Goal: Contribute content: Contribute content

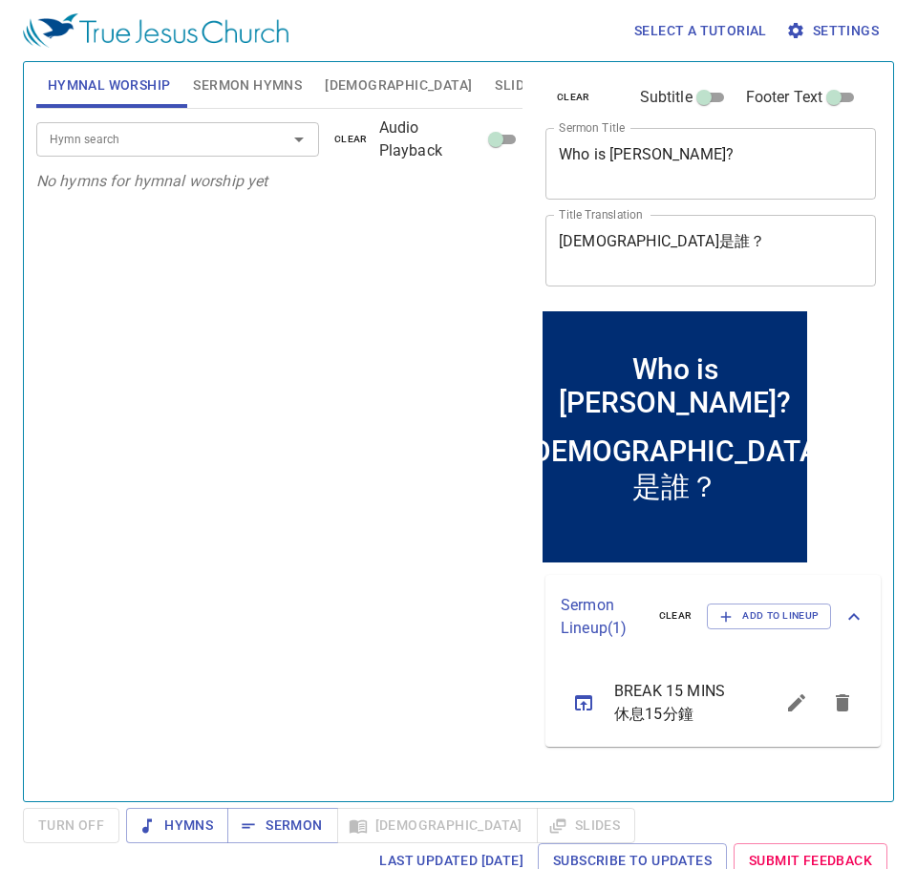
click at [483, 97] on button "Slides" at bounding box center [517, 85] width 68 height 46
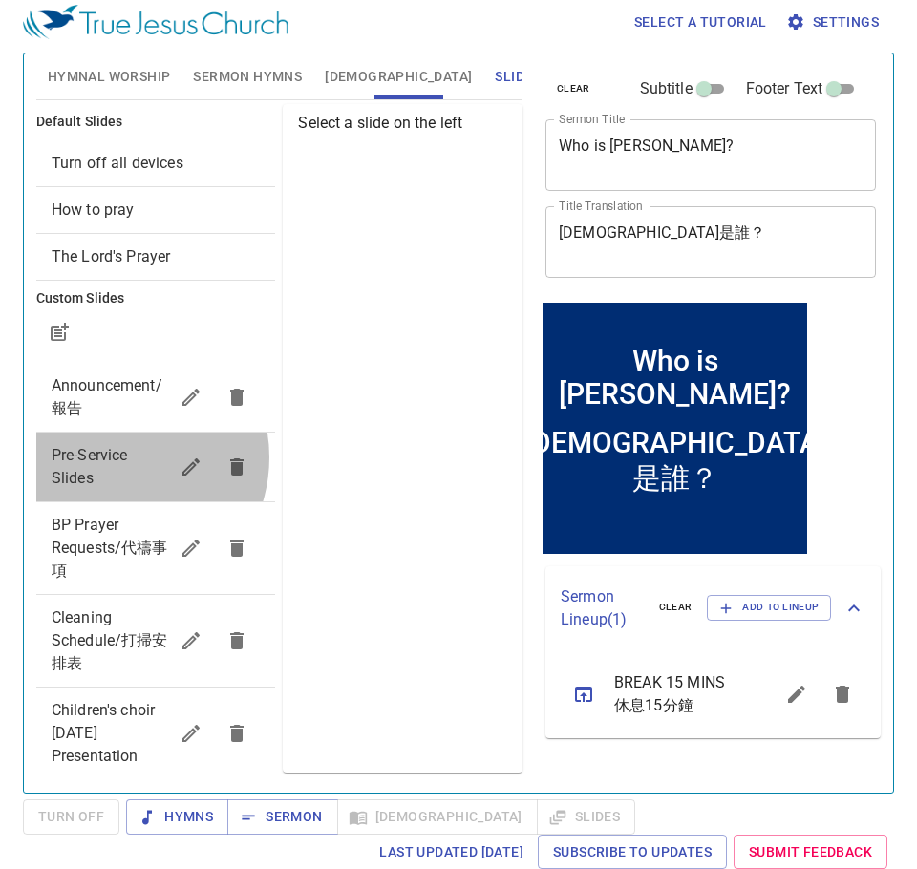
click at [114, 457] on span "Pre-Service Slides" at bounding box center [90, 466] width 76 height 41
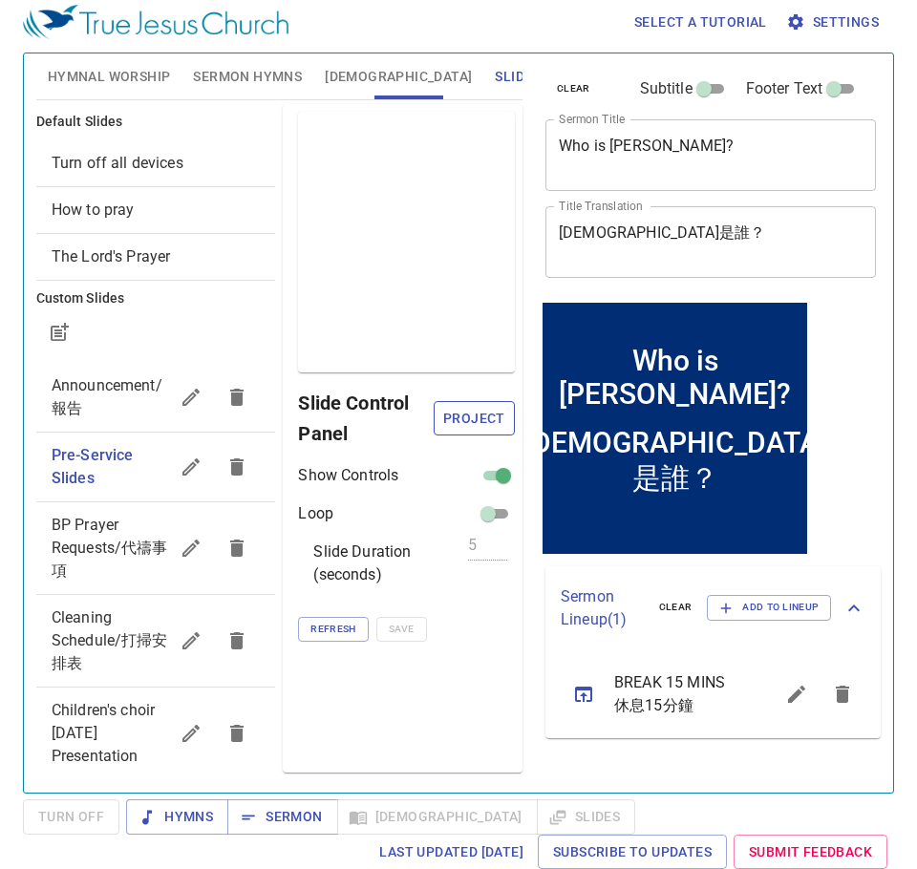
click at [499, 420] on span "Project" at bounding box center [474, 419] width 51 height 24
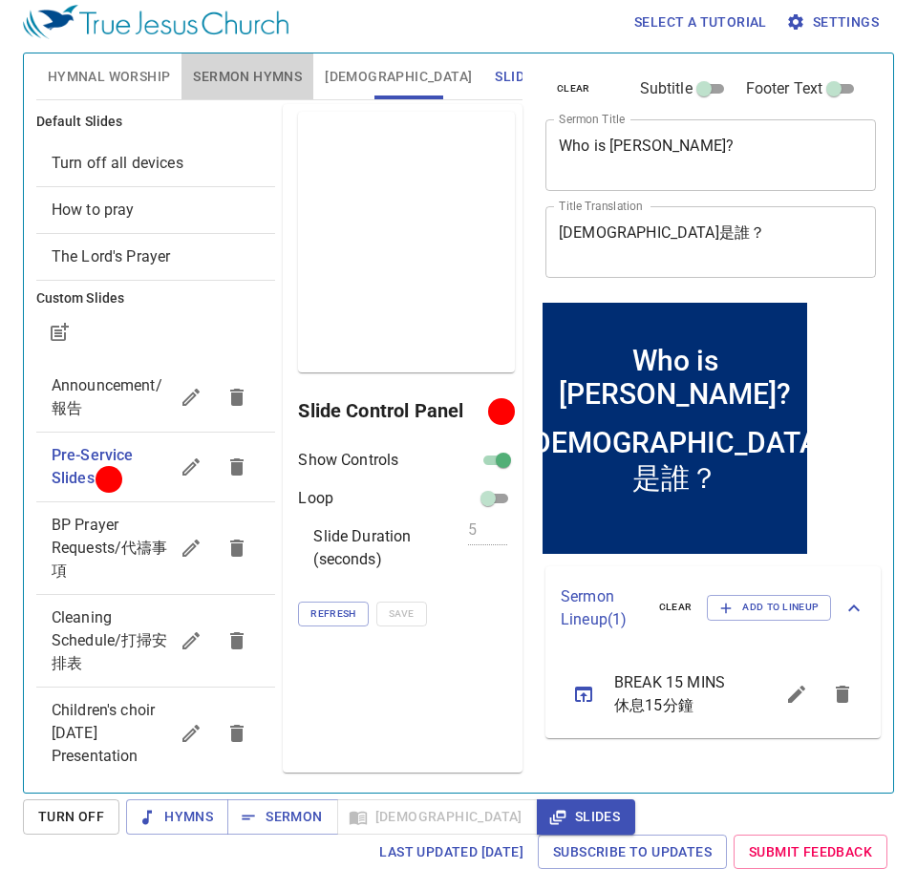
click at [244, 78] on span "Sermon Hymns" at bounding box center [247, 77] width 109 height 24
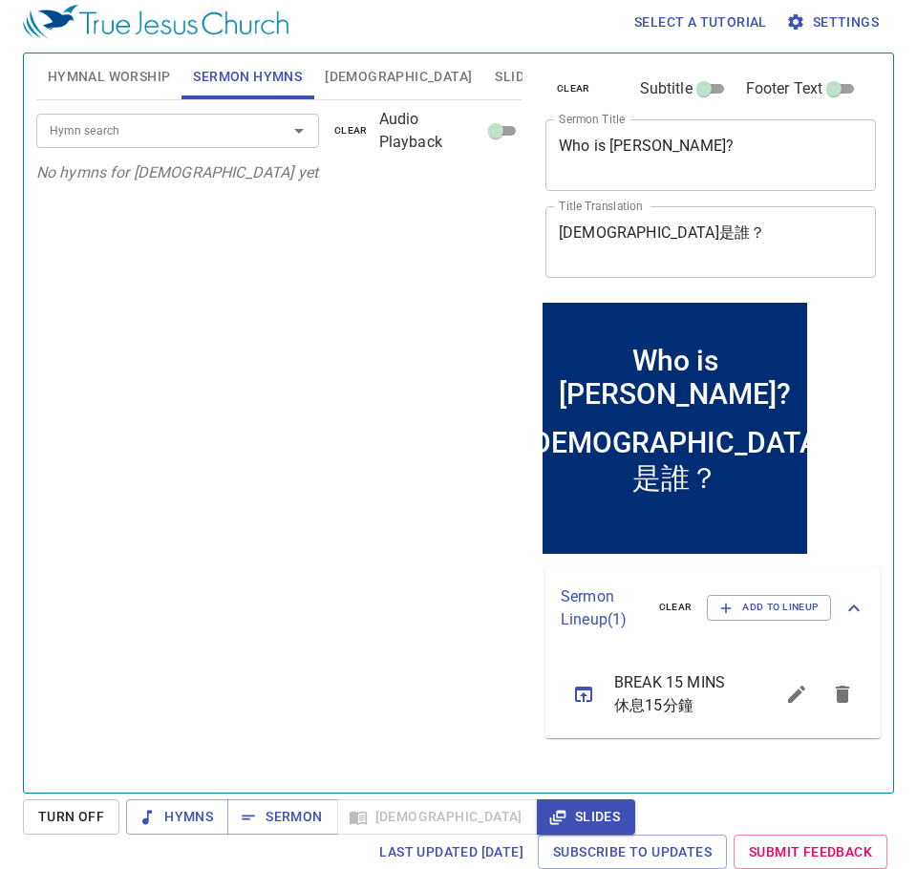
click at [116, 72] on span "Hymnal Worship" at bounding box center [109, 77] width 123 height 24
drag, startPoint x: 472, startPoint y: 58, endPoint x: 420, endPoint y: 57, distance: 51.6
click at [466, 56] on div "Hymnal Worship Sermon Hymns Bible Slides" at bounding box center [279, 76] width 486 height 46
click at [483, 57] on button "Slides" at bounding box center [517, 76] width 68 height 46
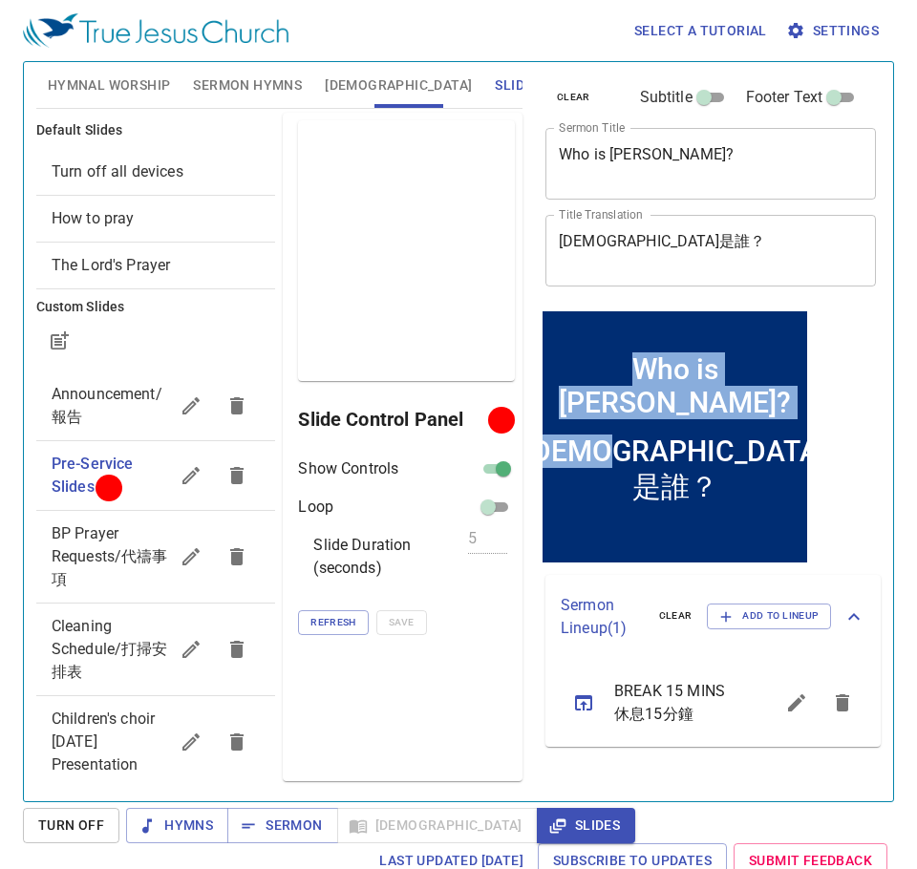
drag, startPoint x: 750, startPoint y: 465, endPoint x: 554, endPoint y: 371, distance: 217.8
click at [554, 371] on div "Who is Jesus? Who is Jesus? 耶穌是誰？ 耶穌是誰？" at bounding box center [674, 435] width 264 height 251
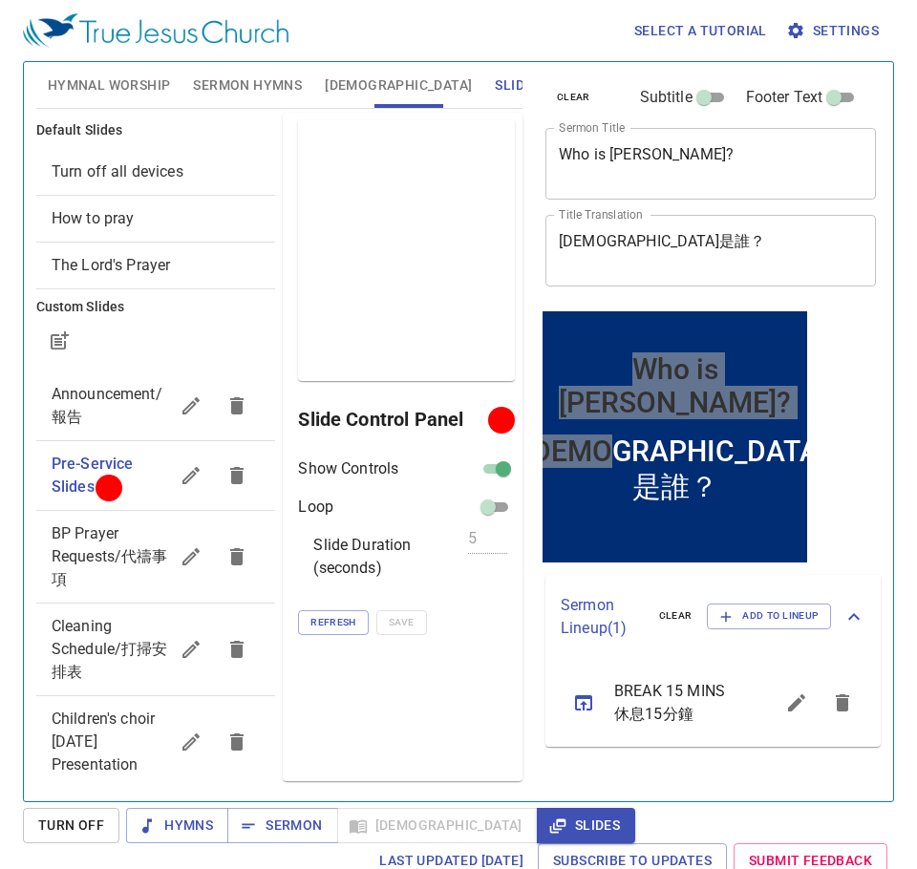
click at [441, 628] on div "Refresh Save" at bounding box center [406, 622] width 217 height 25
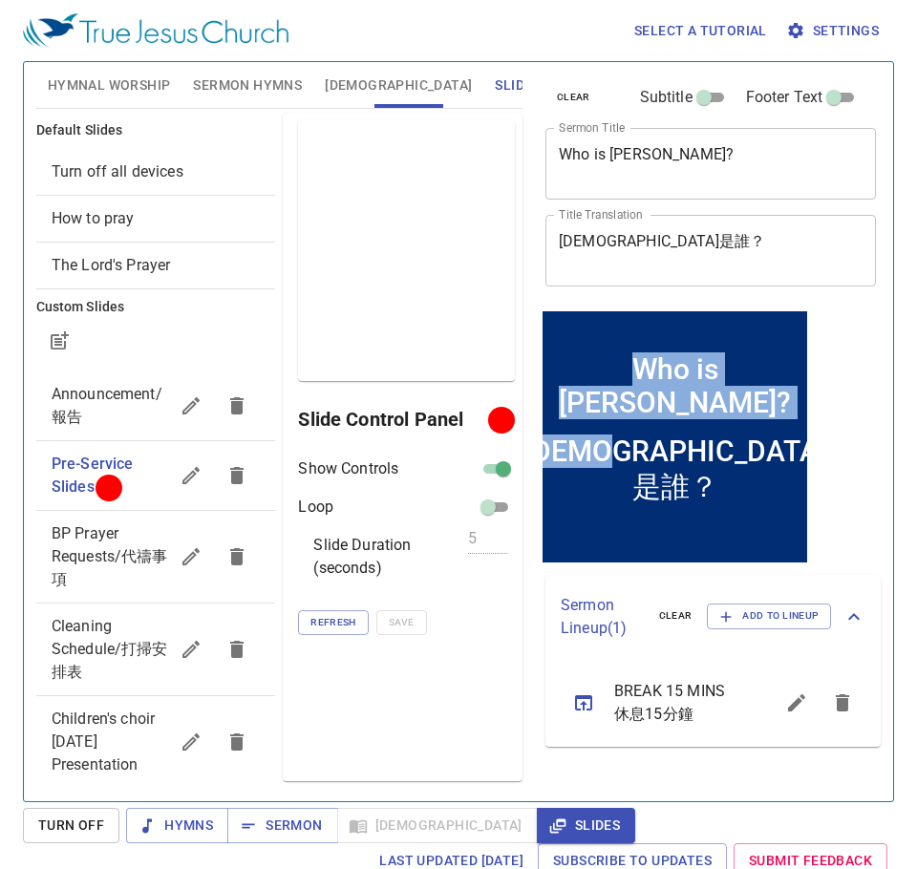
click at [647, 455] on div "耶穌是誰？" at bounding box center [675, 469] width 302 height 73
click at [709, 450] on div "耶穌是誰？" at bounding box center [675, 469] width 302 height 73
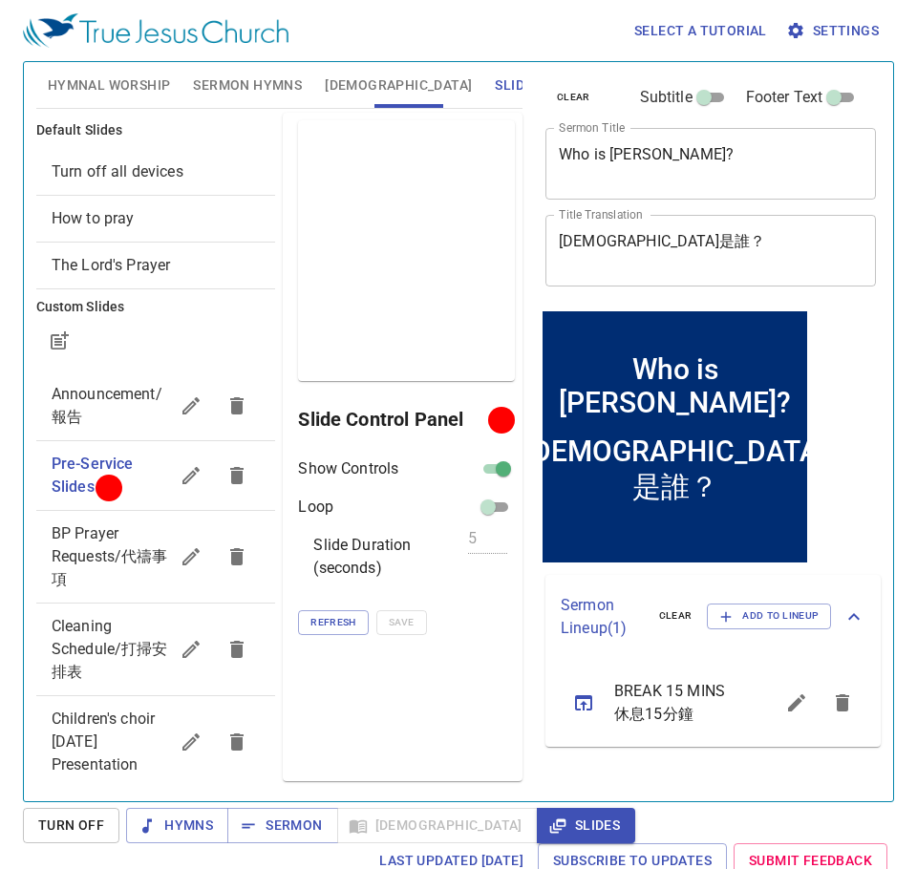
click at [145, 80] on span "Hymnal Worship" at bounding box center [109, 86] width 123 height 24
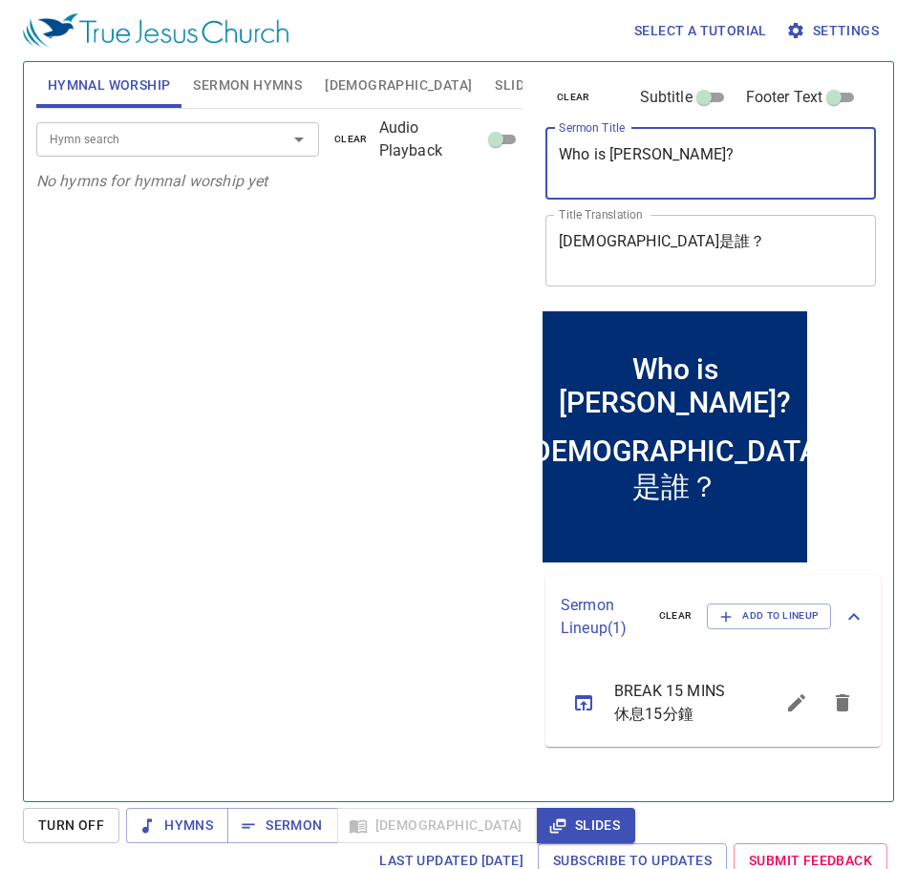
drag, startPoint x: 676, startPoint y: 156, endPoint x: 430, endPoint y: 122, distance: 248.6
click at [430, 122] on div "Hymnal Worship Sermon Hymns Bible Slides Hymn search Hymn search clear Audio Pl…" at bounding box center [458, 423] width 859 height 739
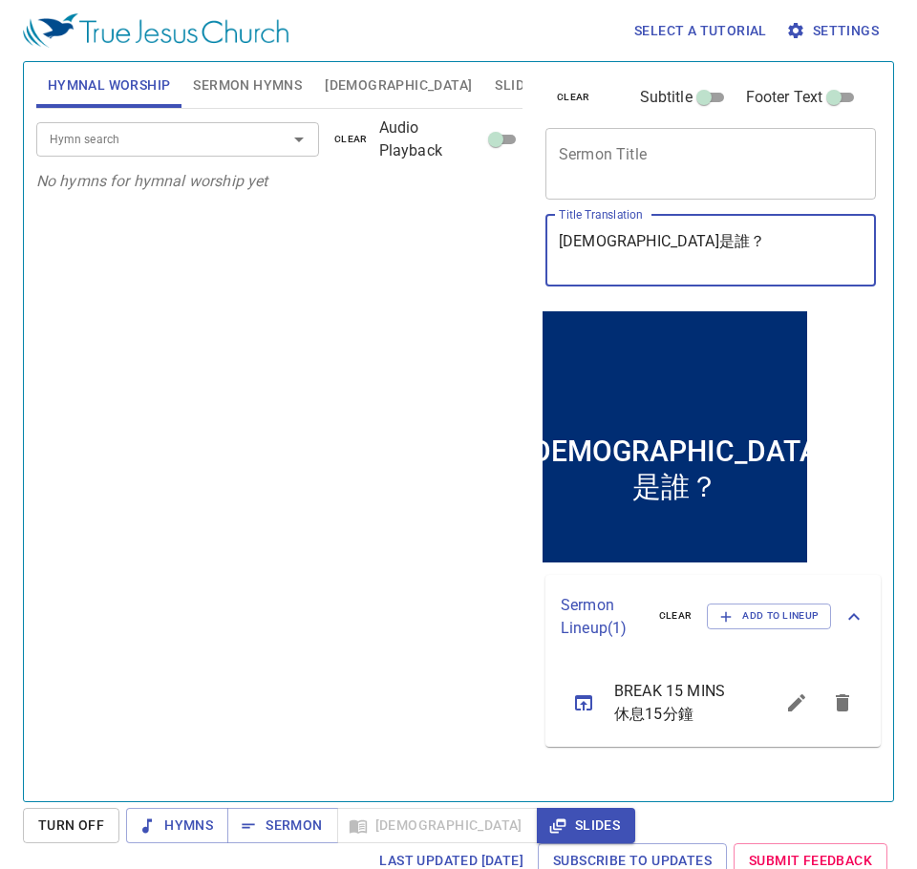
drag, startPoint x: 675, startPoint y: 257, endPoint x: 454, endPoint y: 269, distance: 221.9
click at [454, 269] on div "Hymnal Worship Sermon Hymns Bible Slides Hymn search Hymn search clear Audio Pl…" at bounding box center [458, 423] width 859 height 739
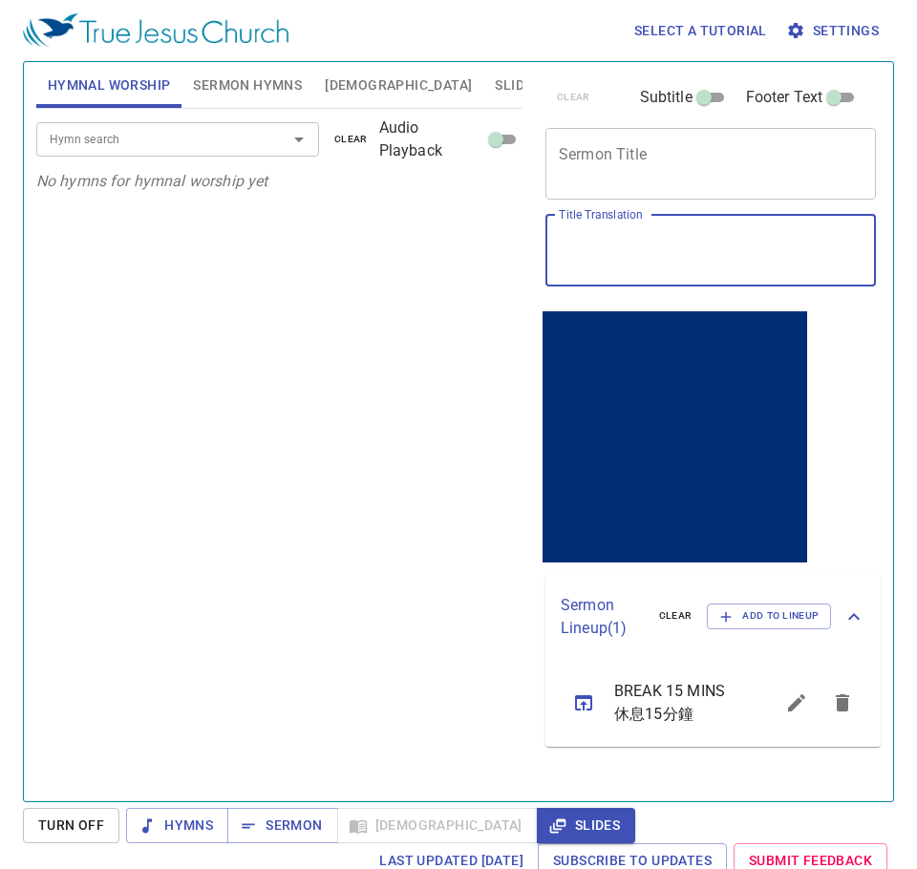
click at [616, 173] on textarea "Sermon Title" at bounding box center [711, 163] width 304 height 36
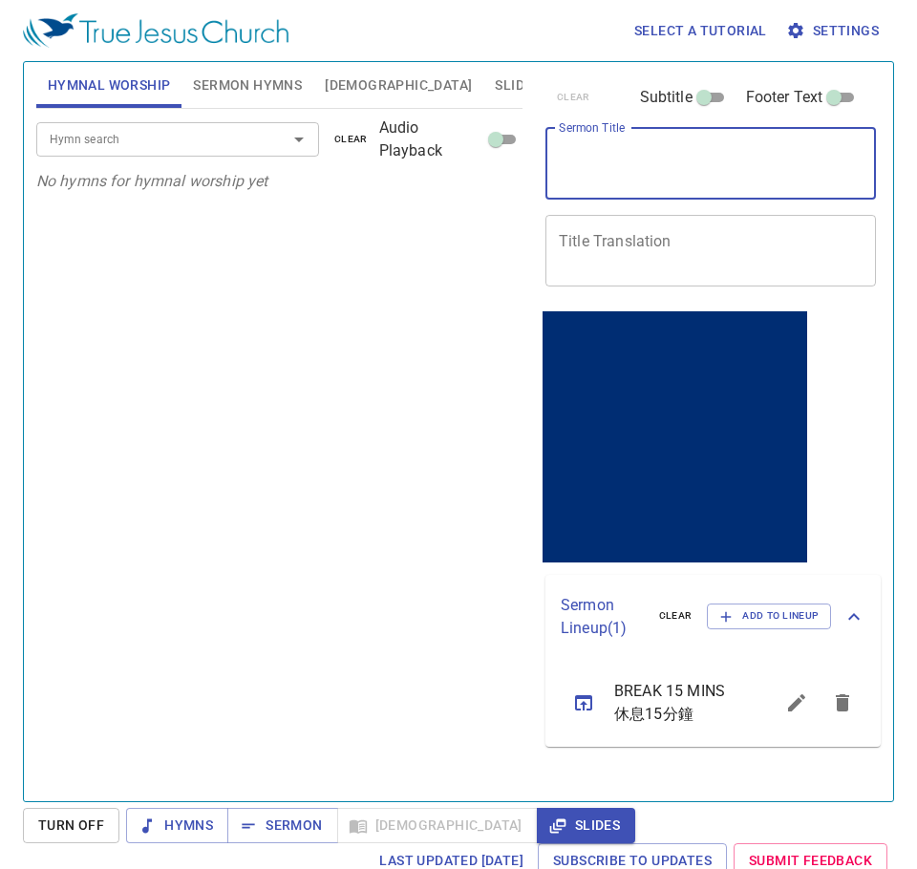
paste textarea "Morning Prayer Session 早禱會"
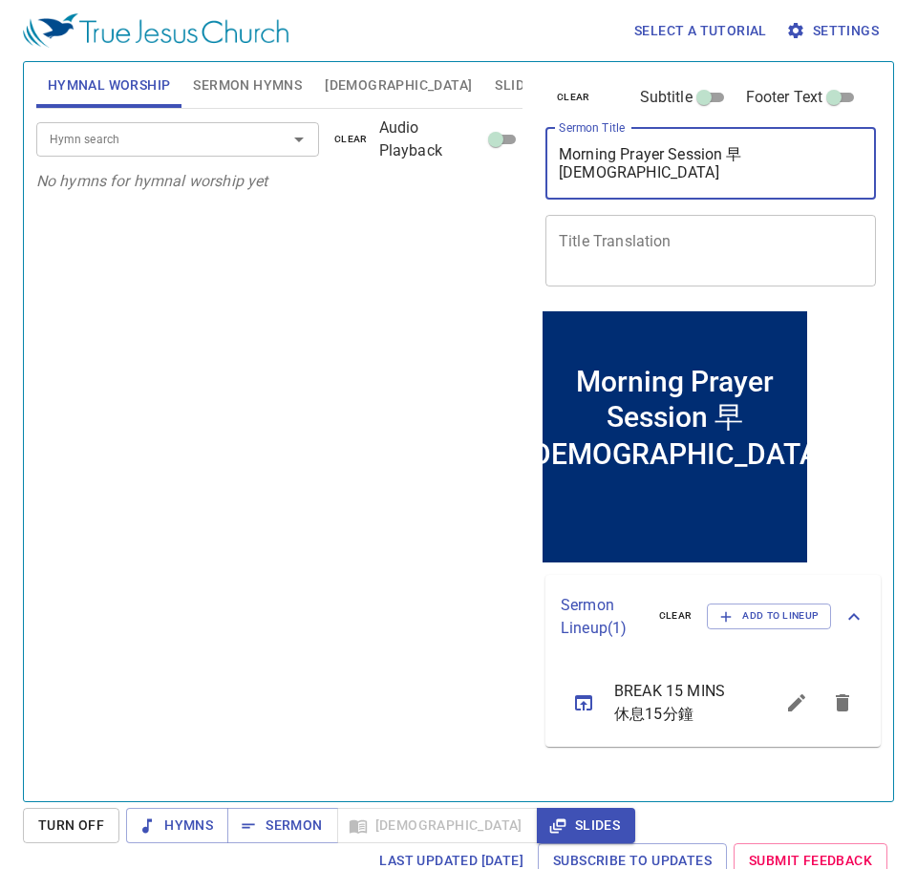
drag, startPoint x: 737, startPoint y: 152, endPoint x: 837, endPoint y: 153, distance: 100.3
click at [837, 153] on textarea "Morning Prayer Session 早禱會" at bounding box center [711, 163] width 304 height 36
drag, startPoint x: 722, startPoint y: 150, endPoint x: 849, endPoint y: 161, distance: 127.5
click at [849, 161] on textarea "Morning Prayer Session 早禱會" at bounding box center [711, 163] width 304 height 36
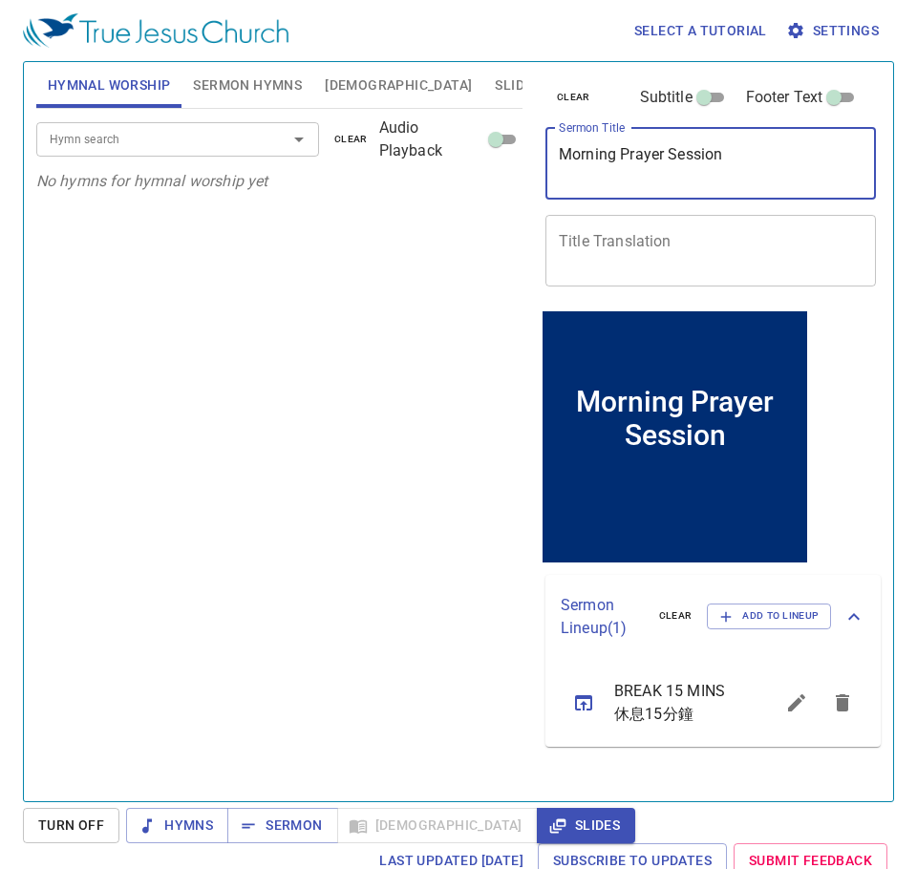
type textarea "Morning Prayer Session"
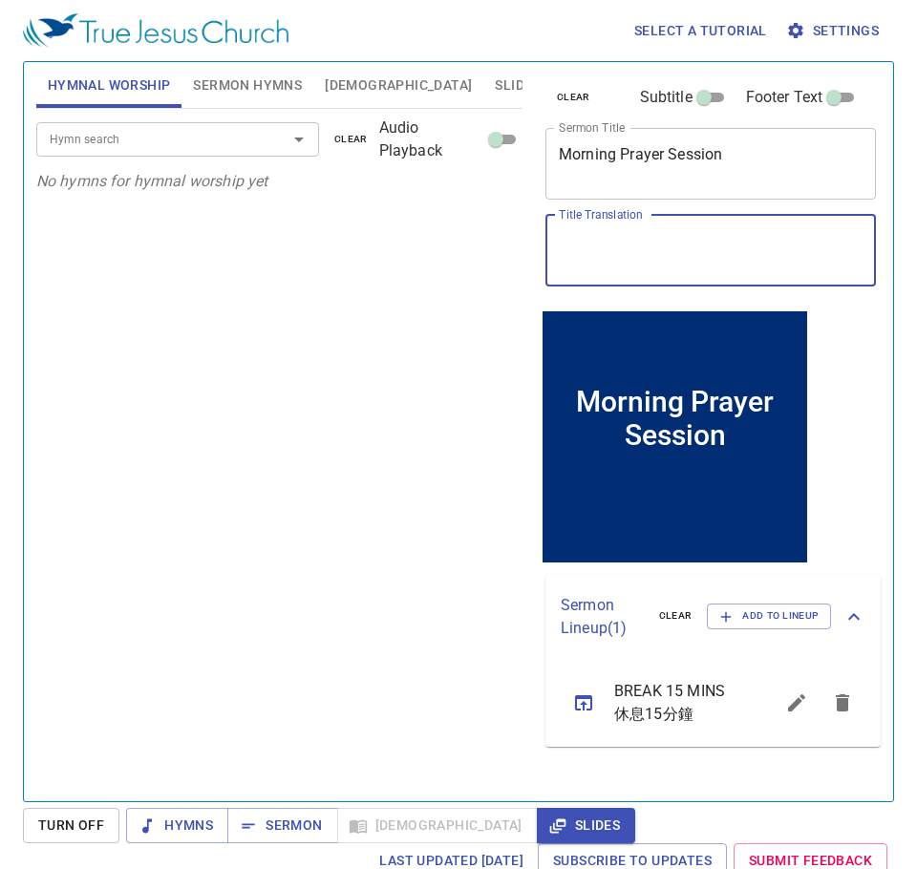
click at [659, 258] on textarea "Title Translation" at bounding box center [711, 250] width 304 height 36
paste textarea "早禱會"
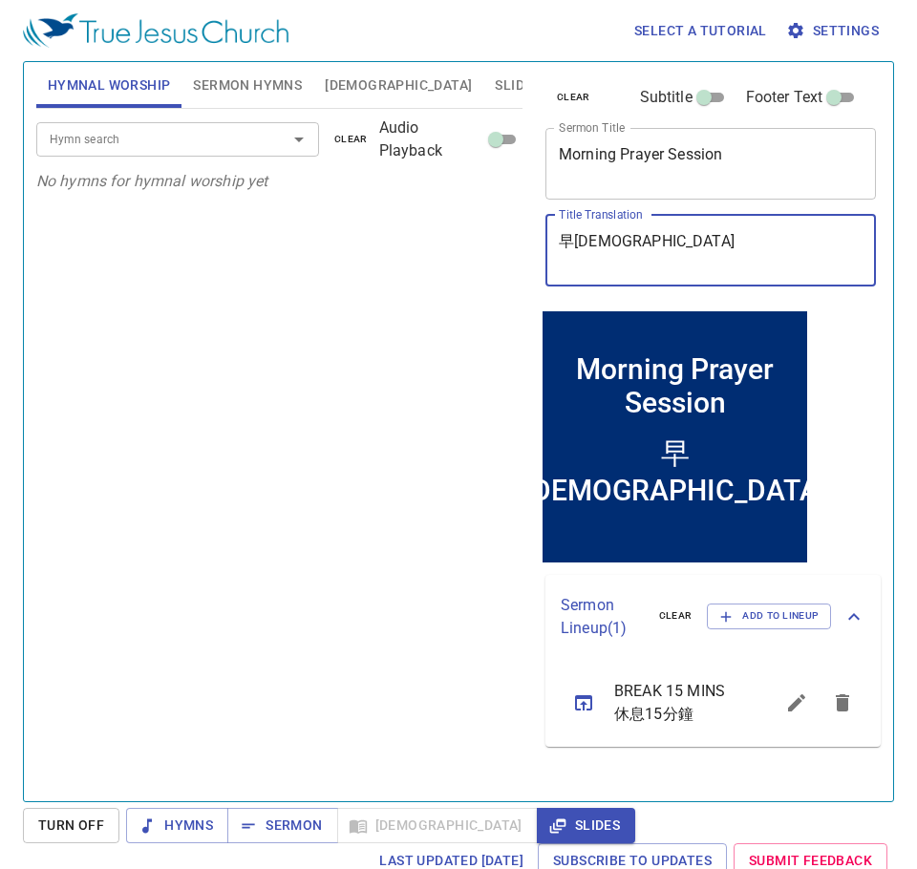
type textarea "早禱會"
click at [364, 591] on div "Hymn search Hymn search clear Audio Playback No hymns for hymnal worship yet" at bounding box center [279, 447] width 486 height 676
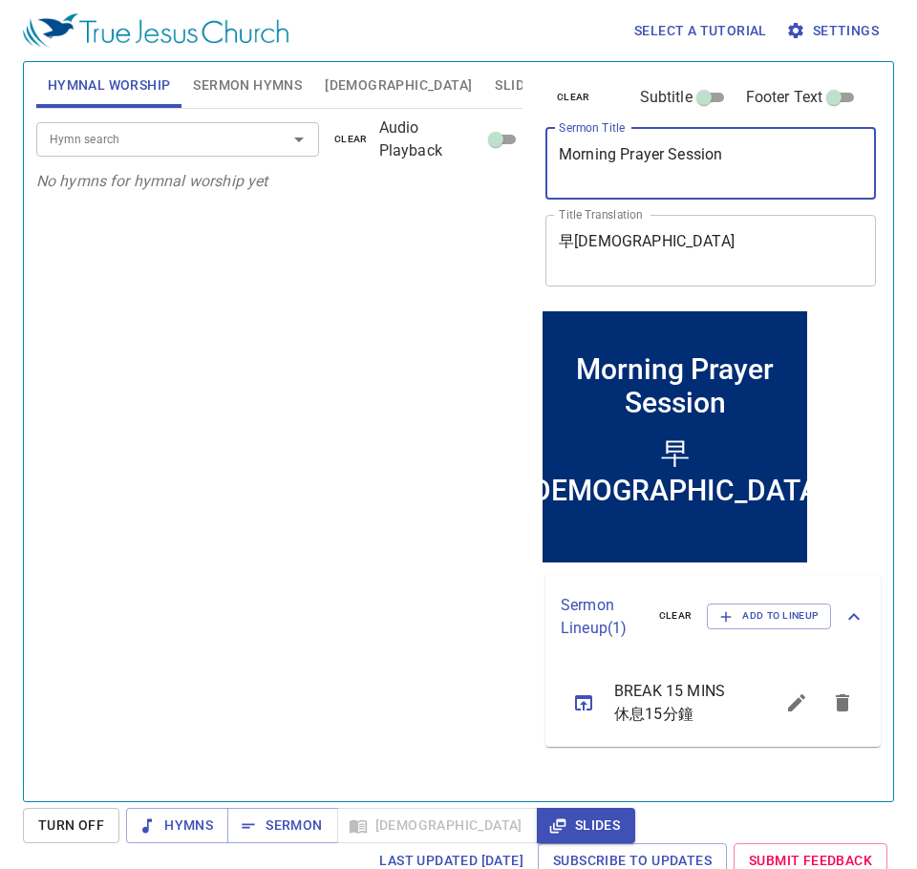
click at [753, 145] on textarea "Morning Prayer Session" at bounding box center [711, 163] width 304 height 36
type textarea "Morning Prayer Session:"
click at [707, 256] on textarea "早禱會" at bounding box center [711, 250] width 304 height 36
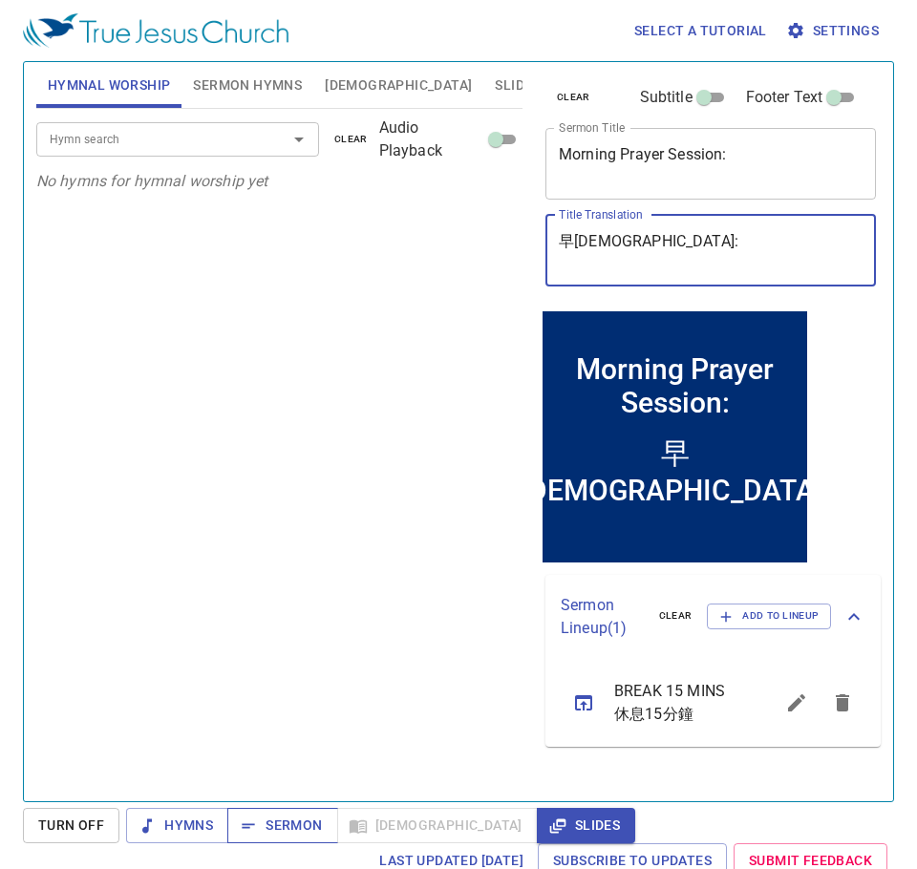
type textarea "早禱會:"
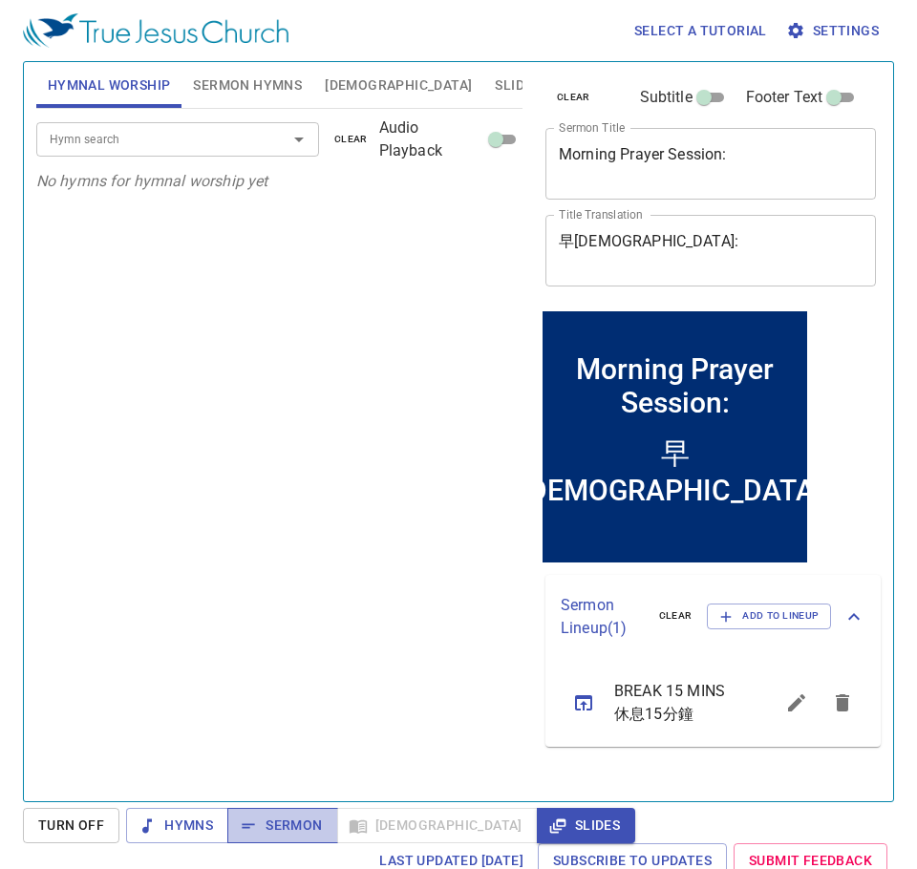
click at [303, 825] on span "Sermon" at bounding box center [282, 826] width 79 height 24
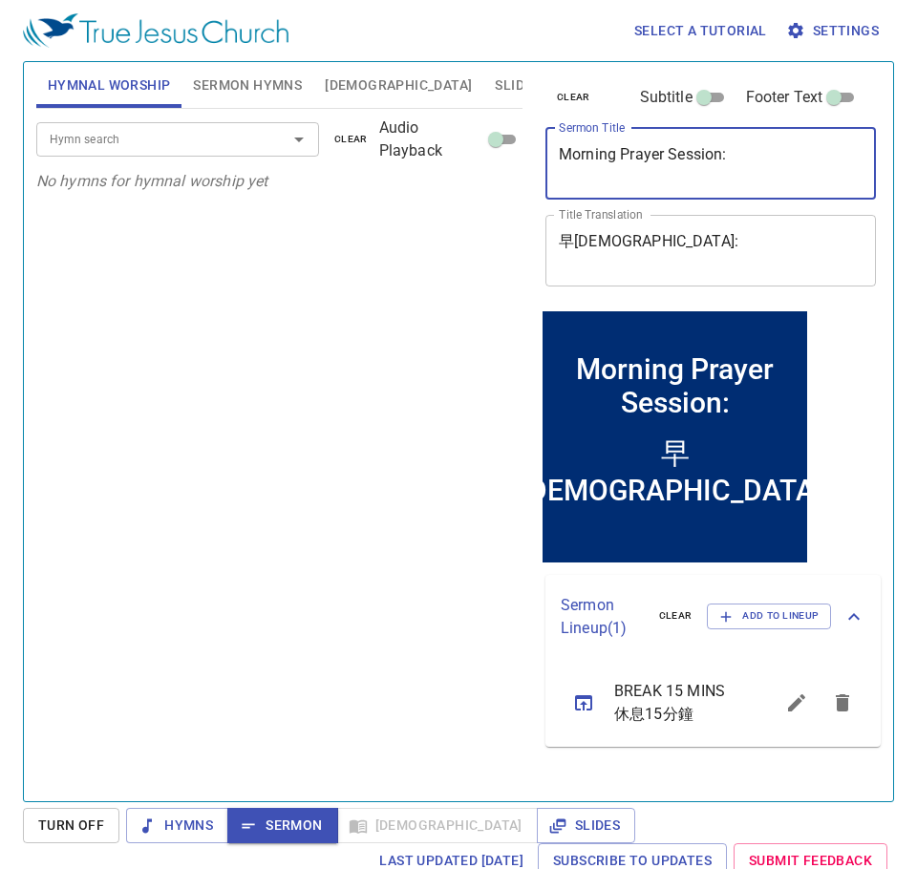
drag, startPoint x: 744, startPoint y: 159, endPoint x: 400, endPoint y: 205, distance: 346.8
click at [400, 205] on div "Hymnal Worship Sermon Hymns Bible Slides Hymn search Hymn search clear Audio Pl…" at bounding box center [458, 423] width 859 height 739
type textarea "Little Boy, Big Miracle"
click at [179, 130] on input "Hymn search" at bounding box center [150, 139] width 216 height 22
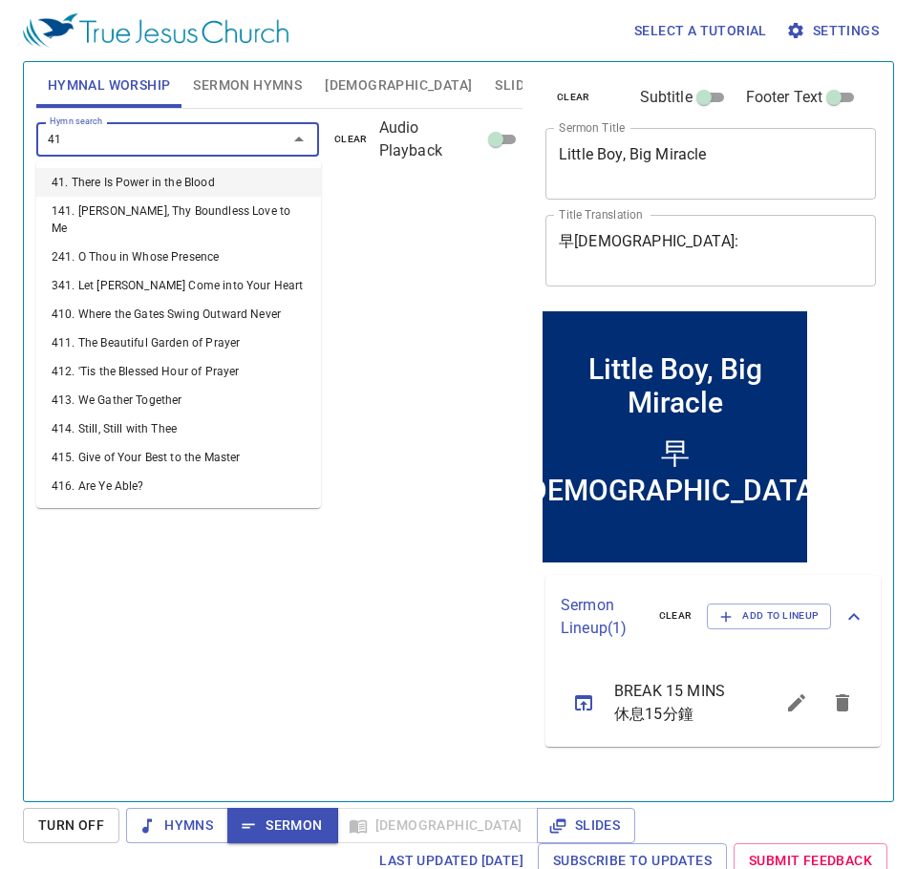
type input "415"
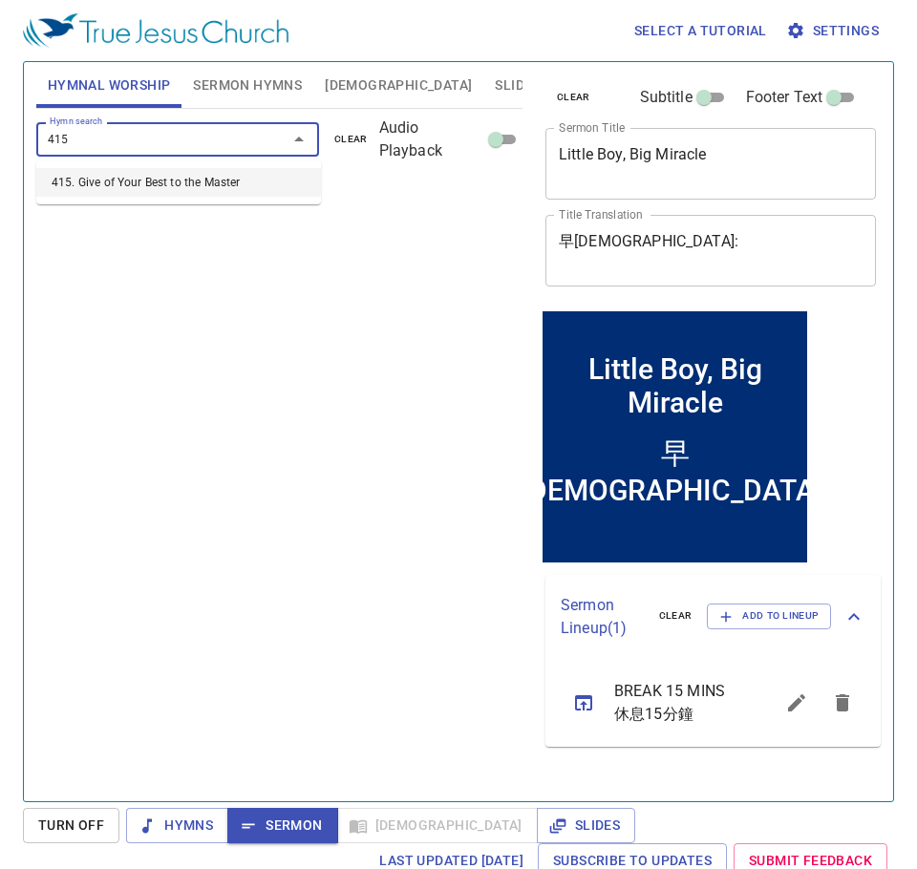
click at [126, 182] on li "415. Give of Your Best to the Master" at bounding box center [178, 182] width 285 height 29
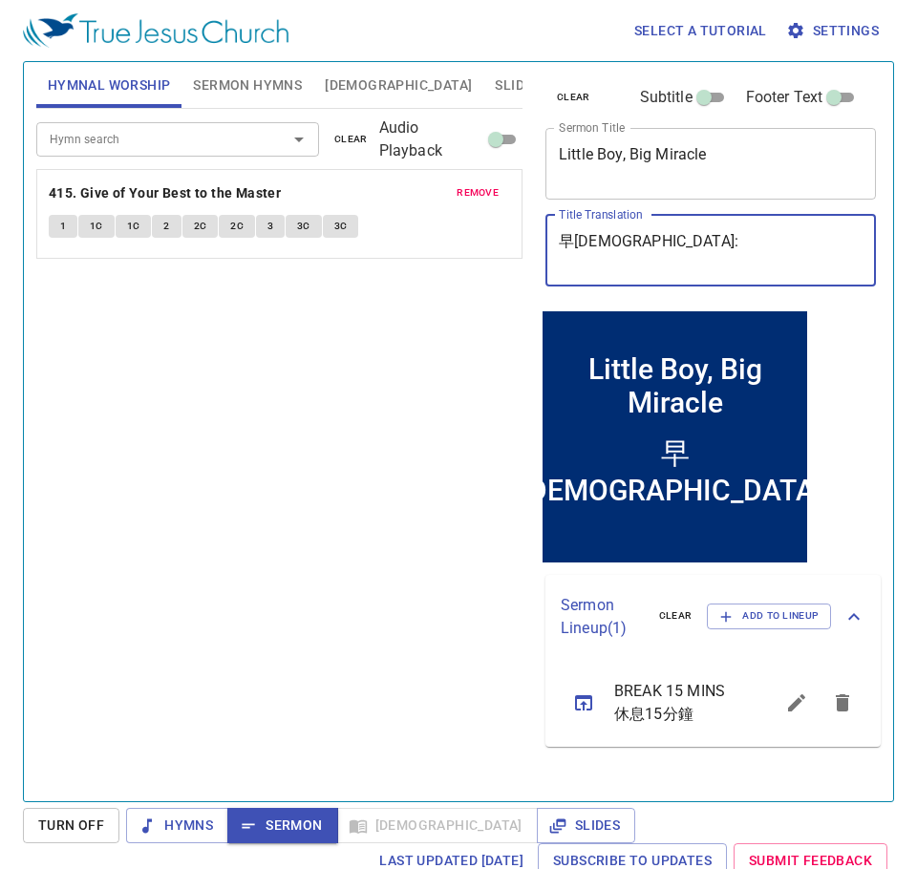
drag, startPoint x: 672, startPoint y: 243, endPoint x: 455, endPoint y: 225, distance: 217.5
click at [463, 224] on div "Hymnal Worship Sermon Hymns Bible Slides Hymn search Hymn search clear Audio Pl…" at bounding box center [458, 423] width 859 height 739
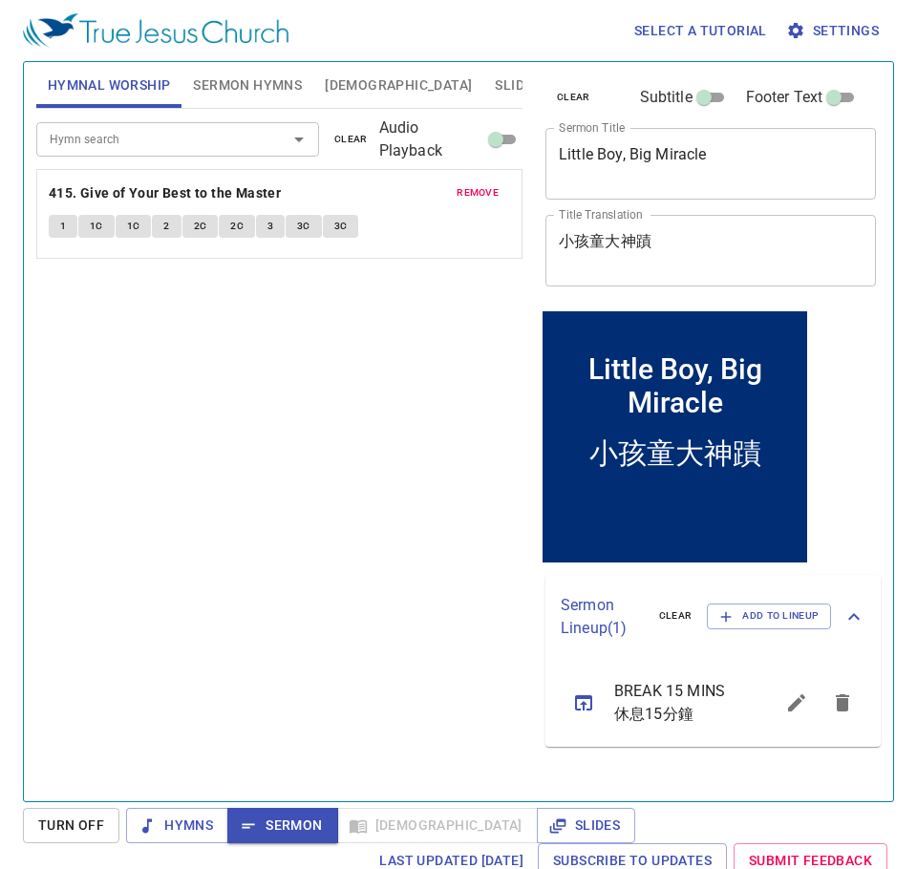
click at [605, 236] on textarea "小孩童大神蹟" at bounding box center [711, 250] width 304 height 36
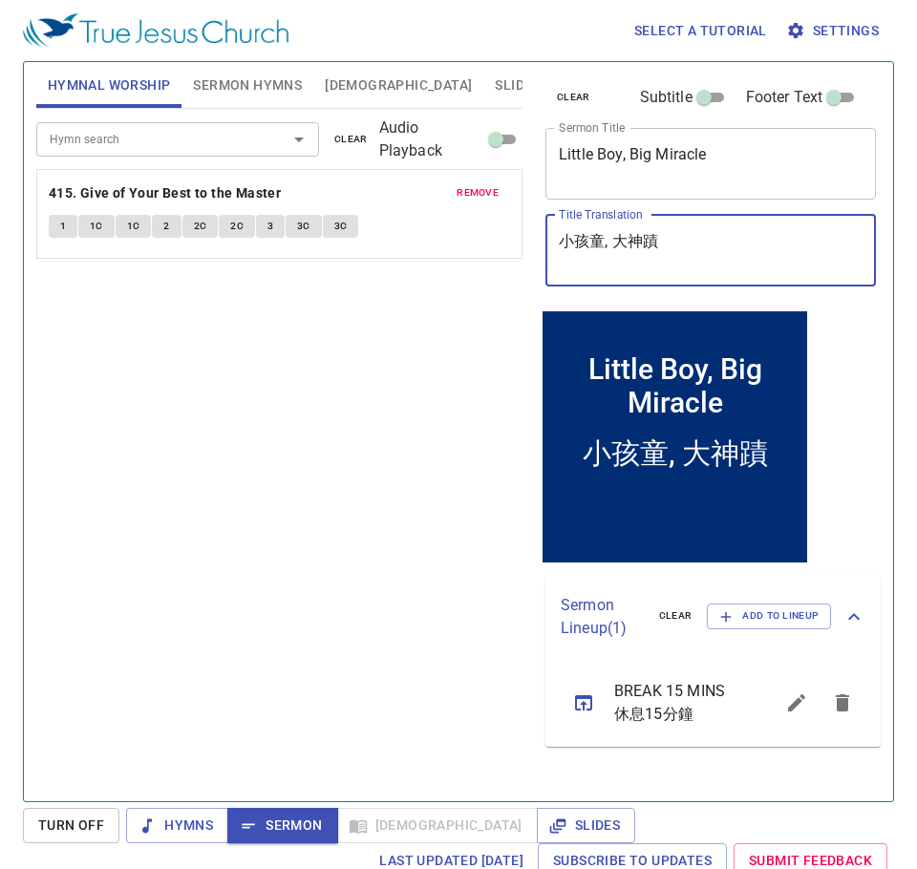
type textarea "小孩童, 大神蹟"
click at [230, 405] on div "Hymn search Hymn search clear Audio Playback remove 415. Give of Your Best to t…" at bounding box center [279, 447] width 486 height 676
click at [232, 74] on span "Sermon Hymns" at bounding box center [247, 86] width 109 height 24
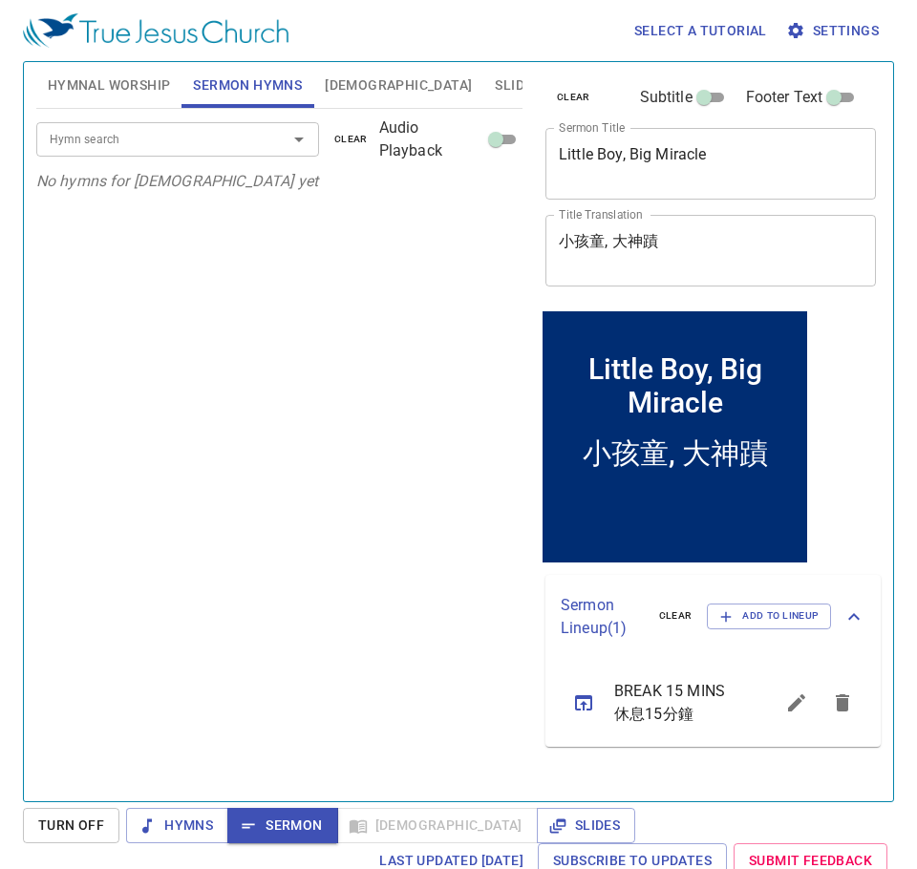
click at [199, 139] on input "Hymn search" at bounding box center [150, 139] width 216 height 22
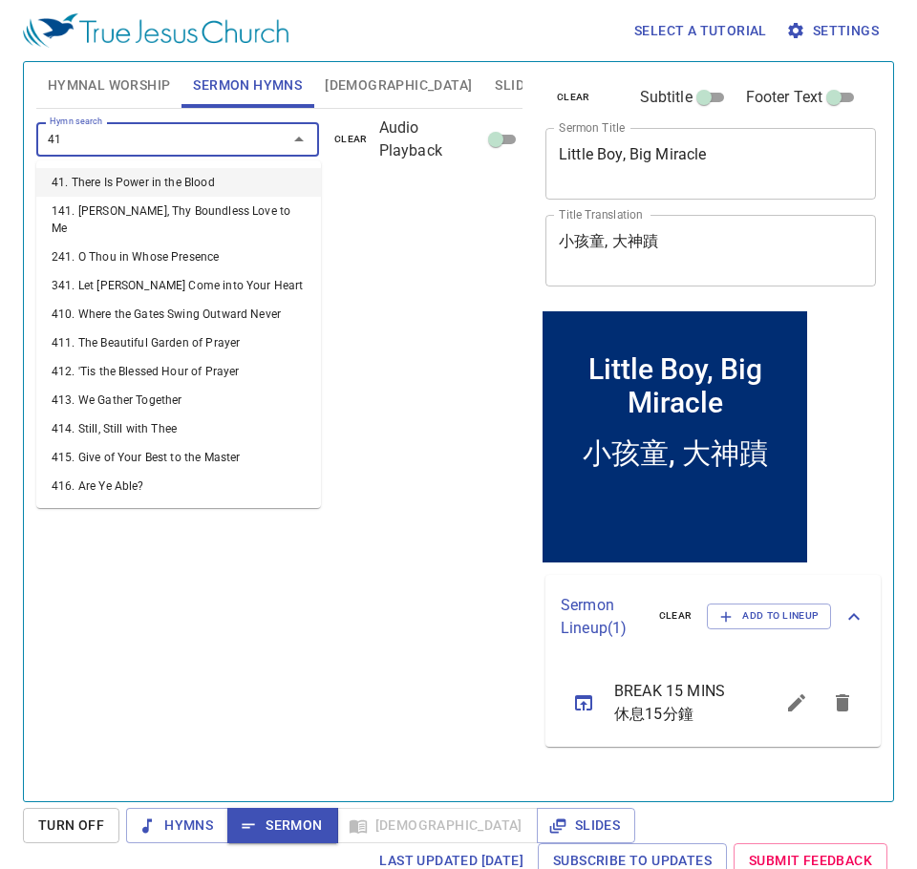
type input "415"
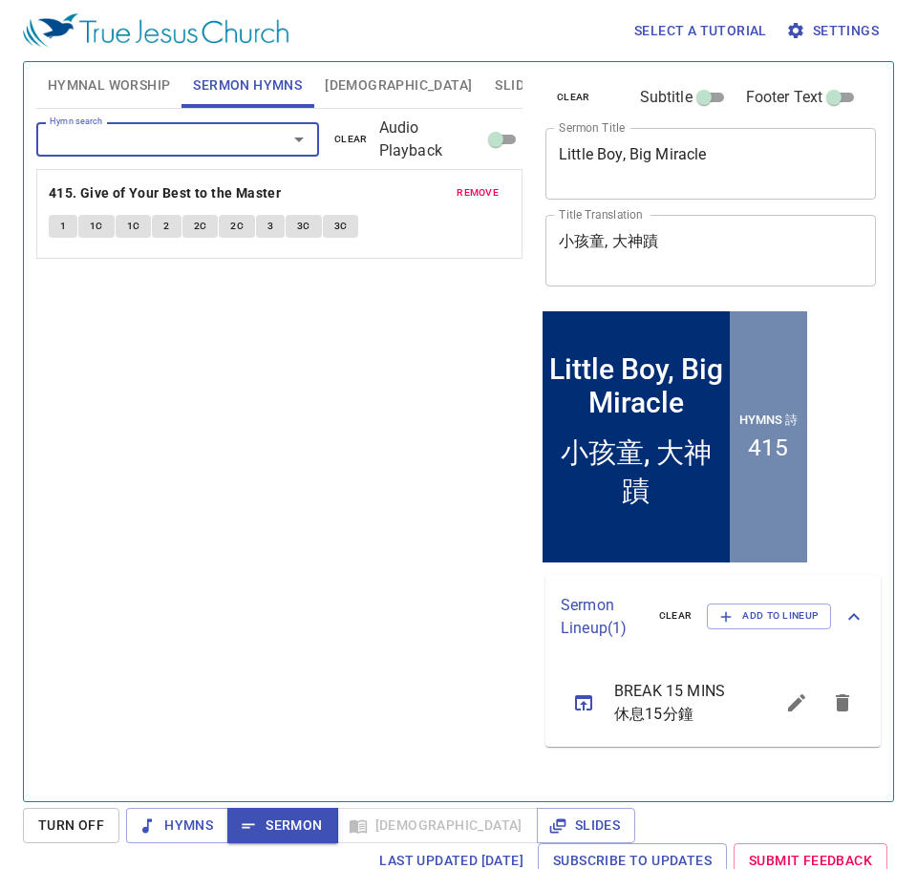
click at [129, 93] on span "Hymnal Worship" at bounding box center [109, 86] width 123 height 24
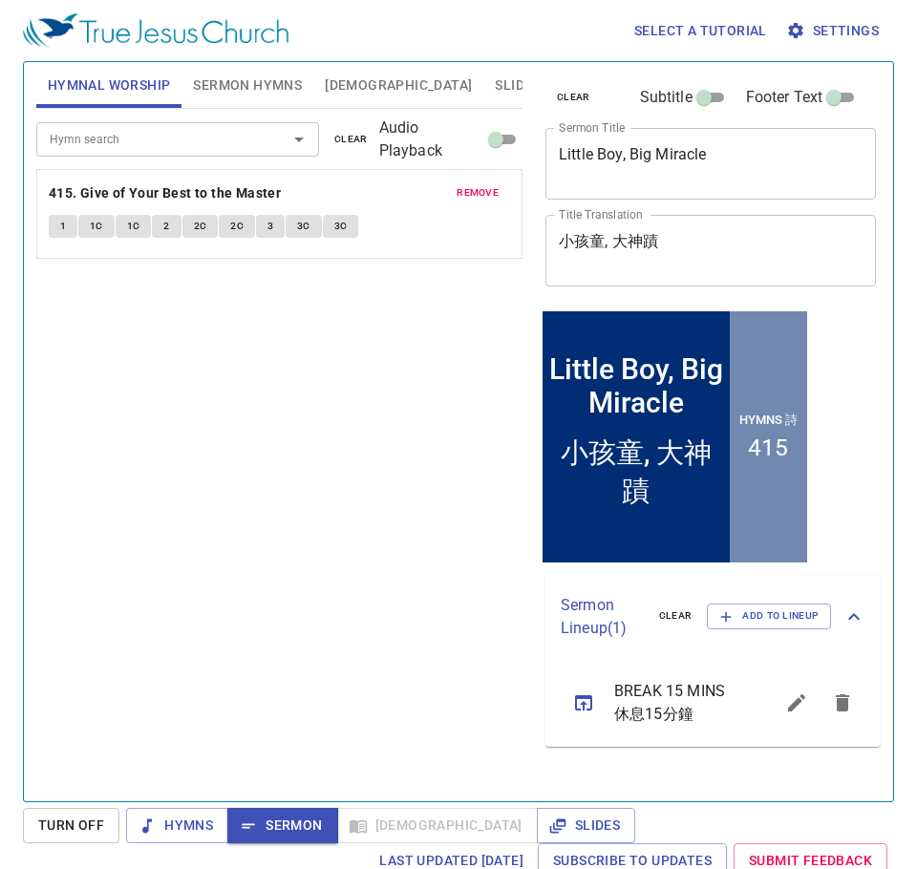
click at [493, 187] on span "remove" at bounding box center [477, 192] width 42 height 17
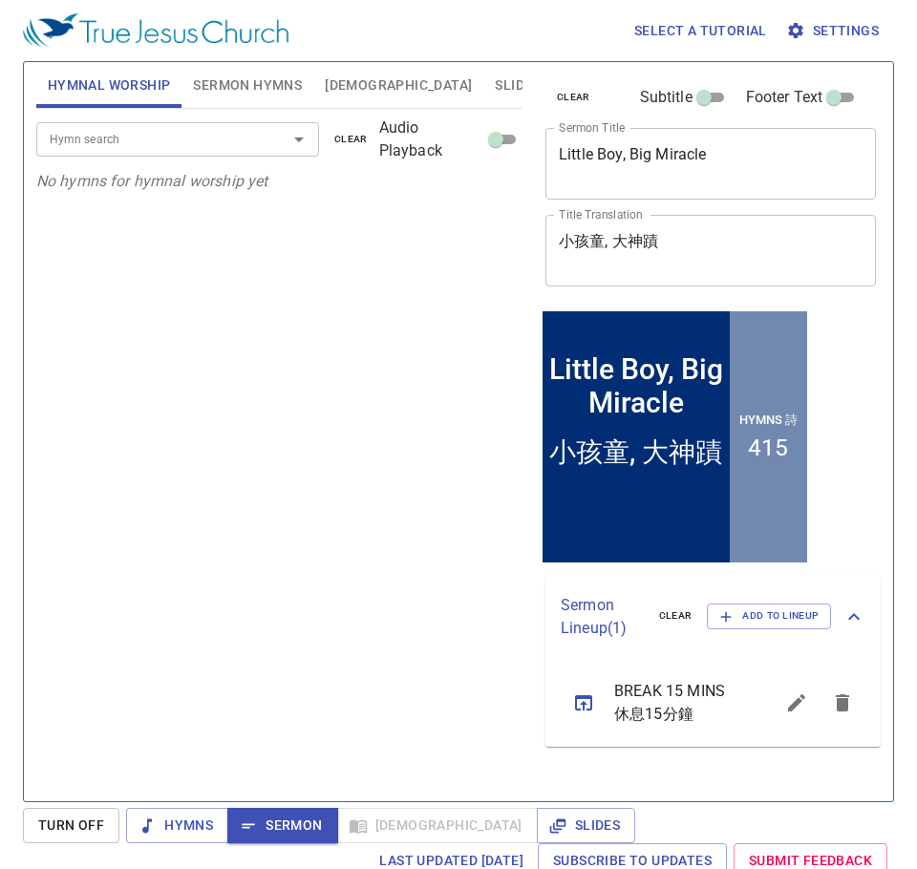
click at [388, 551] on div "Hymn search Hymn search clear Audio Playback No hymns for hymnal worship yet" at bounding box center [279, 447] width 486 height 676
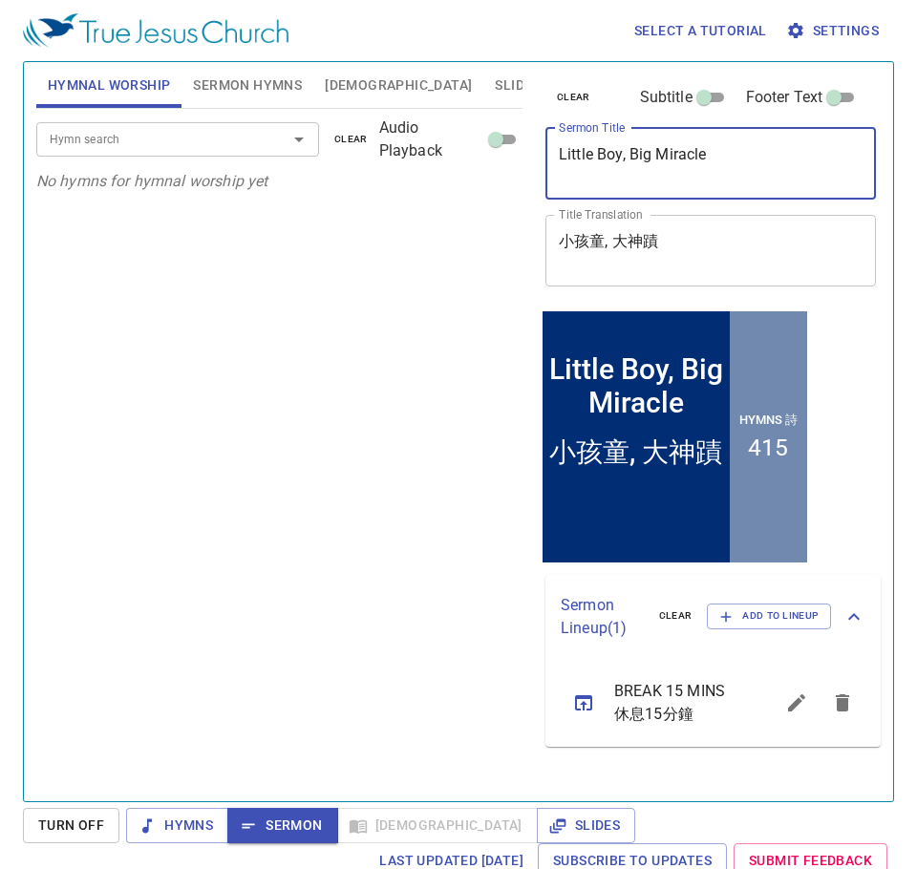
click at [771, 160] on textarea "Little Boy, Big Miracle" at bounding box center [711, 163] width 304 height 36
click at [556, 158] on div "Little Boy, Big Miracle x Sermon Title" at bounding box center [710, 164] width 330 height 72
click at [562, 160] on textarea "Little Boy, Big Miracle" at bounding box center [711, 163] width 304 height 36
paste textarea "早禱會"
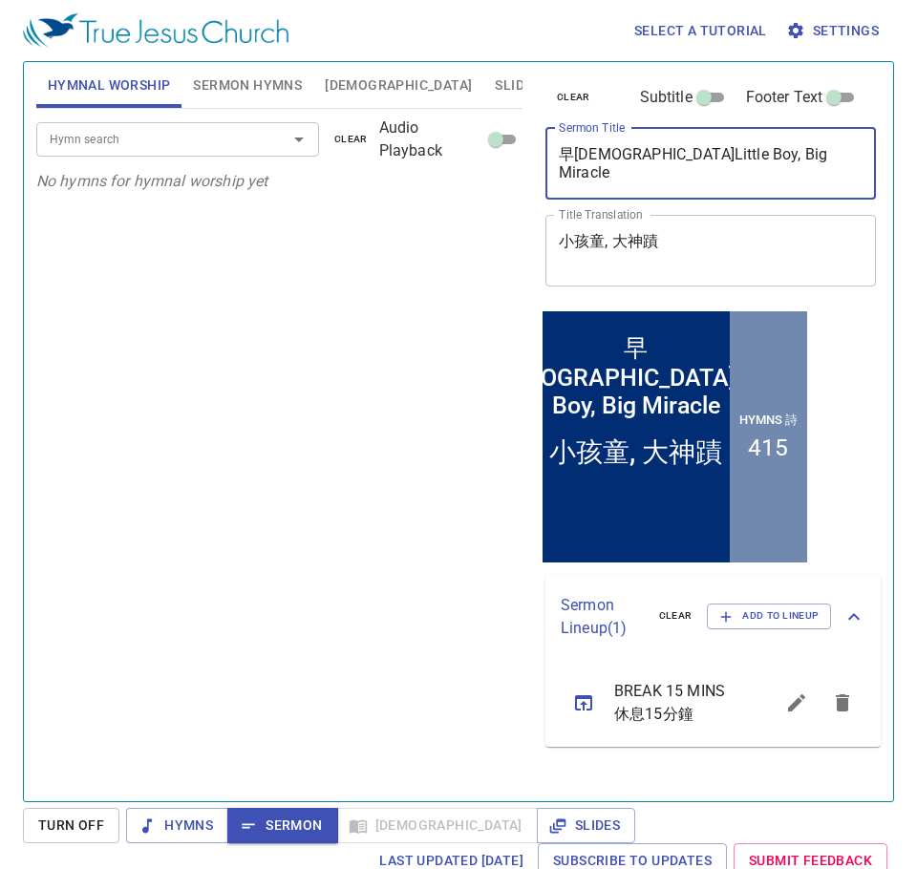
type textarea "Little Boy, Big Miracle"
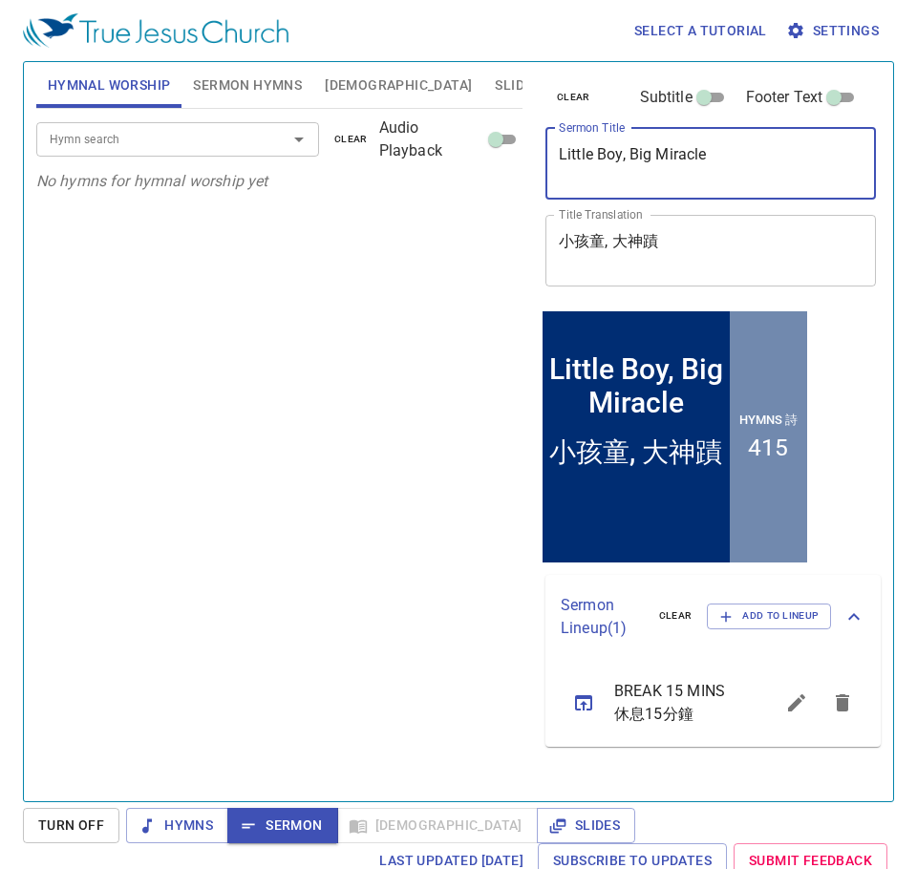
click at [566, 230] on div "小孩童, 大神蹟 x Title Translation" at bounding box center [710, 251] width 330 height 72
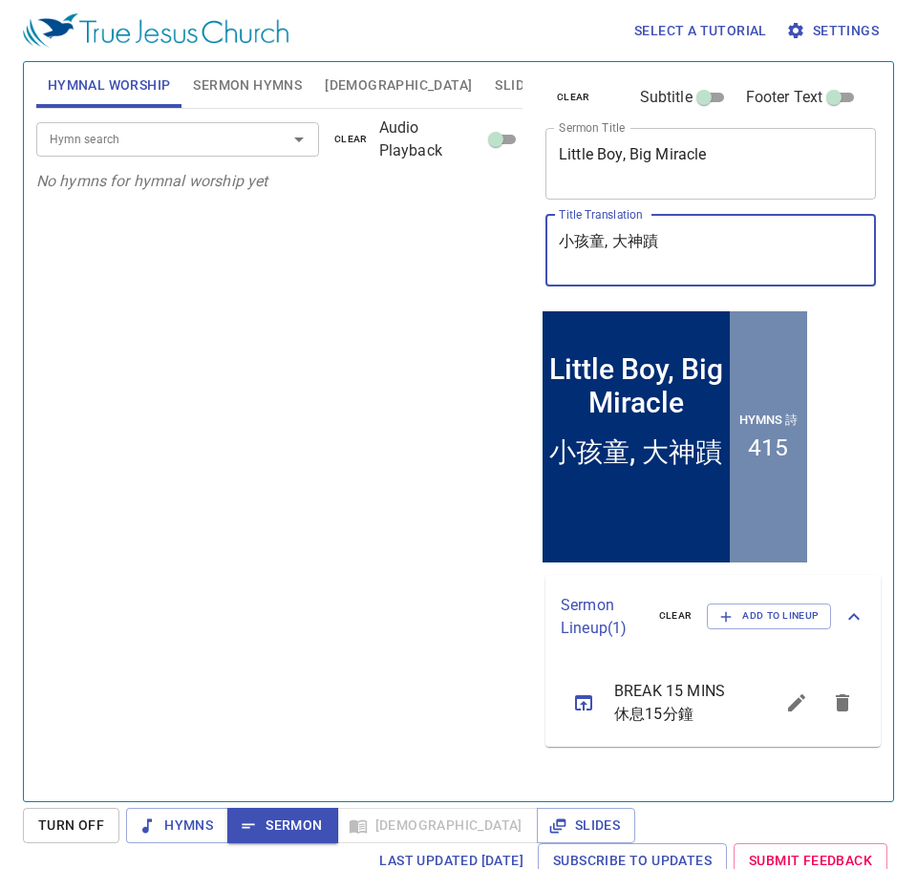
drag, startPoint x: 546, startPoint y: 239, endPoint x: 569, endPoint y: 243, distance: 23.4
click at [560, 240] on div "小孩童, 大神蹟 x Title Translation" at bounding box center [710, 251] width 330 height 72
click at [553, 240] on div "小孩童, 大神蹟 x Title Translation" at bounding box center [710, 251] width 330 height 72
click at [558, 242] on div "小孩童, 大神蹟 x Title Translation" at bounding box center [710, 251] width 330 height 72
click at [562, 243] on textarea "小孩童, 大神蹟" at bounding box center [711, 250] width 304 height 36
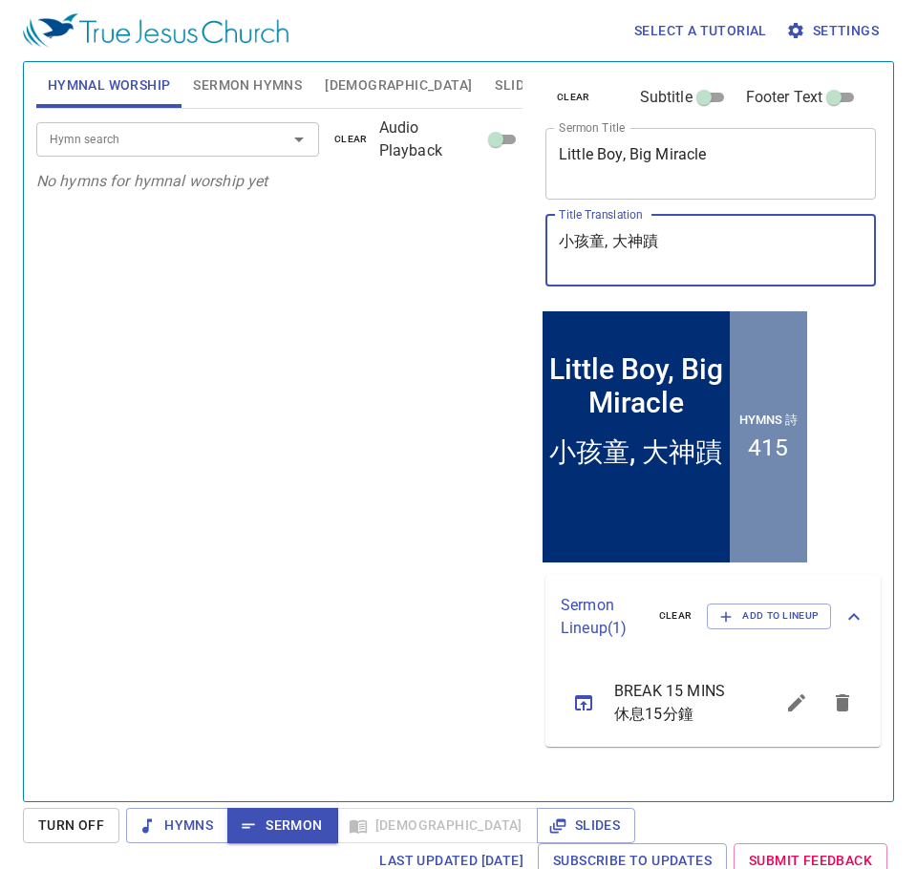
paste textarea "早禱會"
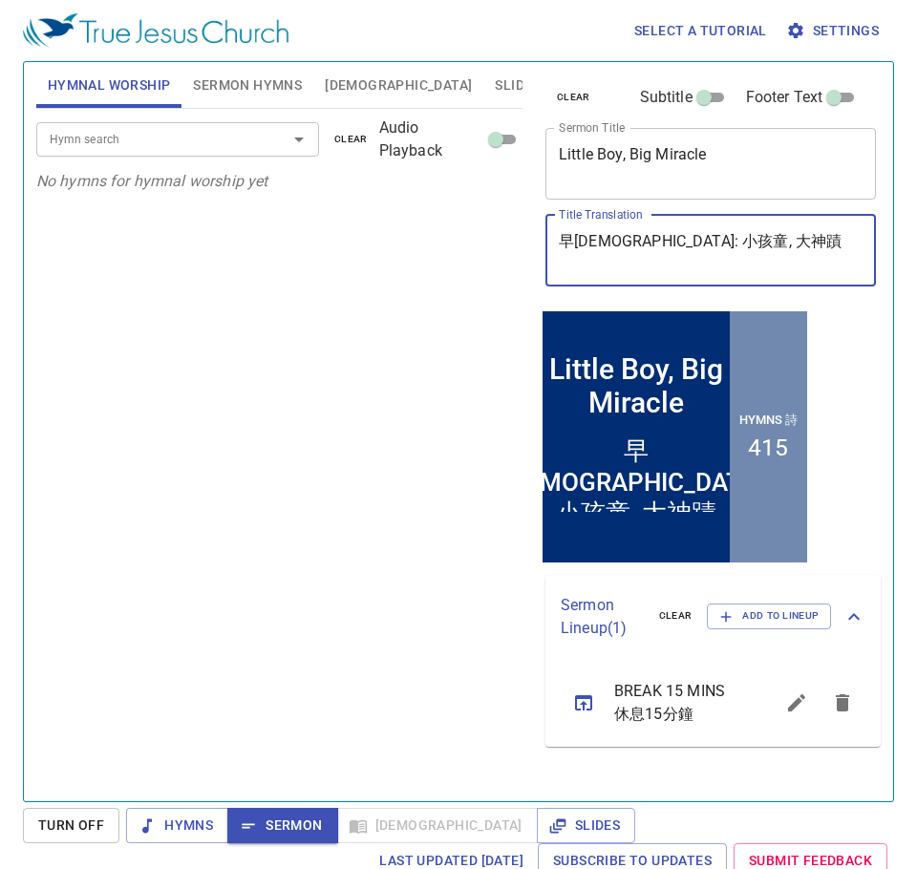
type textarea "早禱會: 小孩童, 大神蹟"
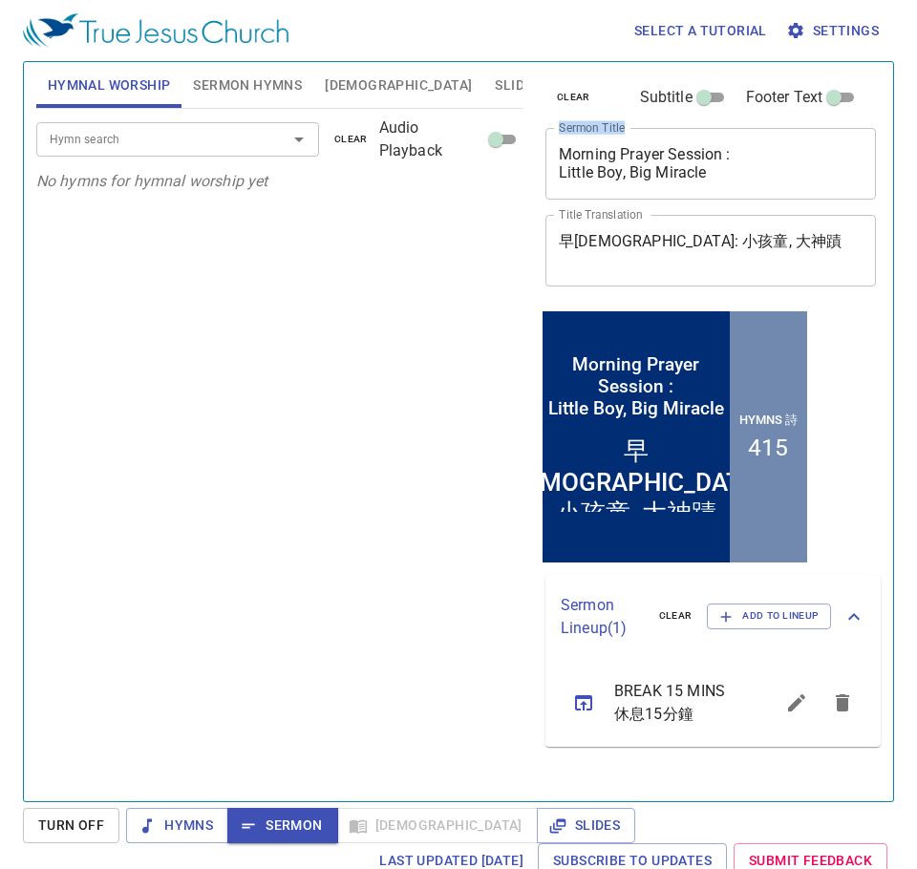
drag, startPoint x: 753, startPoint y: 183, endPoint x: 531, endPoint y: 127, distance: 229.5
click at [531, 127] on div "clear Subtitle Footer Text Sermon Title Morning Prayer Session : Little Boy, Bi…" at bounding box center [709, 423] width 358 height 739
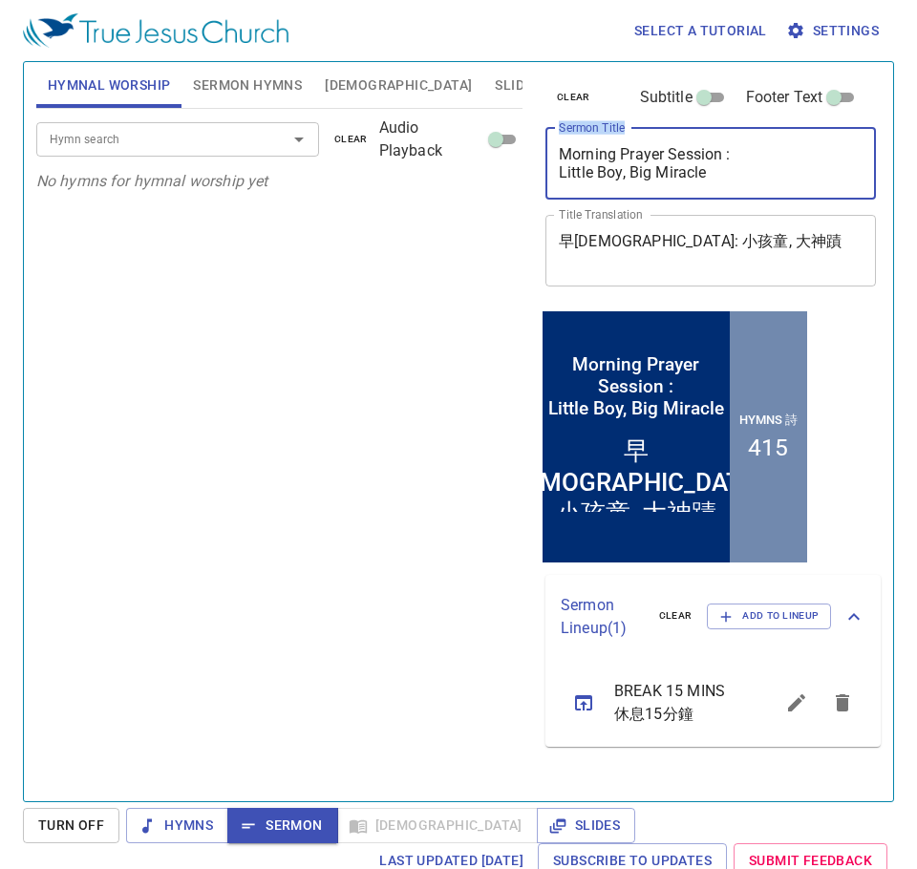
click at [573, 156] on textarea "Morning Prayer Session : Little Boy, Big Miracle" at bounding box center [711, 163] width 304 height 36
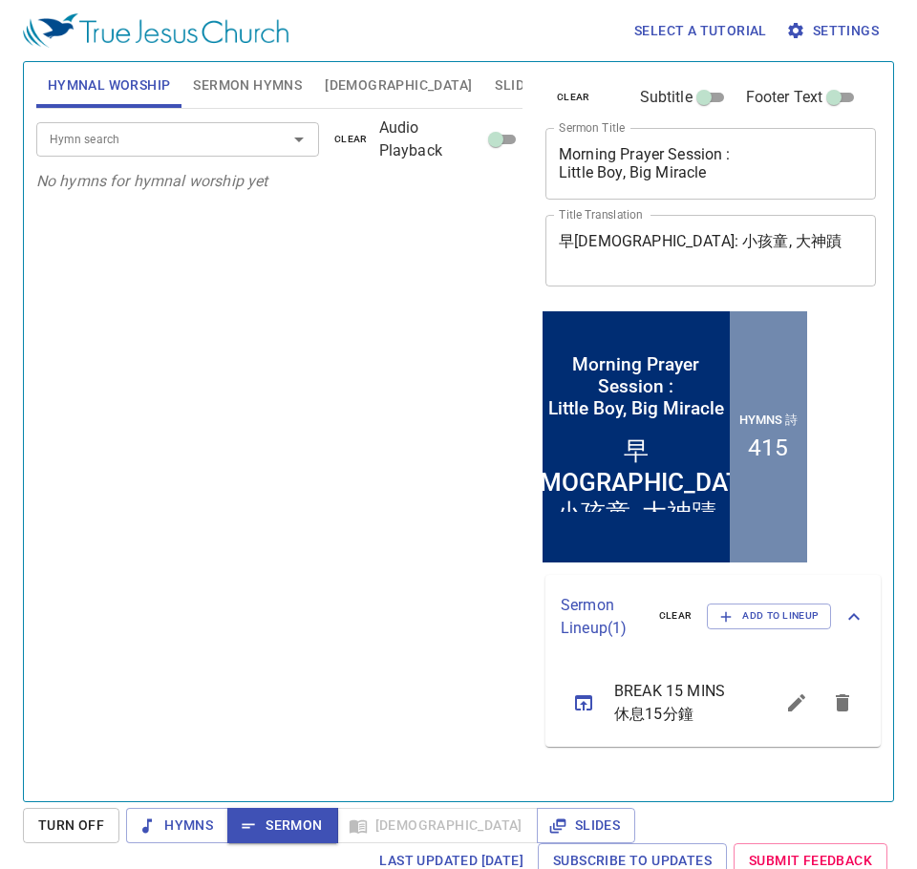
drag, startPoint x: 556, startPoint y: 156, endPoint x: 771, endPoint y: 192, distance: 217.9
click at [771, 192] on div "Morning Prayer Session : Little Boy, Big Miracle x Sermon Title" at bounding box center [710, 164] width 330 height 72
drag, startPoint x: 744, startPoint y: 188, endPoint x: 573, endPoint y: 142, distance: 177.0
click at [573, 142] on div "Morning Prayer Session : Little Boy, Big Miracle x Sermon Title" at bounding box center [710, 164] width 330 height 72
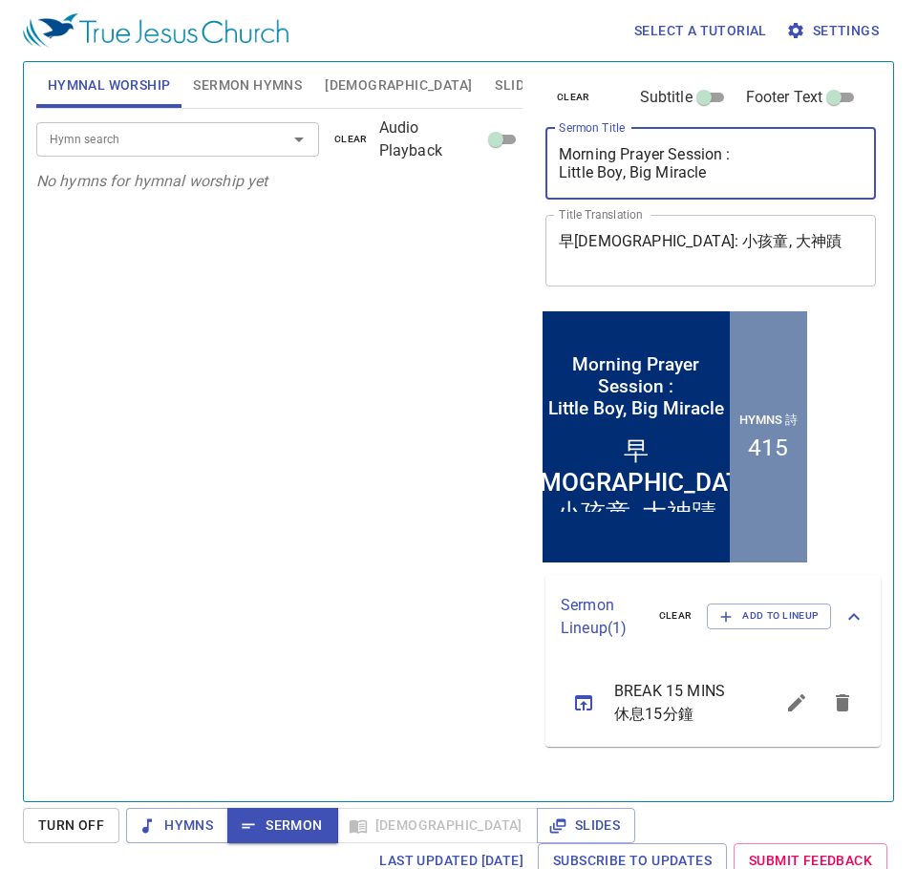
drag, startPoint x: 560, startPoint y: 158, endPoint x: 750, endPoint y: 187, distance: 191.4
click at [750, 187] on div "Morning Prayer Session : Little Boy, Big Miracle x Sermon Title" at bounding box center [710, 164] width 330 height 72
click at [664, 147] on textarea "Morning Prayer Session : Little Boy, Big Miracle" at bounding box center [711, 163] width 304 height 36
drag, startPoint x: 672, startPoint y: 151, endPoint x: 729, endPoint y: 159, distance: 56.9
click at [729, 159] on textarea "Morning Prayer Session : Little Boy, Big Miracle" at bounding box center [711, 163] width 304 height 36
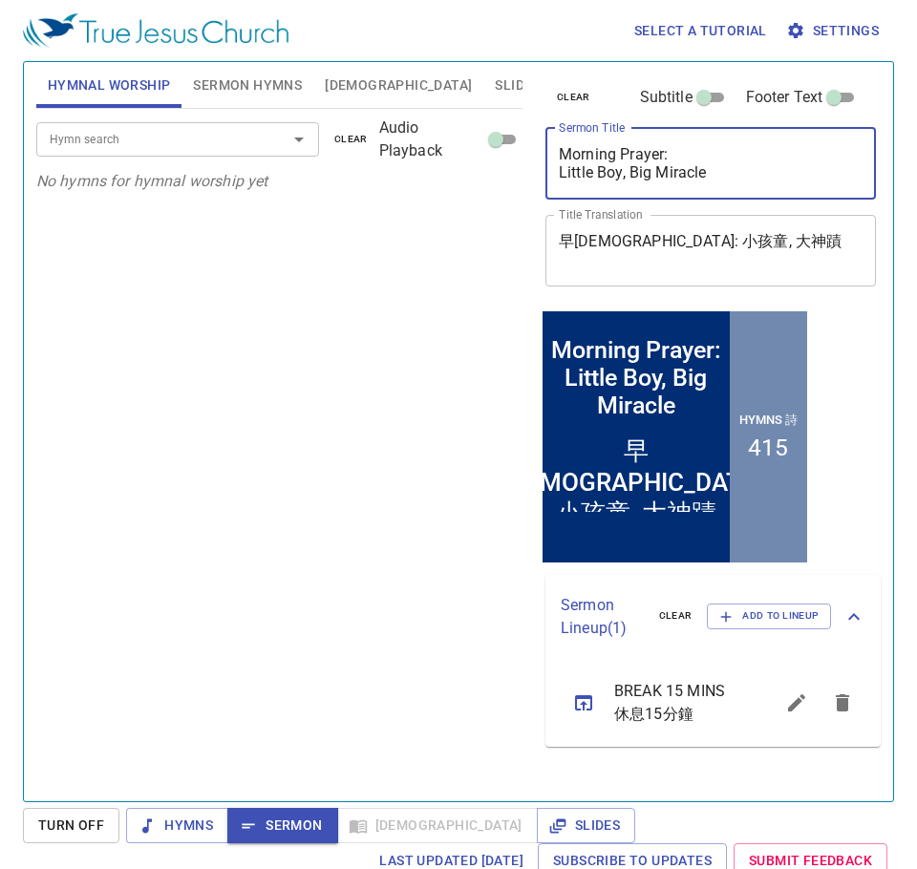
drag, startPoint x: 726, startPoint y: 175, endPoint x: 552, endPoint y: 126, distance: 180.5
click at [552, 126] on div "clear Subtitle Footer Text Sermon Title Morning Prayer: Little Boy, Big Miracle…" at bounding box center [709, 184] width 343 height 244
type textarea "Morning Prayer: Little Boy, Big Miracle"
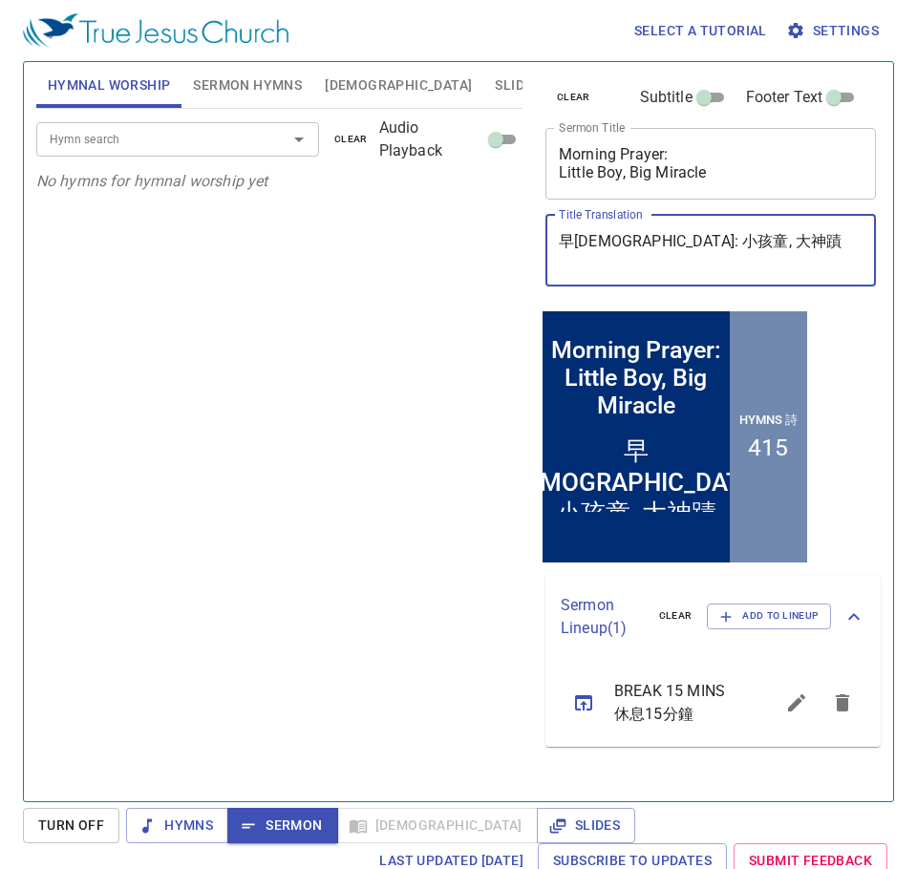
drag, startPoint x: 725, startPoint y: 244, endPoint x: 538, endPoint y: 229, distance: 187.8
click at [538, 229] on div "clear Subtitle Footer Text Sermon Title Morning Prayer: Little Boy, Big Miracle…" at bounding box center [709, 184] width 343 height 244
click at [745, 240] on textarea "早[DEMOGRAPHIC_DATA]: 小孩童, 大神蹟" at bounding box center [711, 250] width 304 height 36
click at [429, 314] on div "Hymn search Hymn search clear Audio Playback No hymns for hymnal worship yet" at bounding box center [279, 447] width 486 height 676
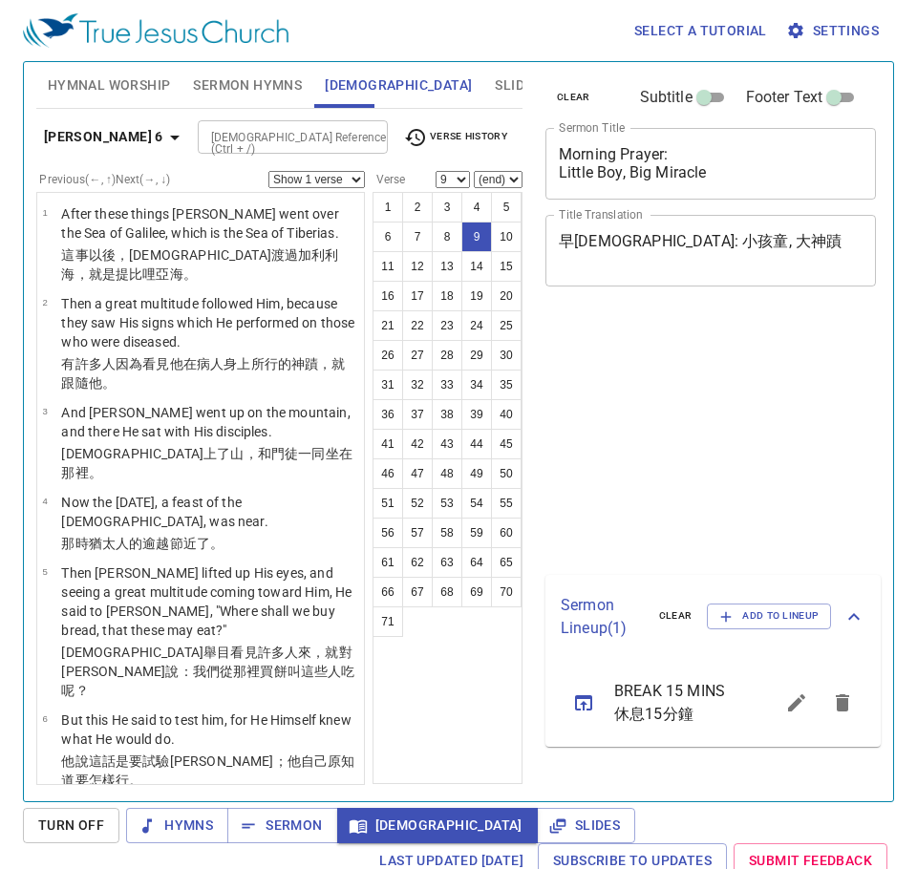
select select "9"
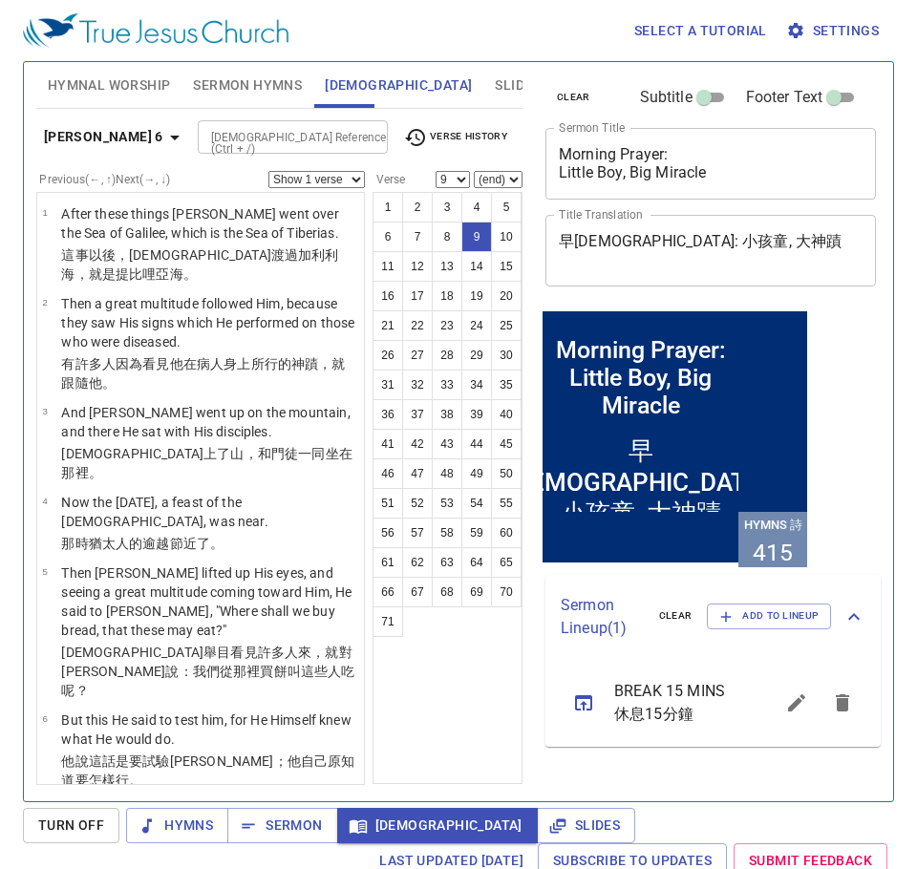
scroll to position [477, 0]
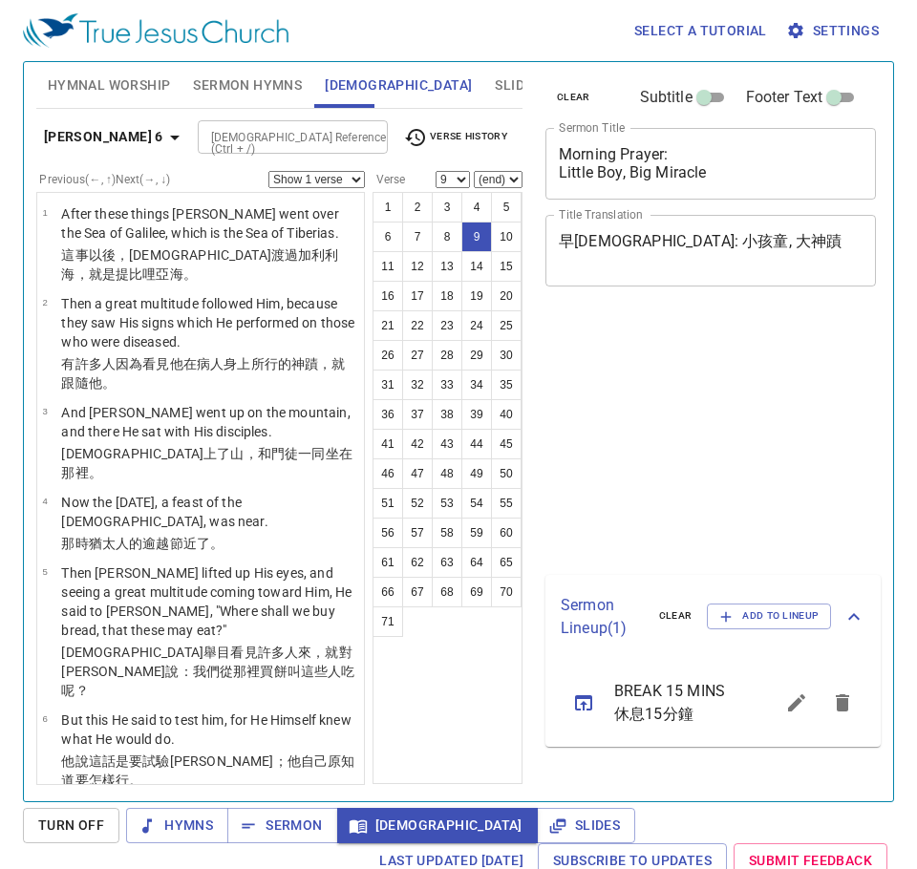
select select "9"
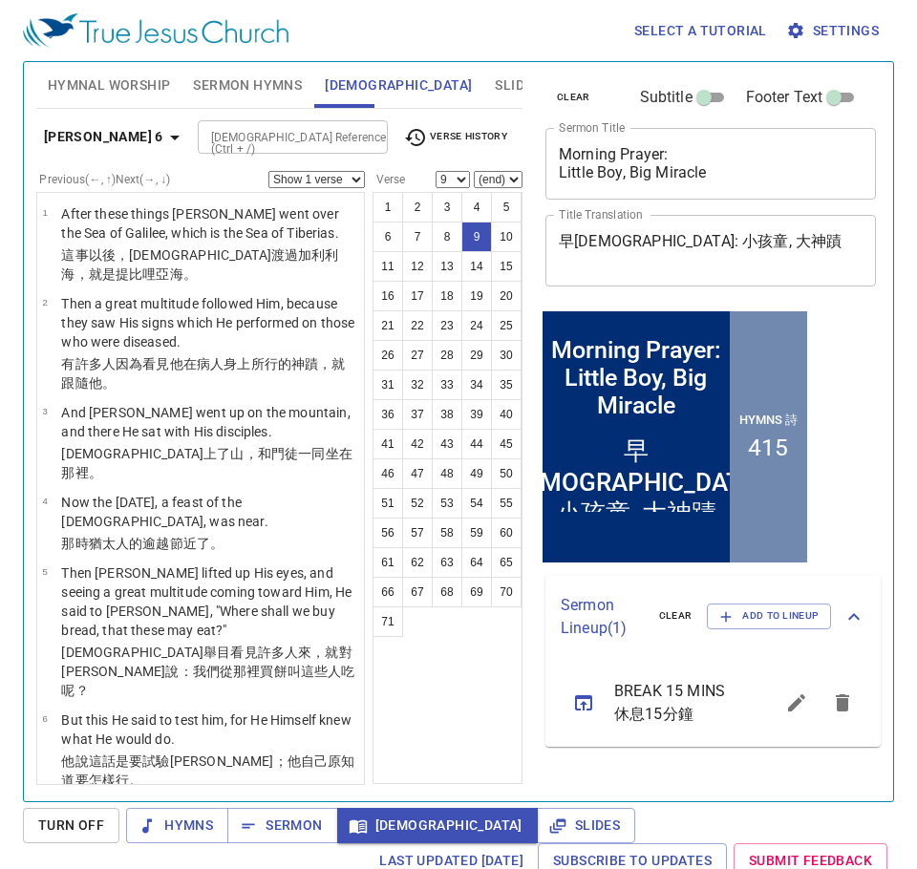
scroll to position [477, 0]
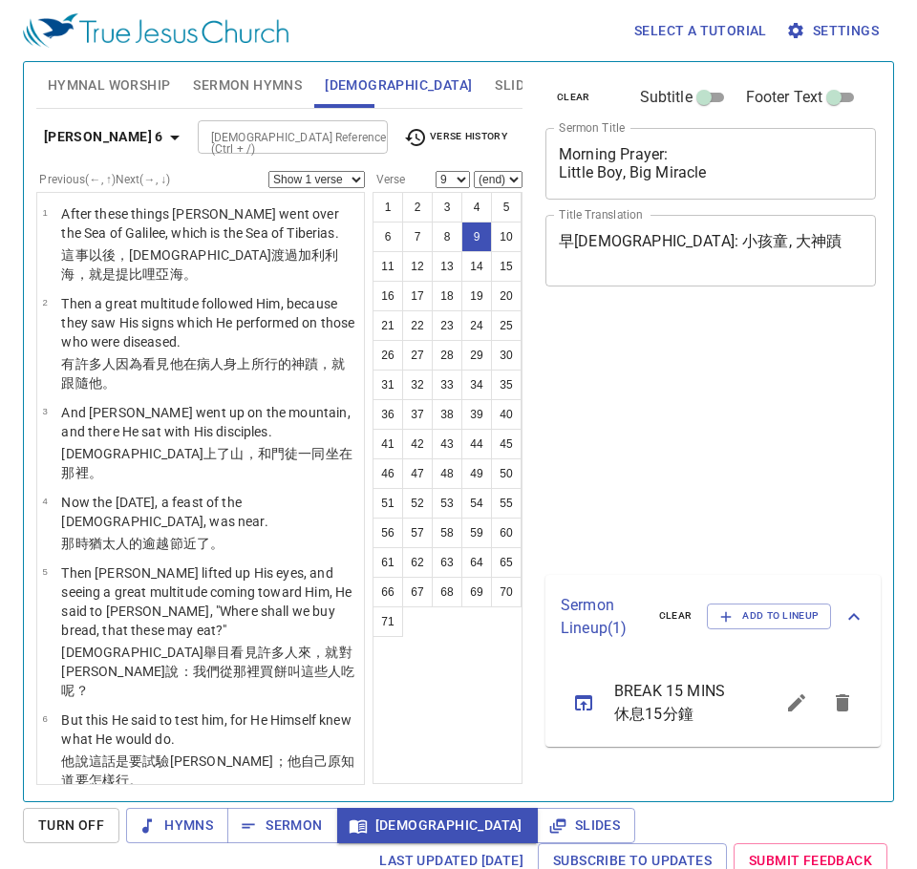
select select "9"
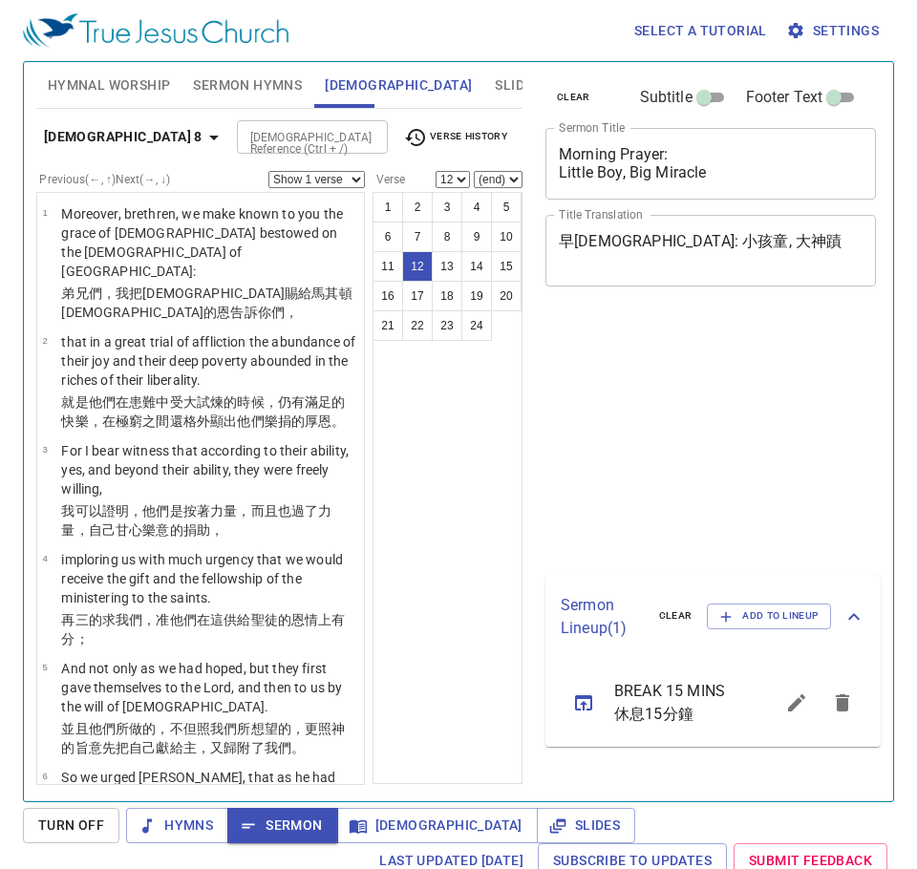
select select "12"
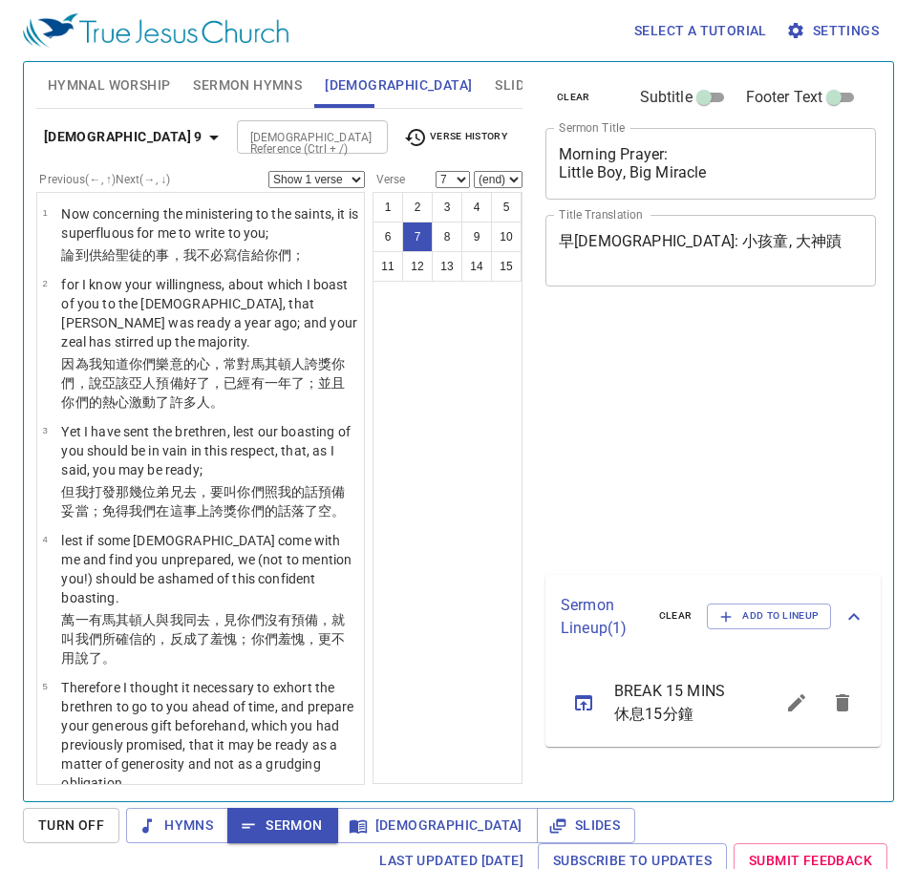
select select "7"
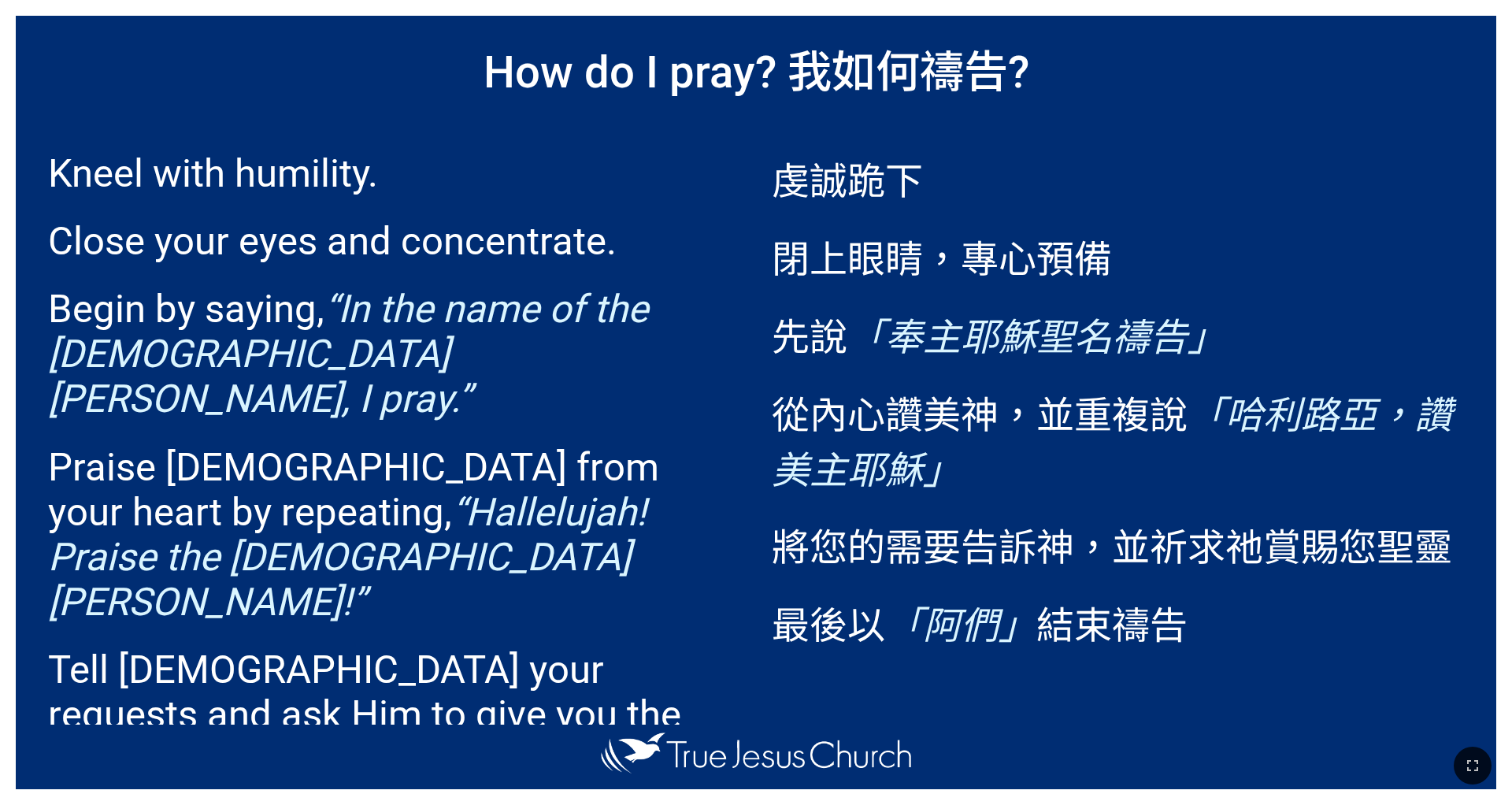
click at [228, 304] on p "Begin by saying, “In the name of the [DEMOGRAPHIC_DATA][PERSON_NAME], I pray.”" at bounding box center [393, 354] width 692 height 134
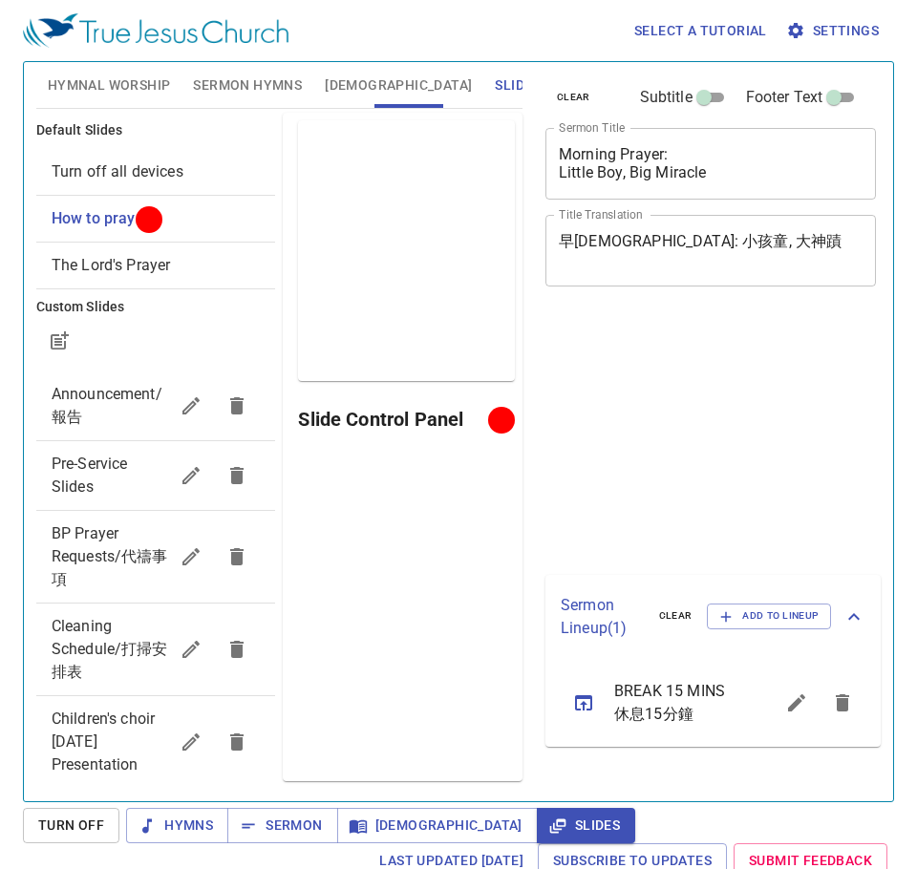
scroll to position [9, 0]
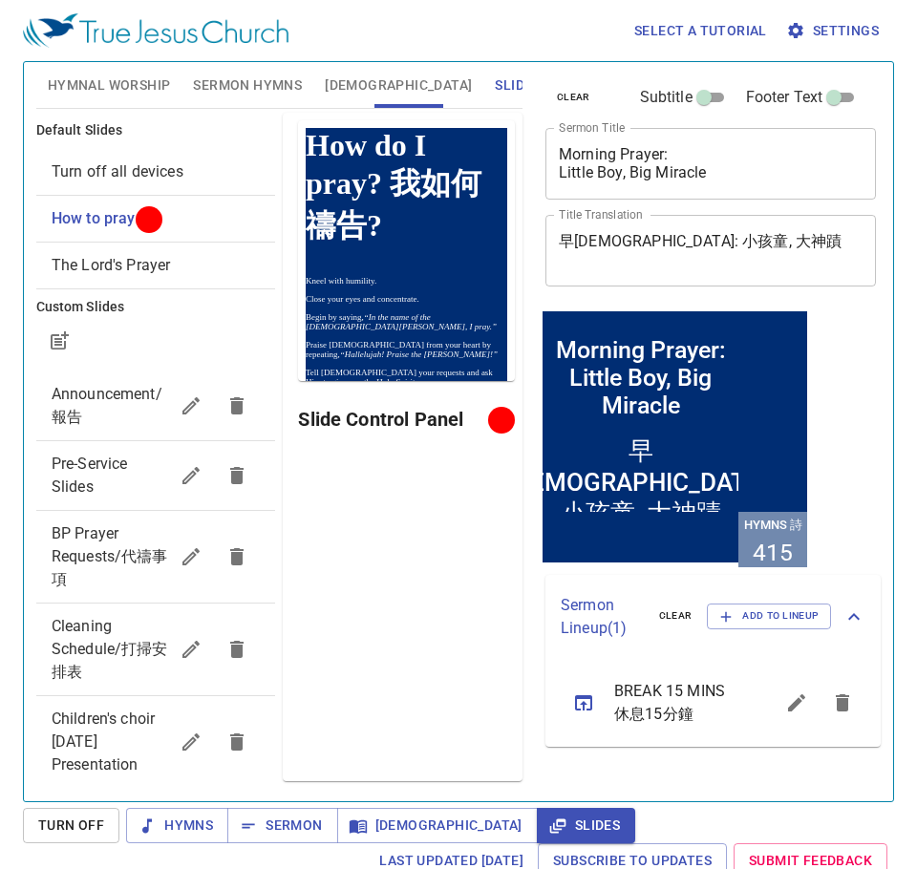
scroll to position [9, 0]
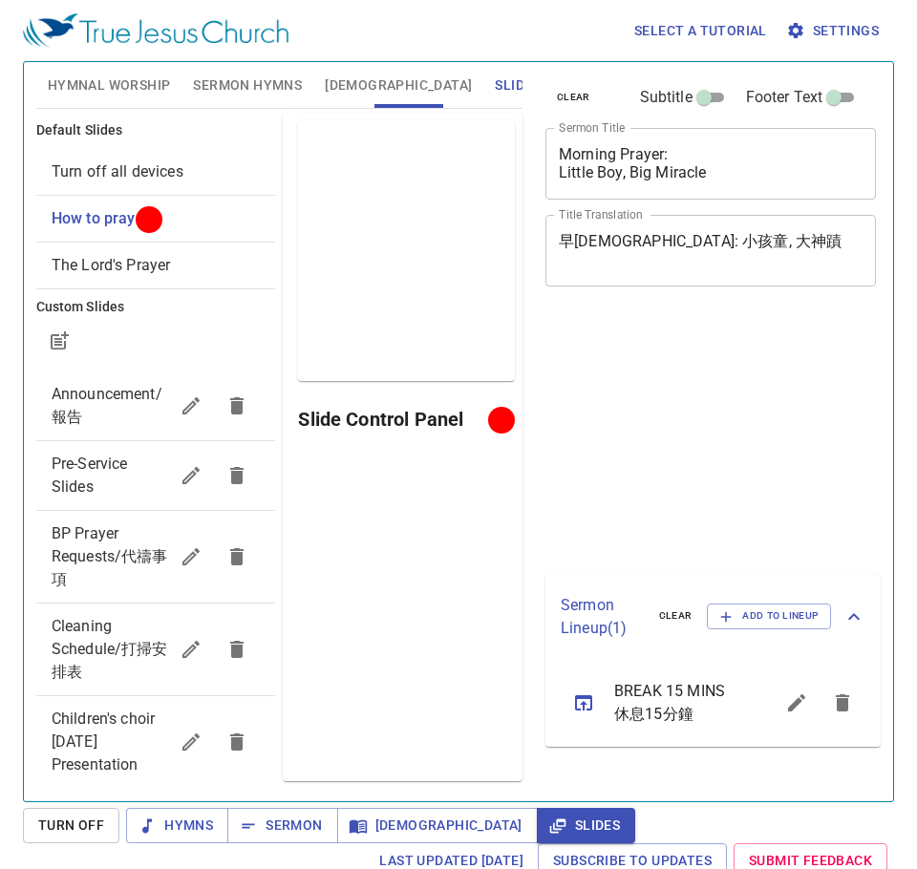
scroll to position [9, 0]
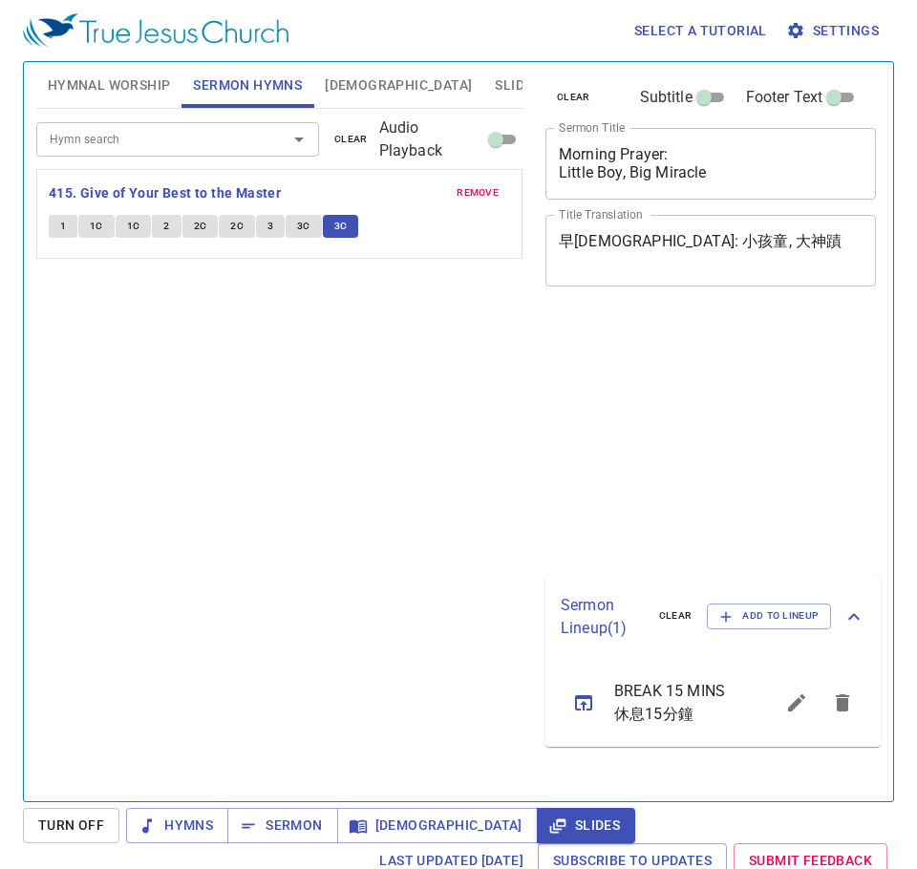
scroll to position [9, 0]
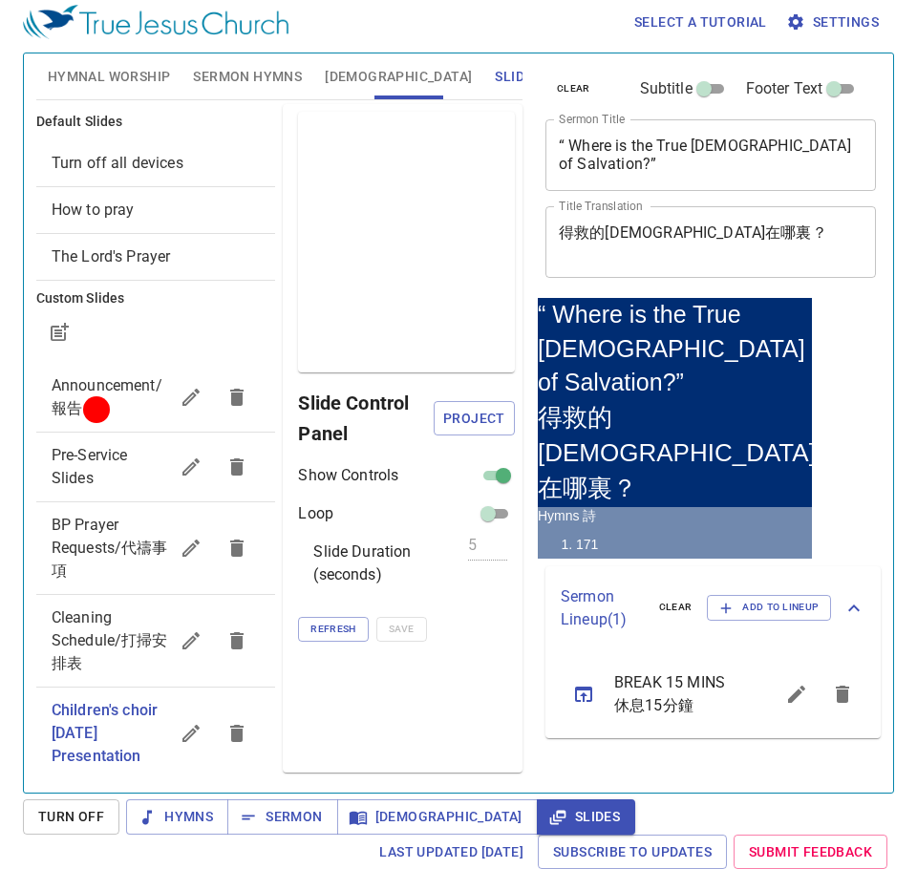
scroll to position [9, 0]
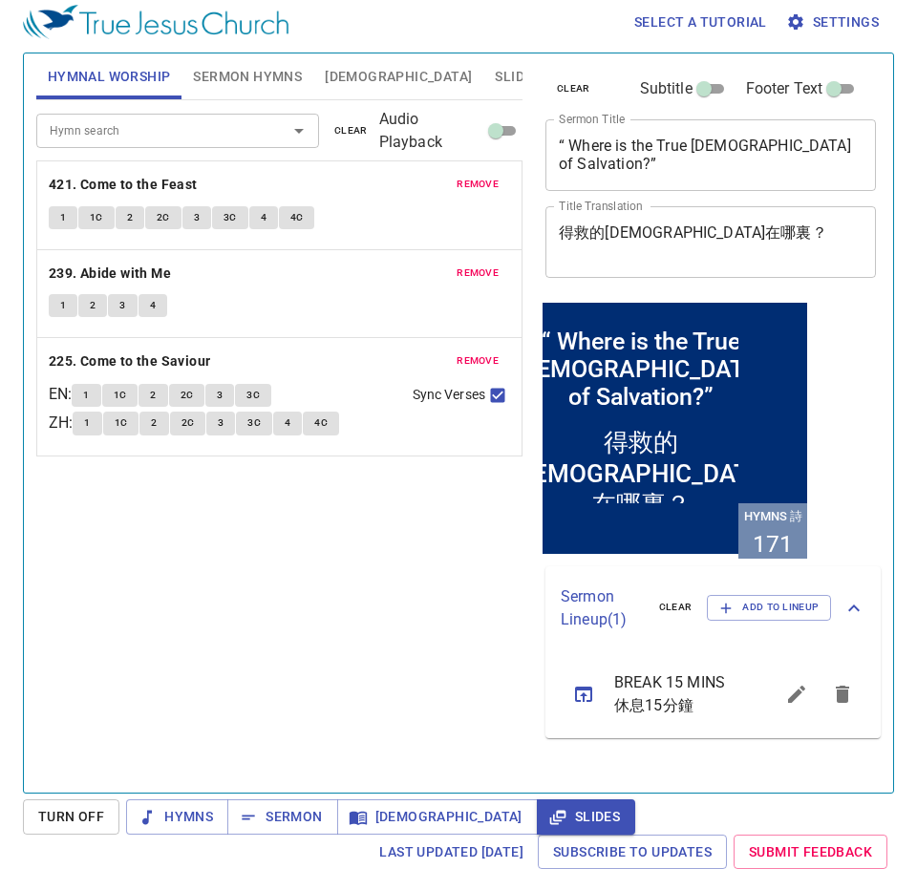
scroll to position [9, 0]
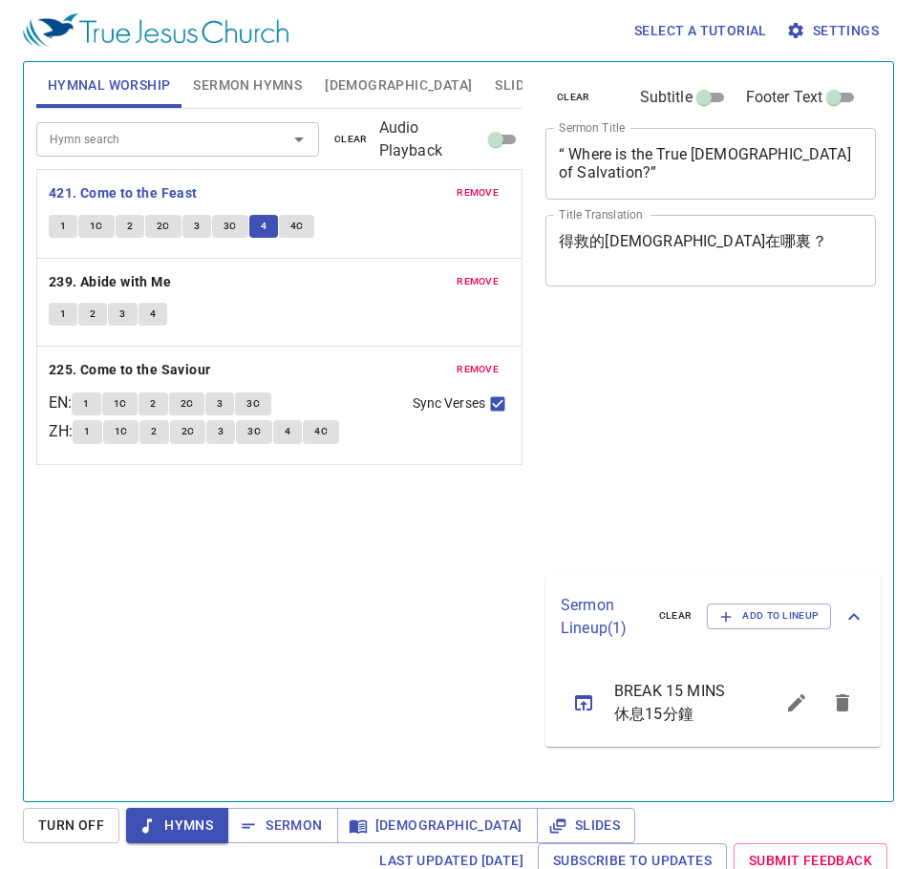
scroll to position [9, 0]
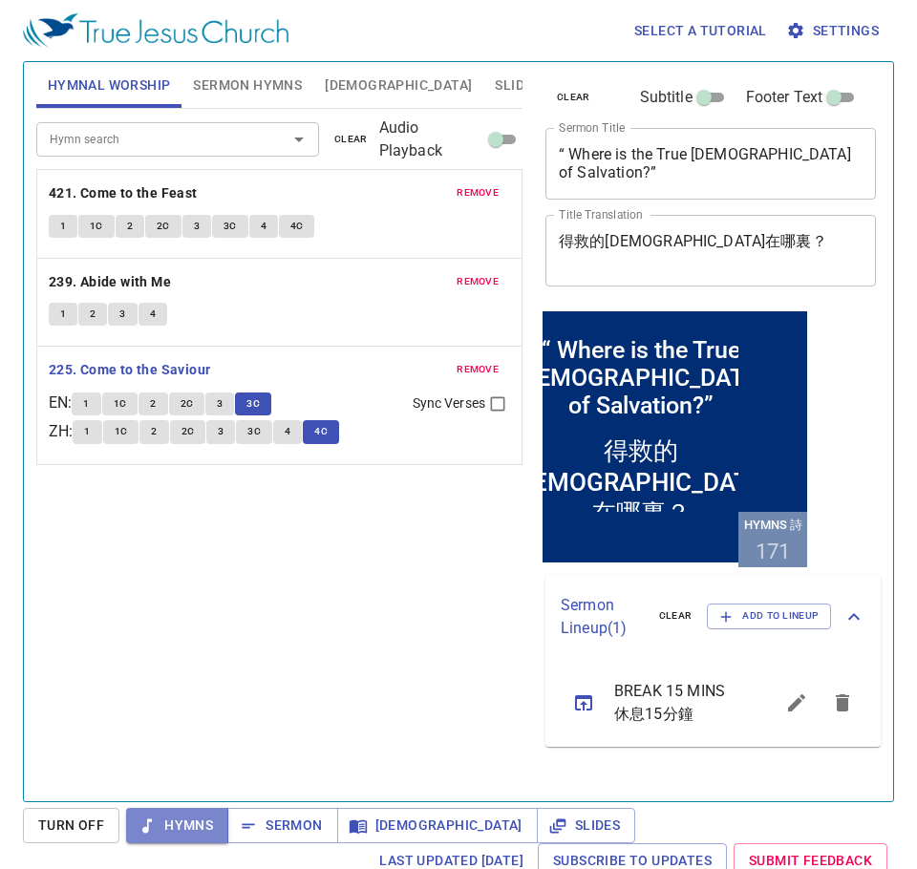
click at [179, 821] on span "Hymns" at bounding box center [177, 826] width 72 height 24
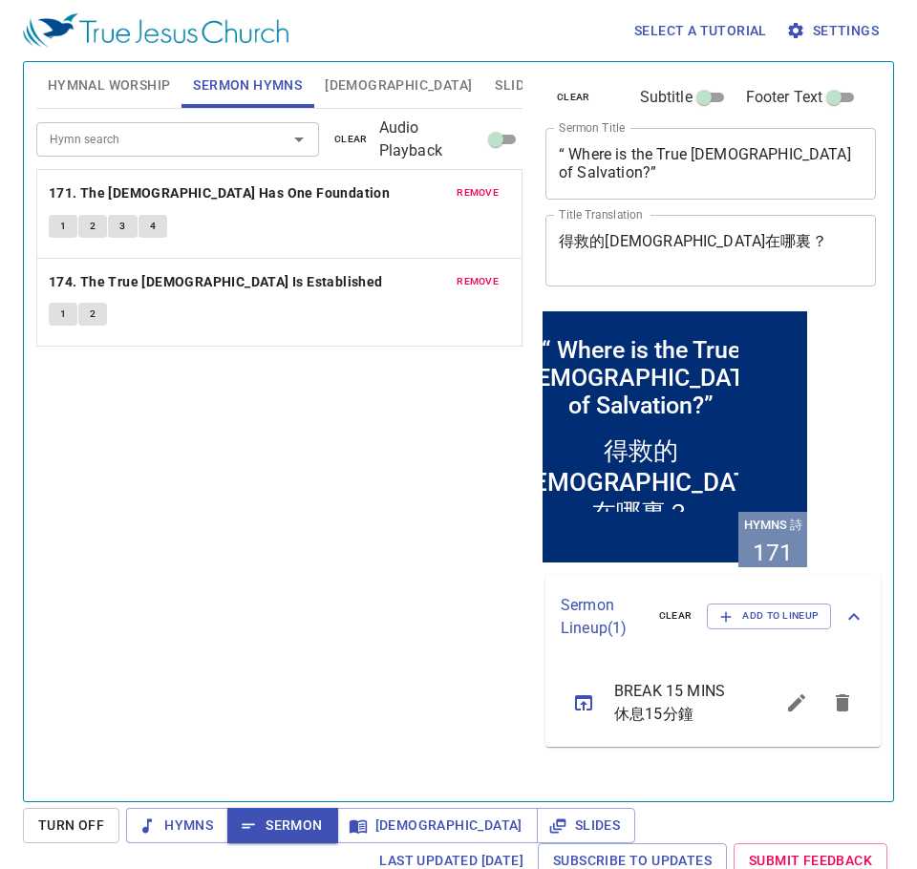
click at [188, 195] on b "171. The [DEMOGRAPHIC_DATA] Has One Foundation" at bounding box center [219, 193] width 341 height 24
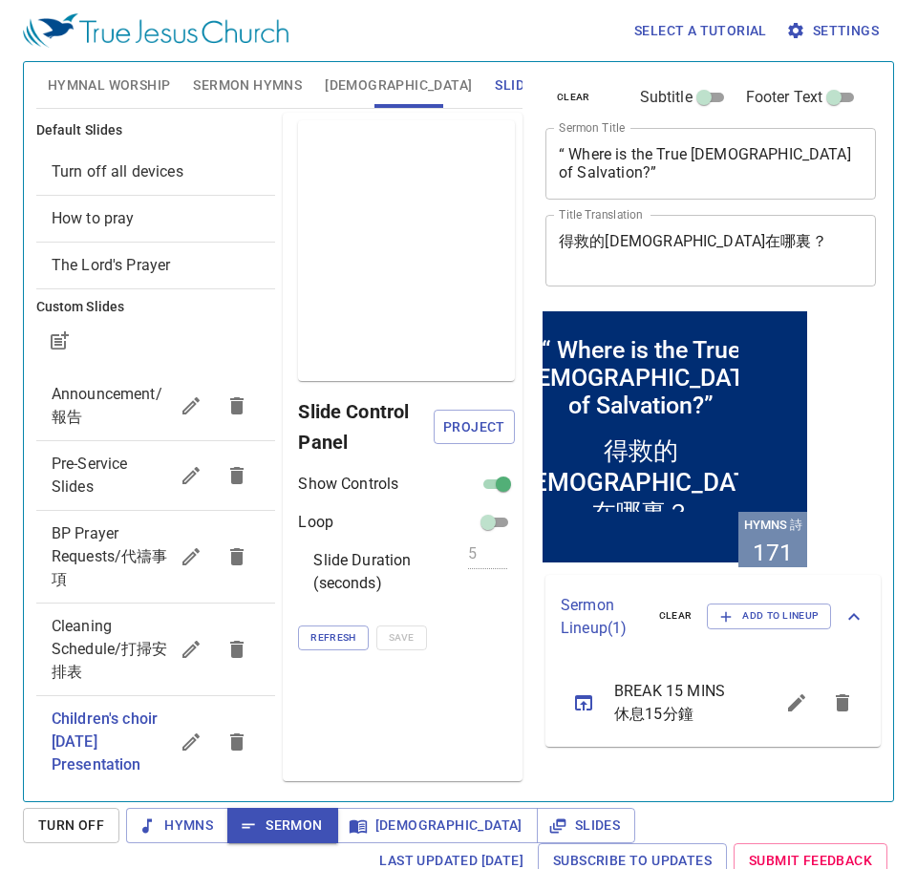
scroll to position [139, 0]
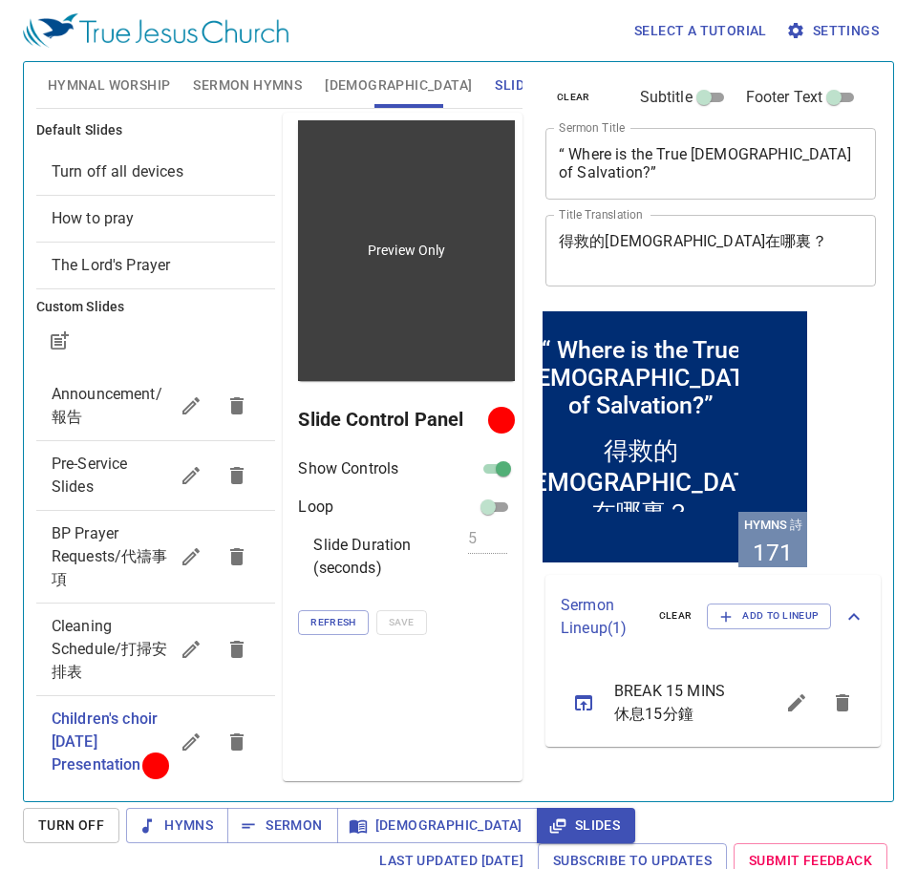
scroll to position [139, 0]
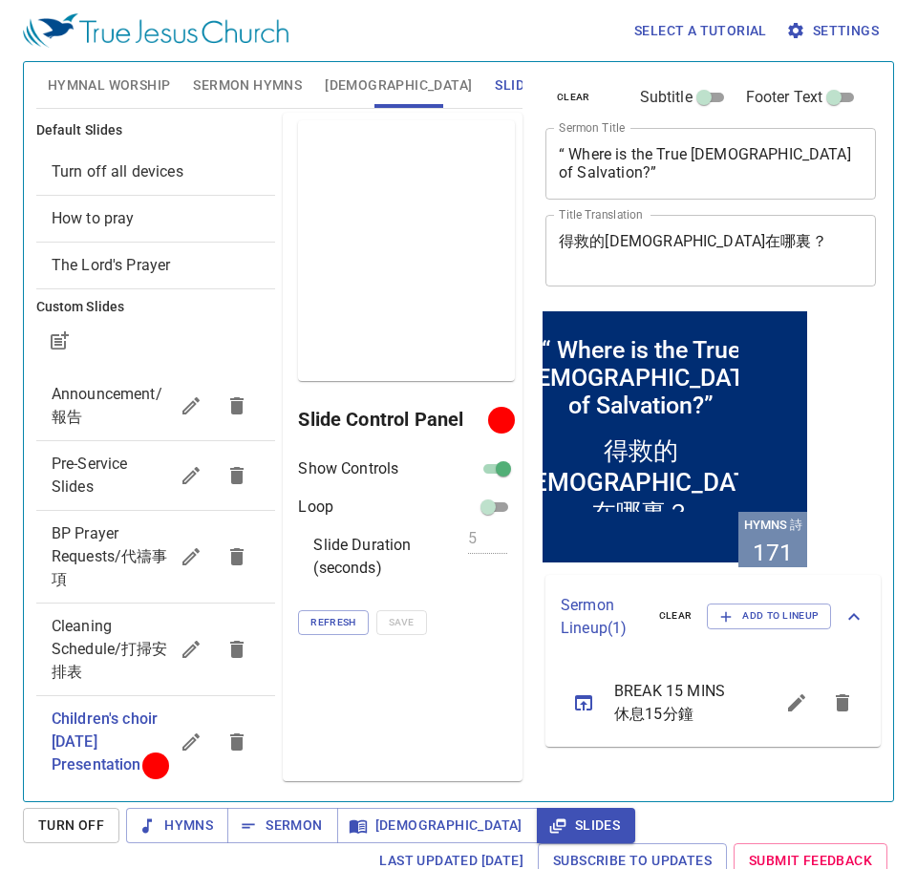
scroll to position [139, 0]
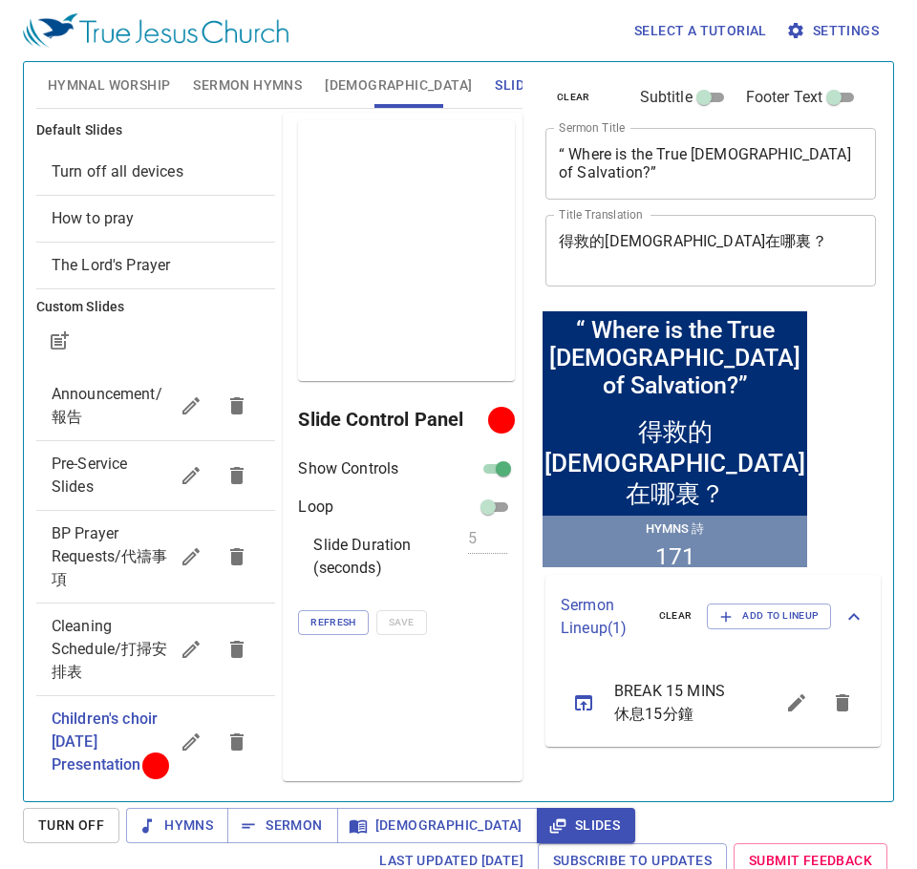
scroll to position [139, 0]
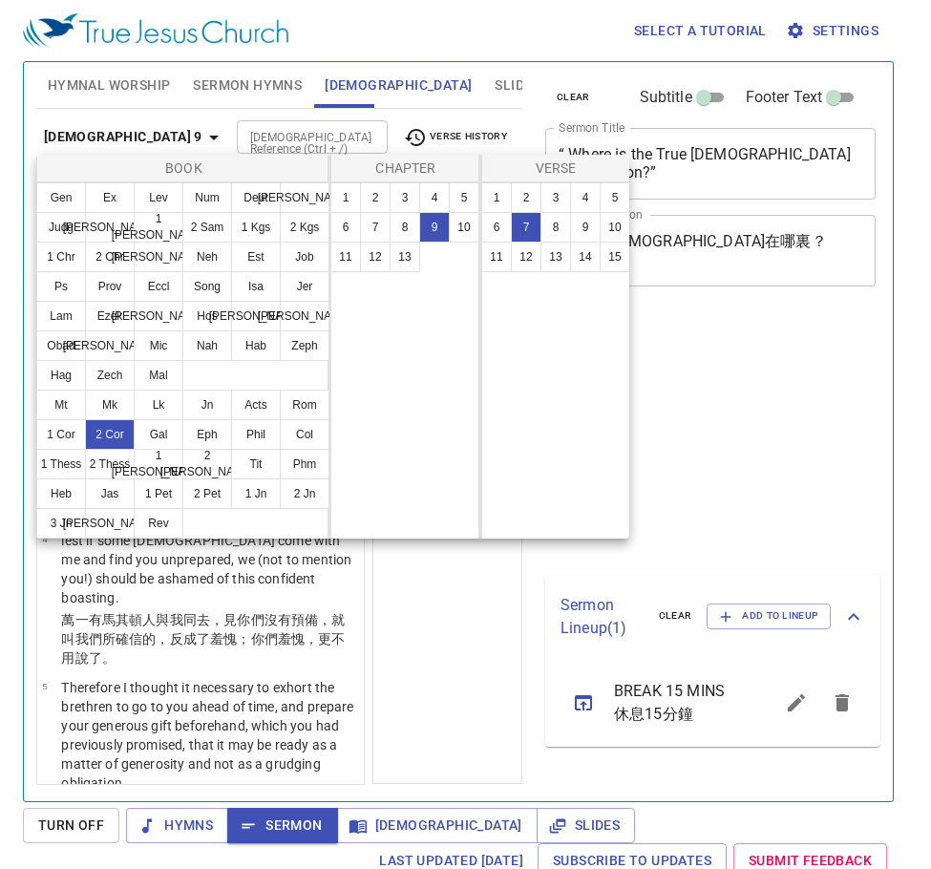
select select "7"
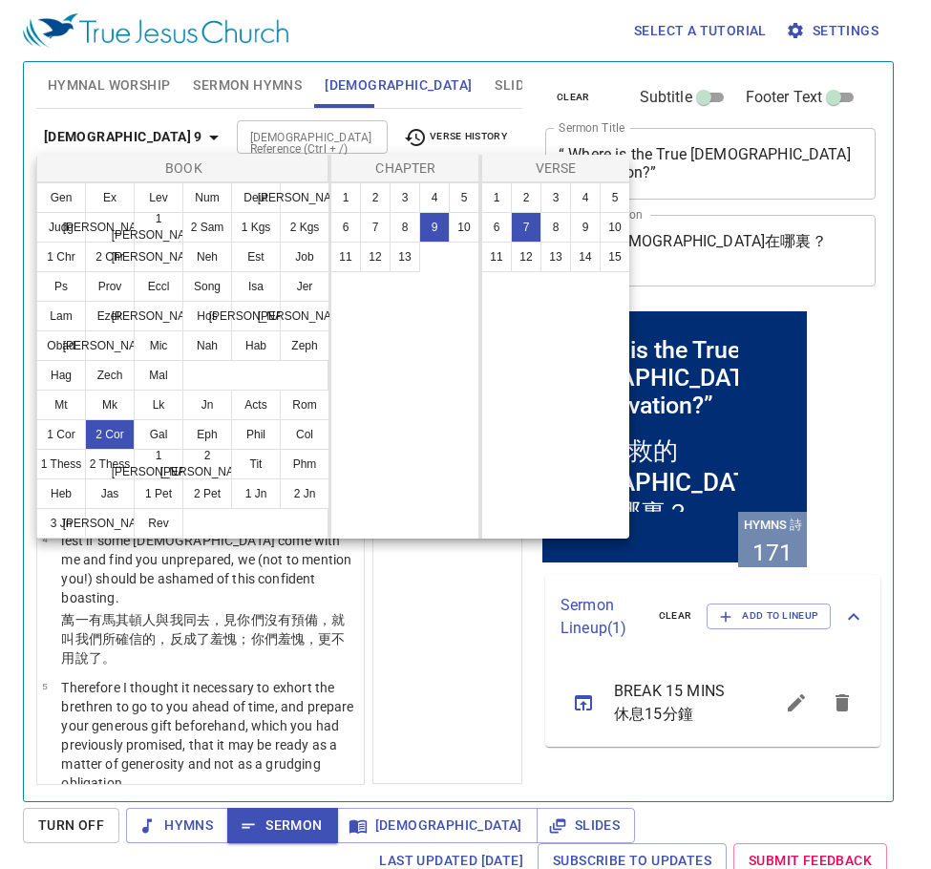
scroll to position [420, 0]
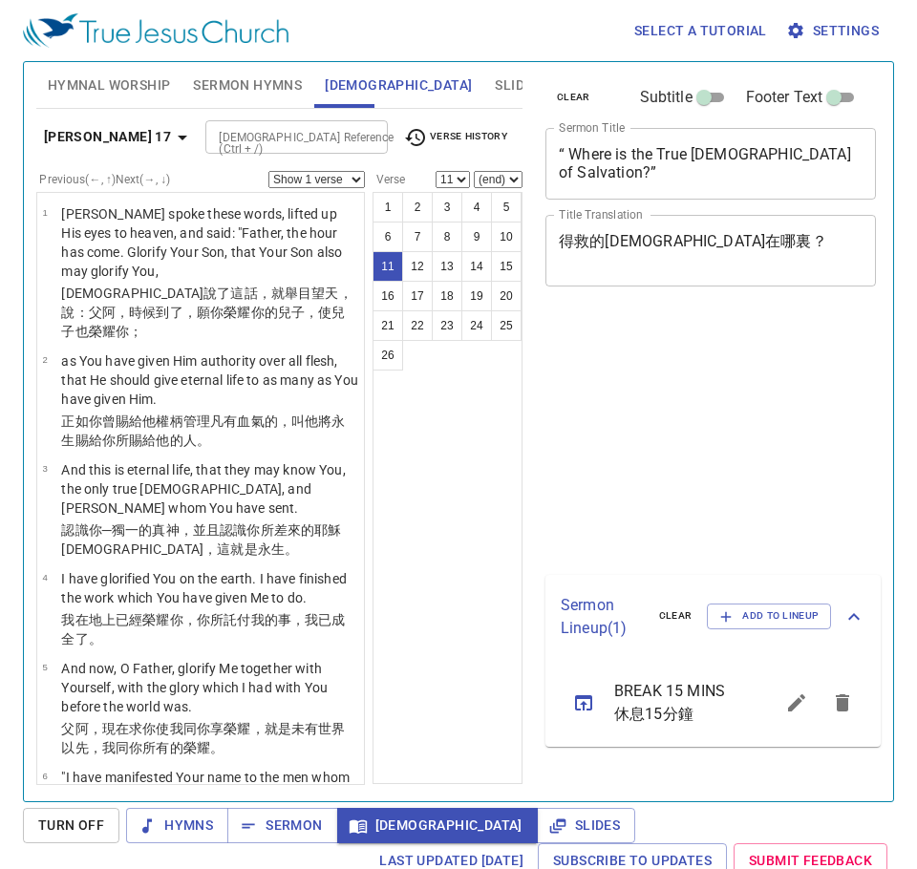
select select "11"
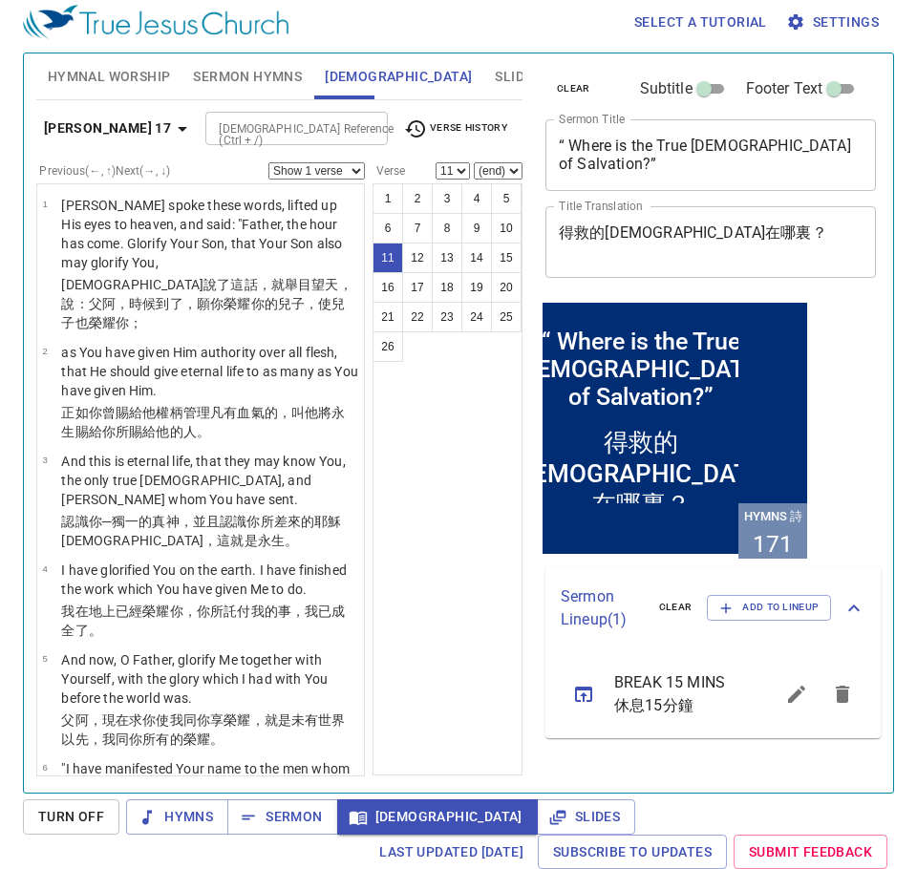
scroll to position [1132, 0]
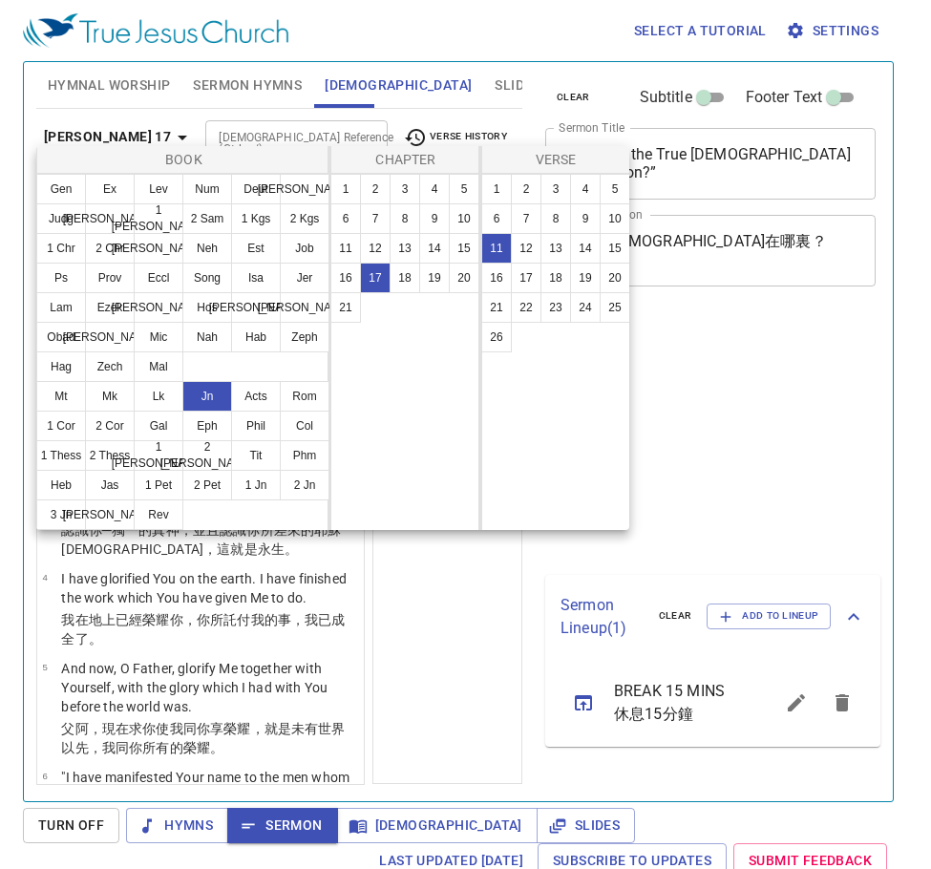
select select "11"
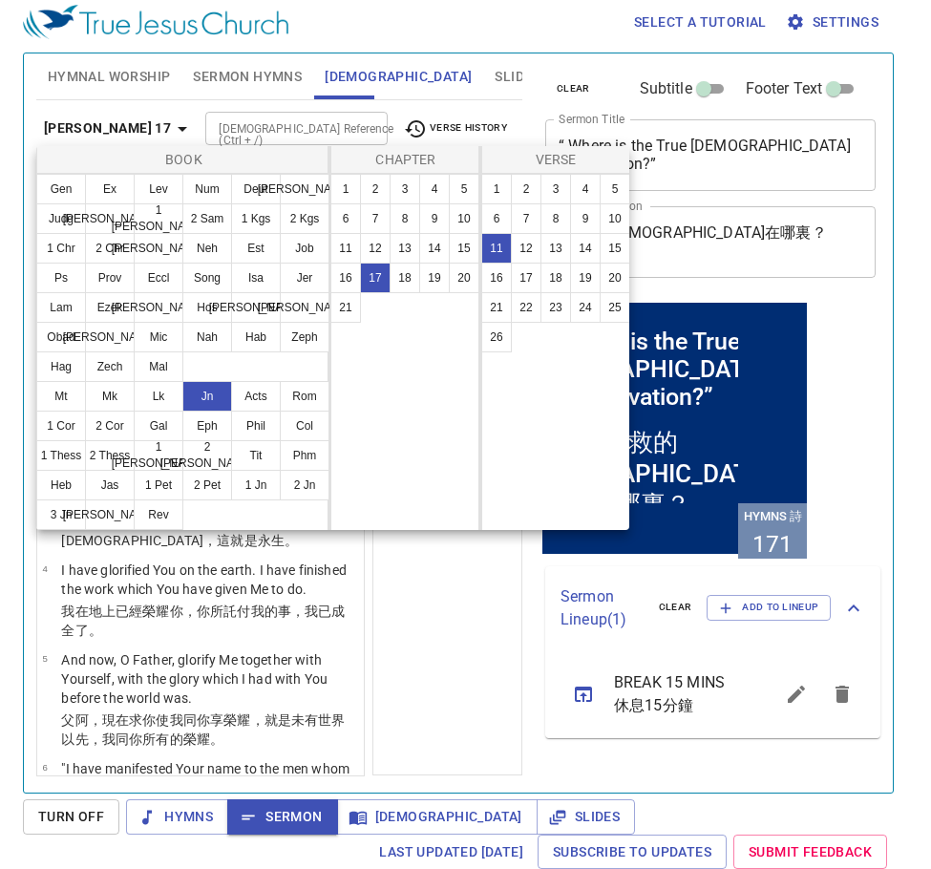
scroll to position [1036, 0]
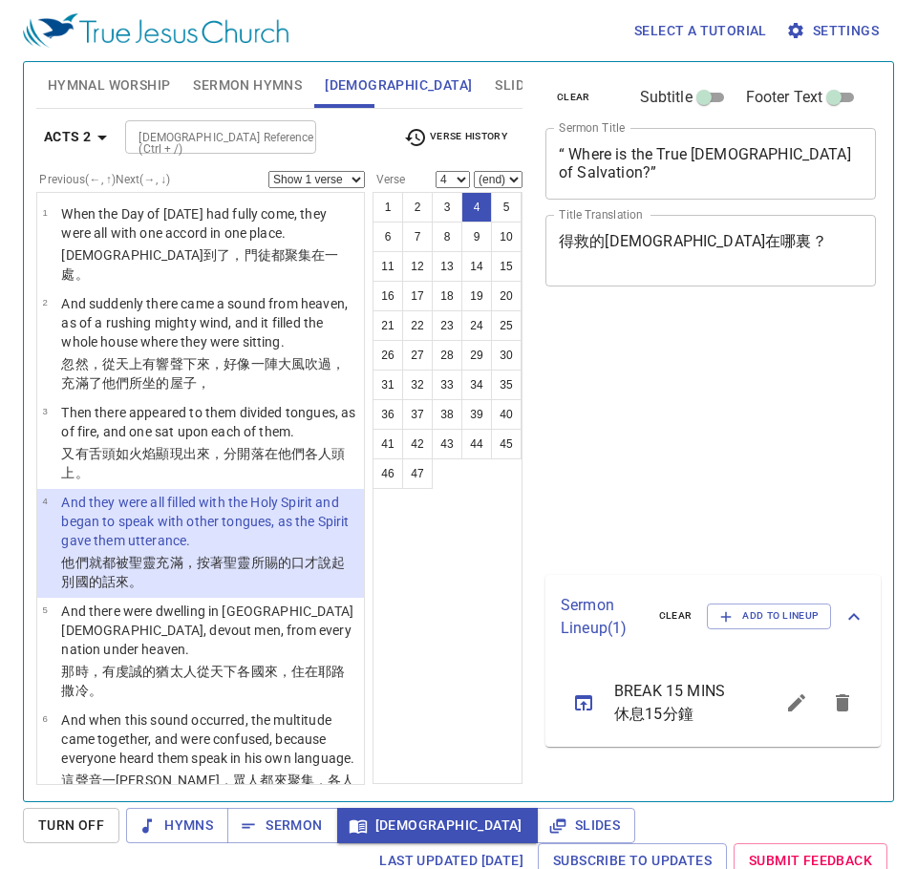
select select "4"
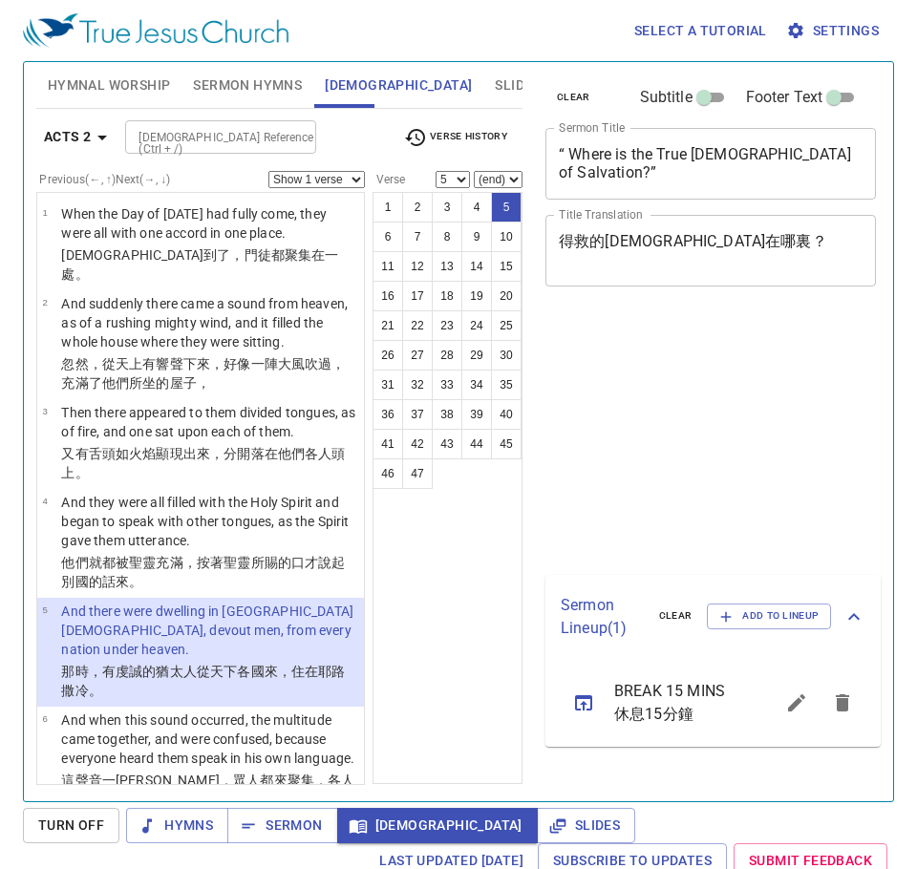
select select "5"
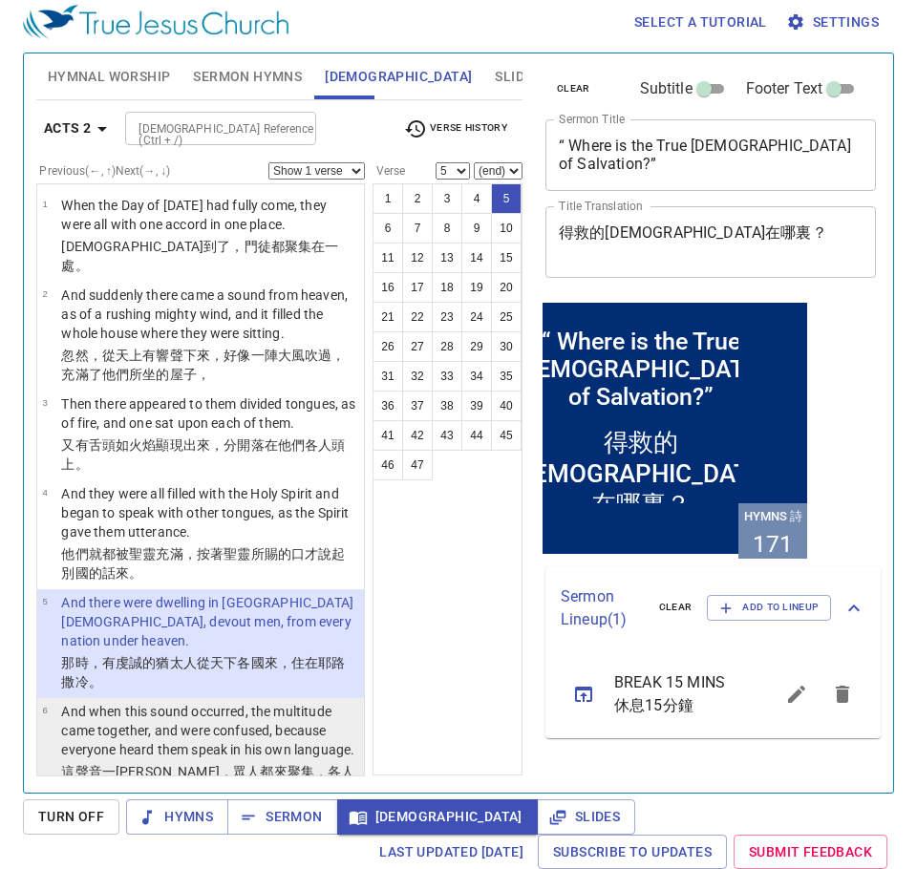
scroll to position [191, 0]
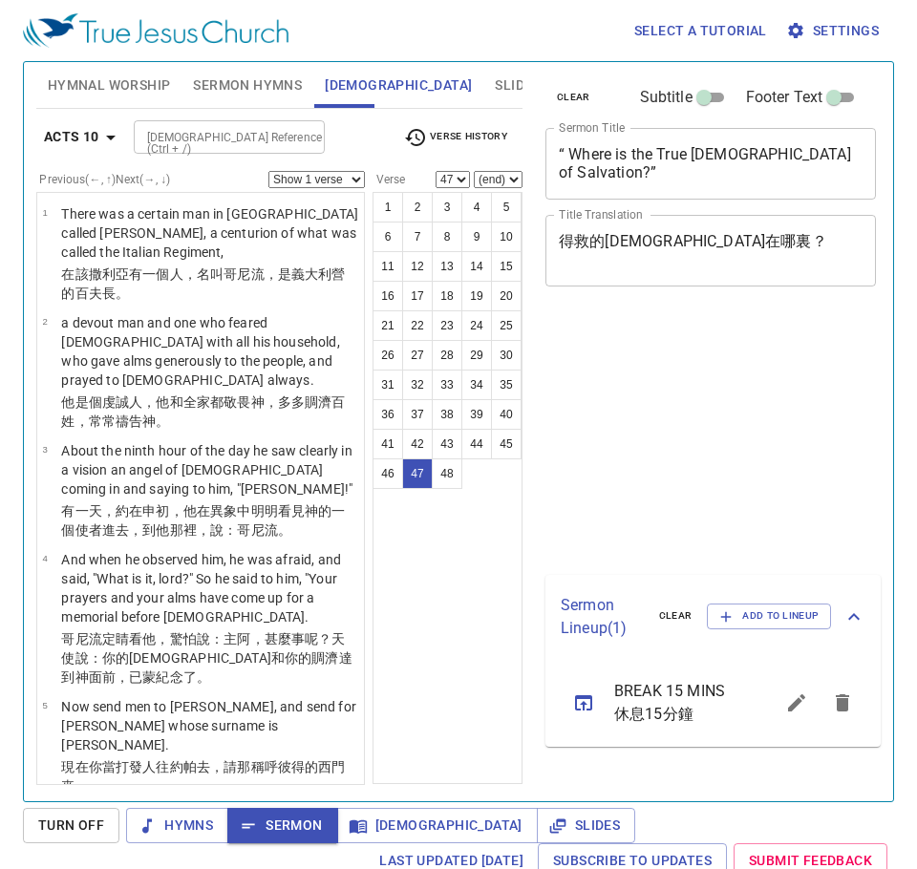
select select "47"
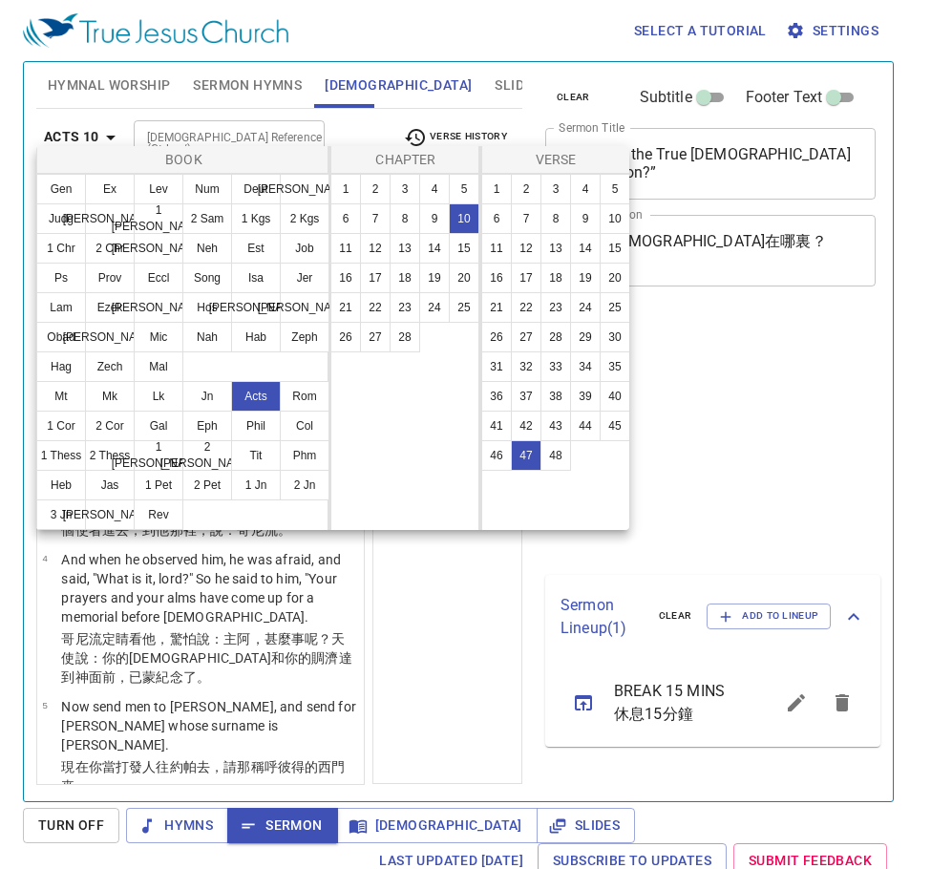
select select "47"
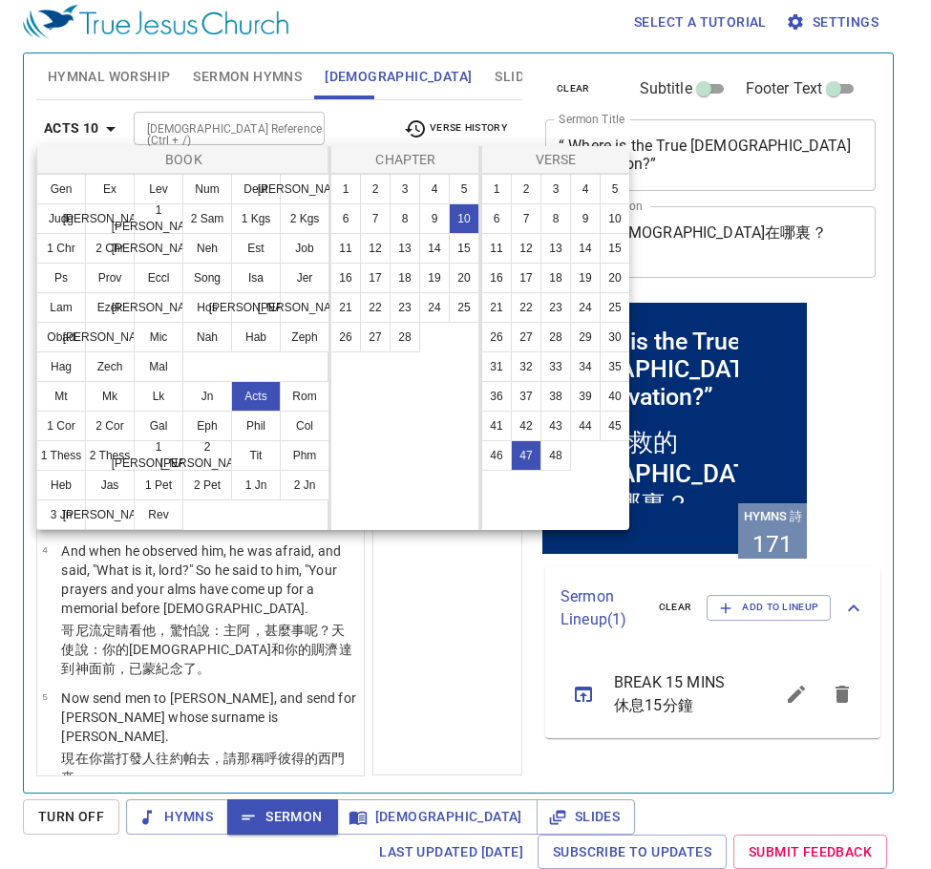
scroll to position [4708, 0]
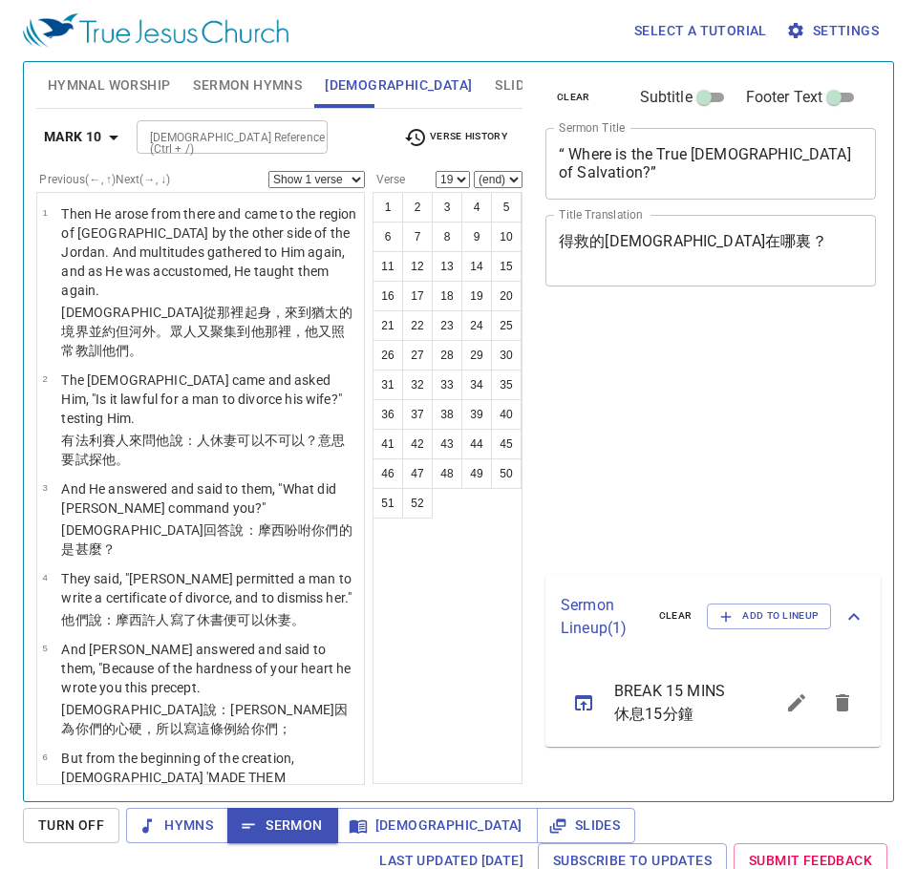
select select "19"
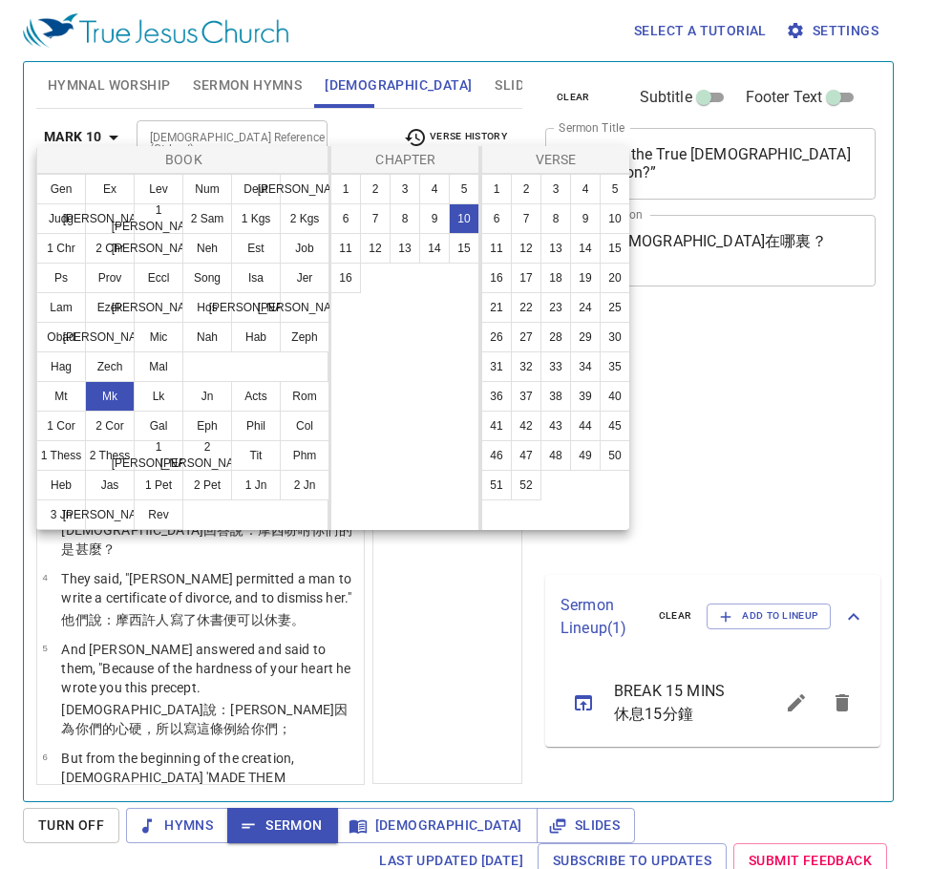
select select "19"
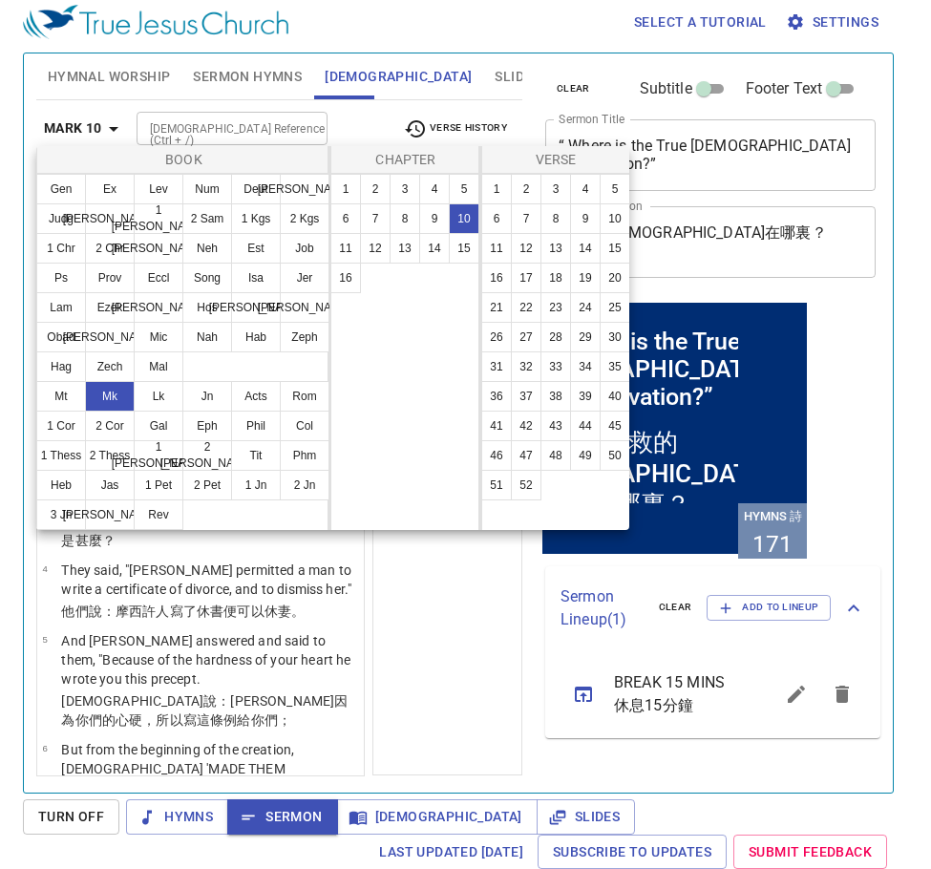
scroll to position [1623, 0]
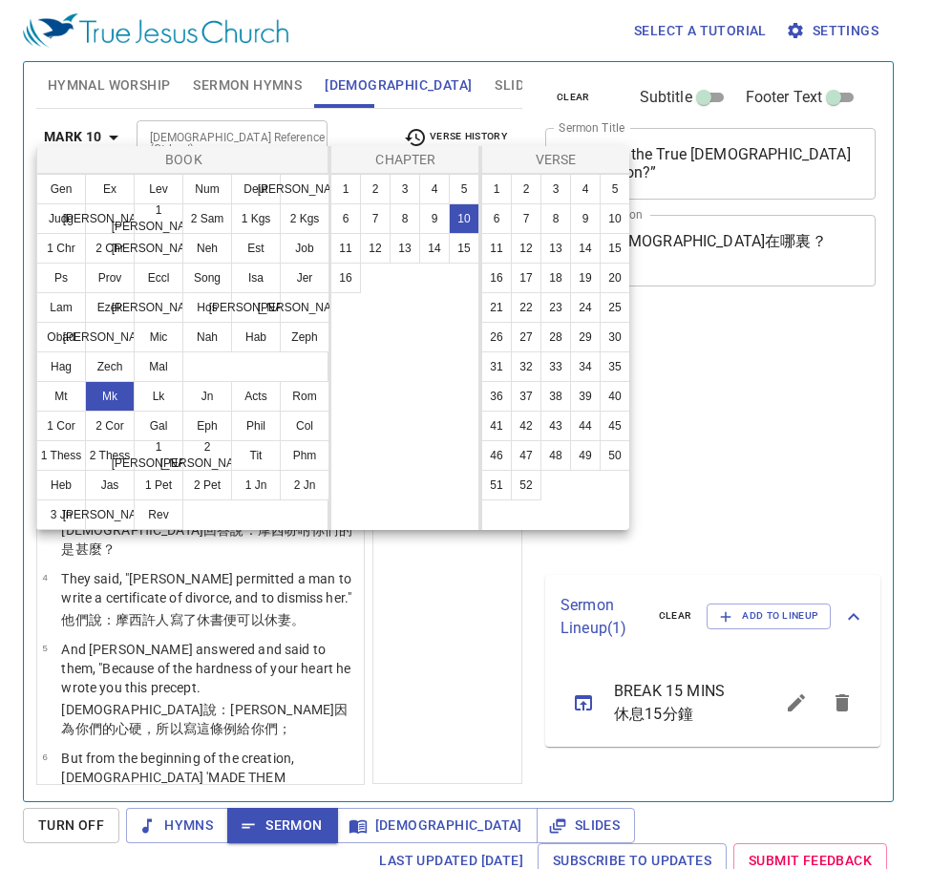
select select "19"
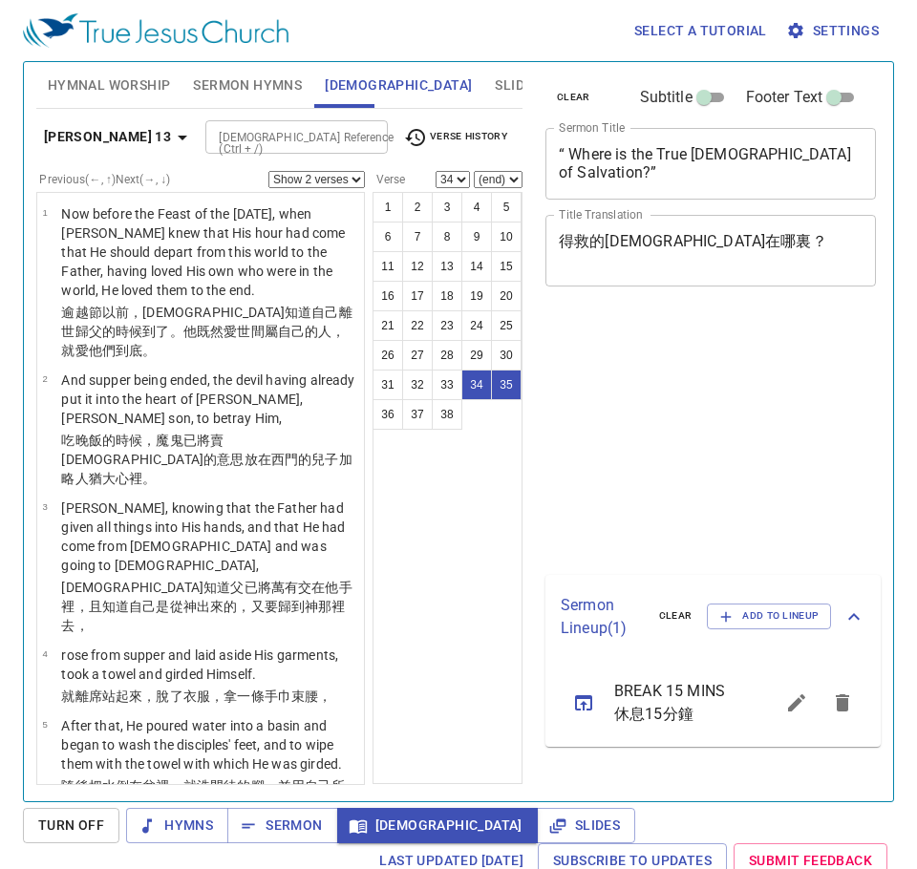
select select "2"
select select "34"
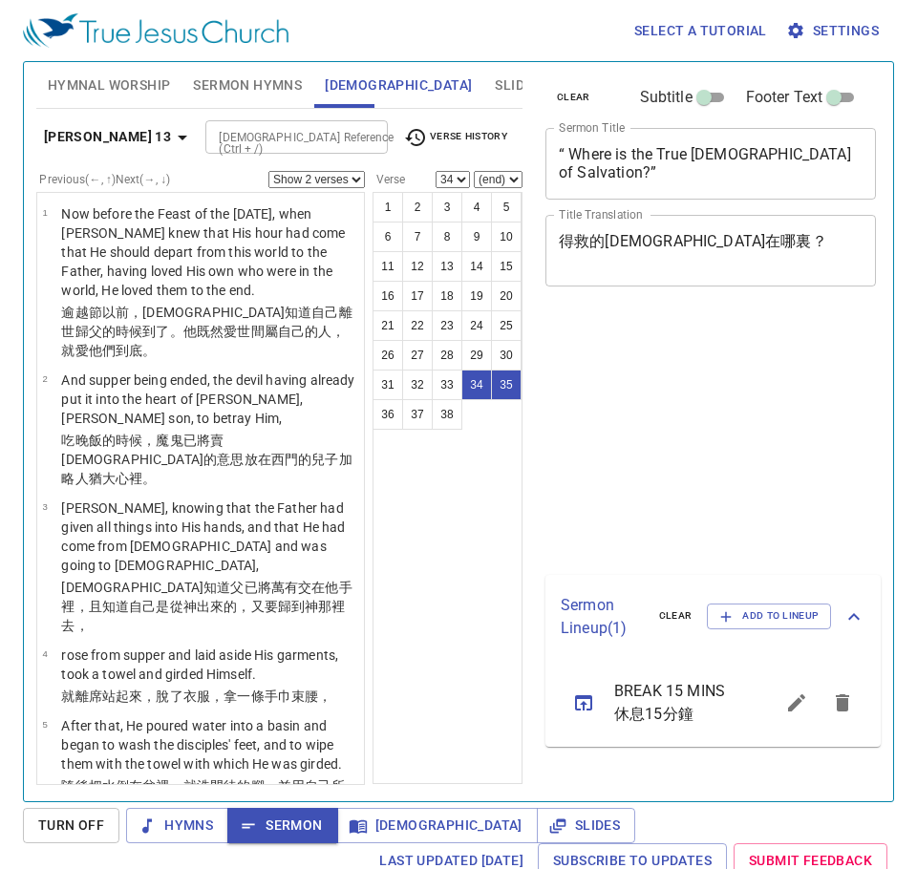
select select "2"
select select "34"
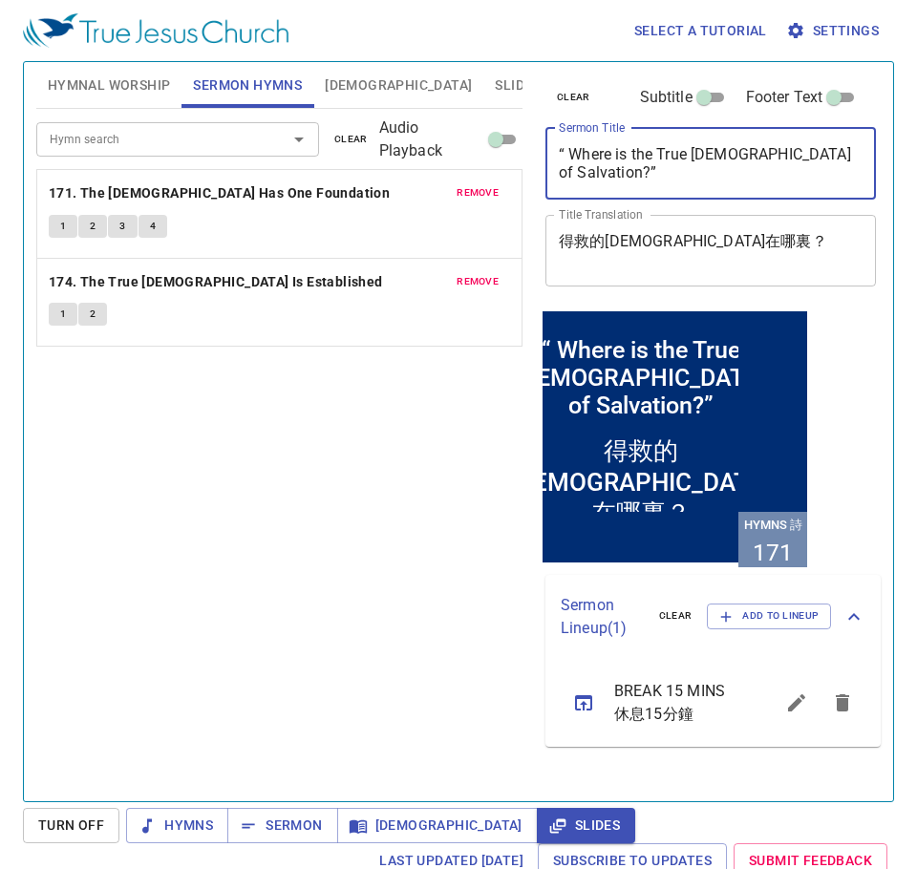
type textarea "Fasting Prayer 禁食禱告"
click at [686, 130] on div "“ Where is the True Church of Salvation?” x Sermon Title" at bounding box center [710, 164] width 330 height 72
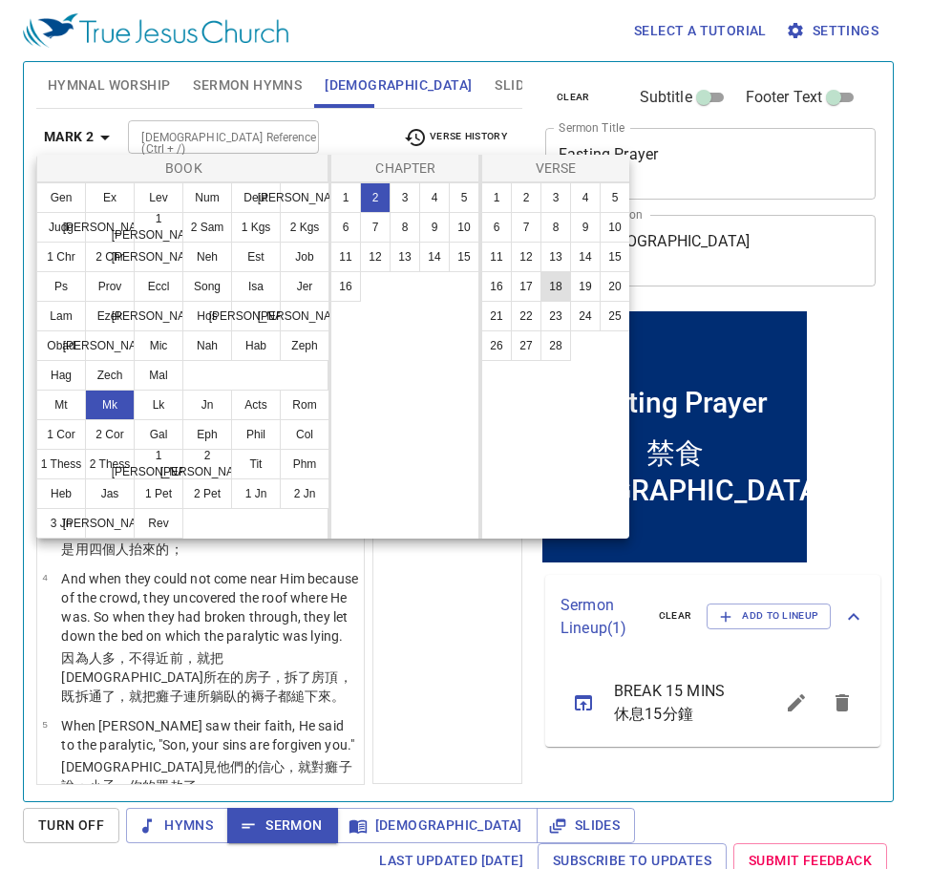
click at [561, 291] on button "18" at bounding box center [555, 286] width 31 height 31
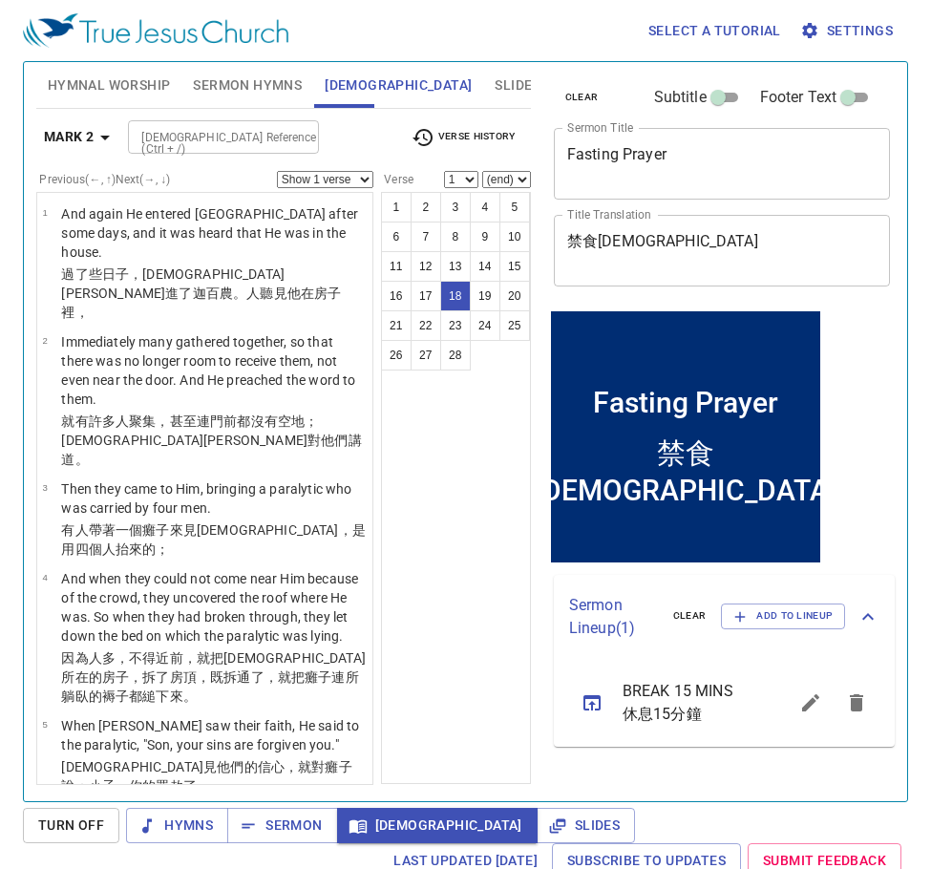
select select "18"
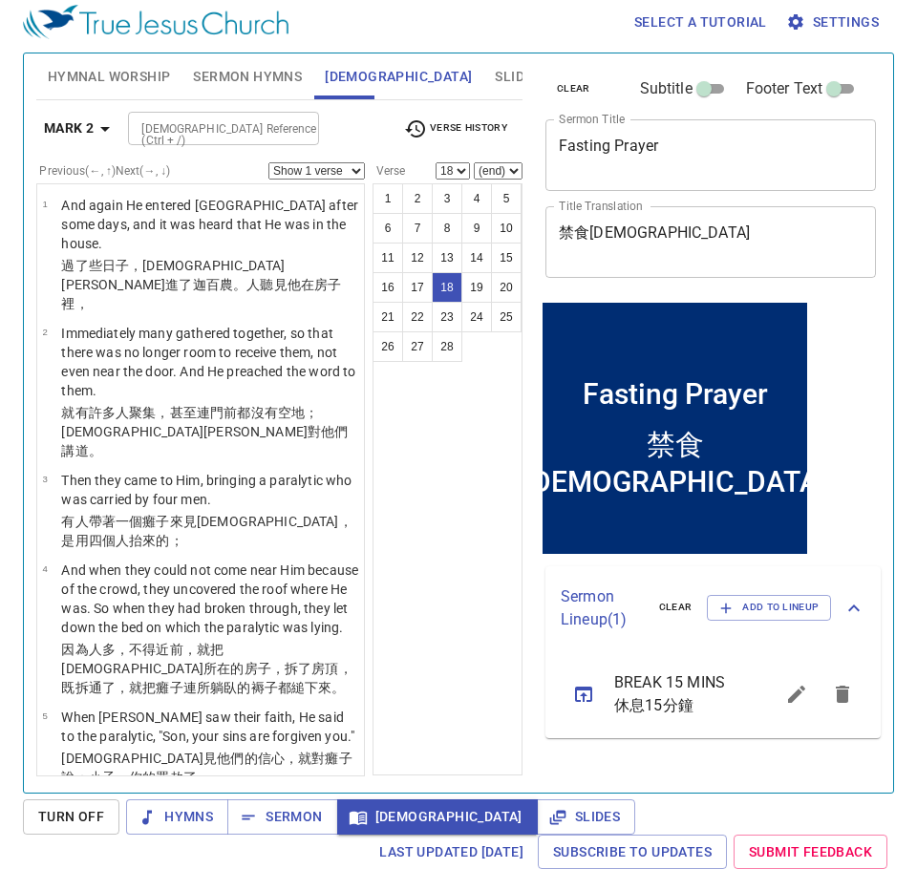
scroll to position [1770, 0]
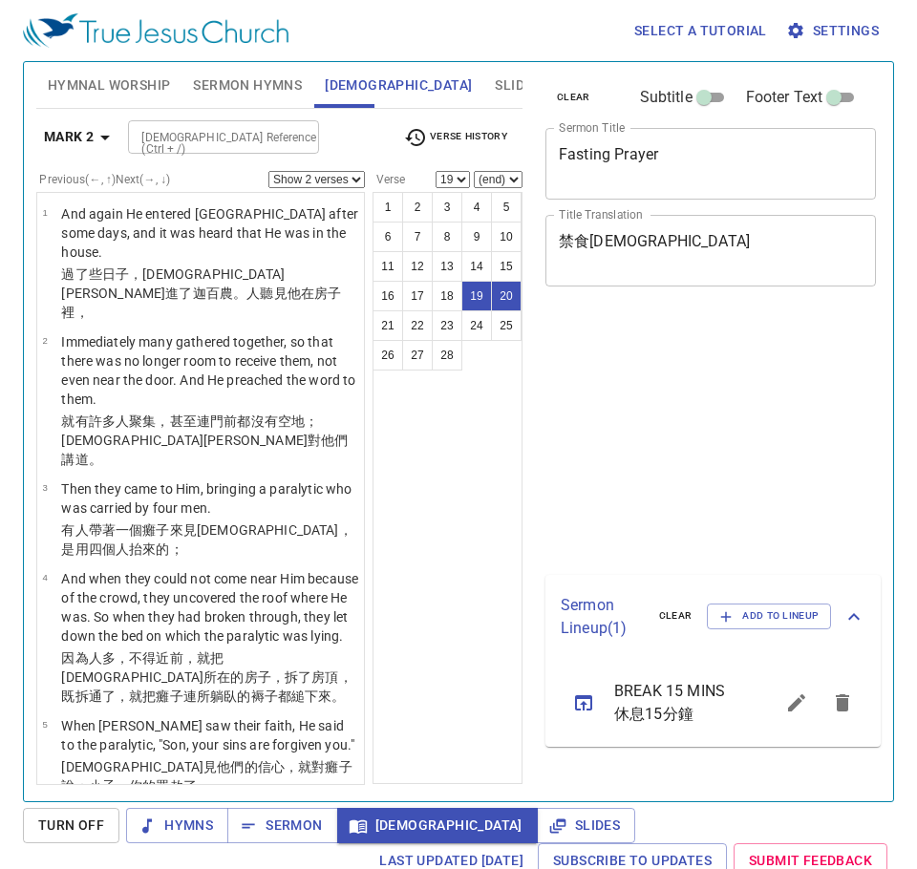
select select "2"
select select "19"
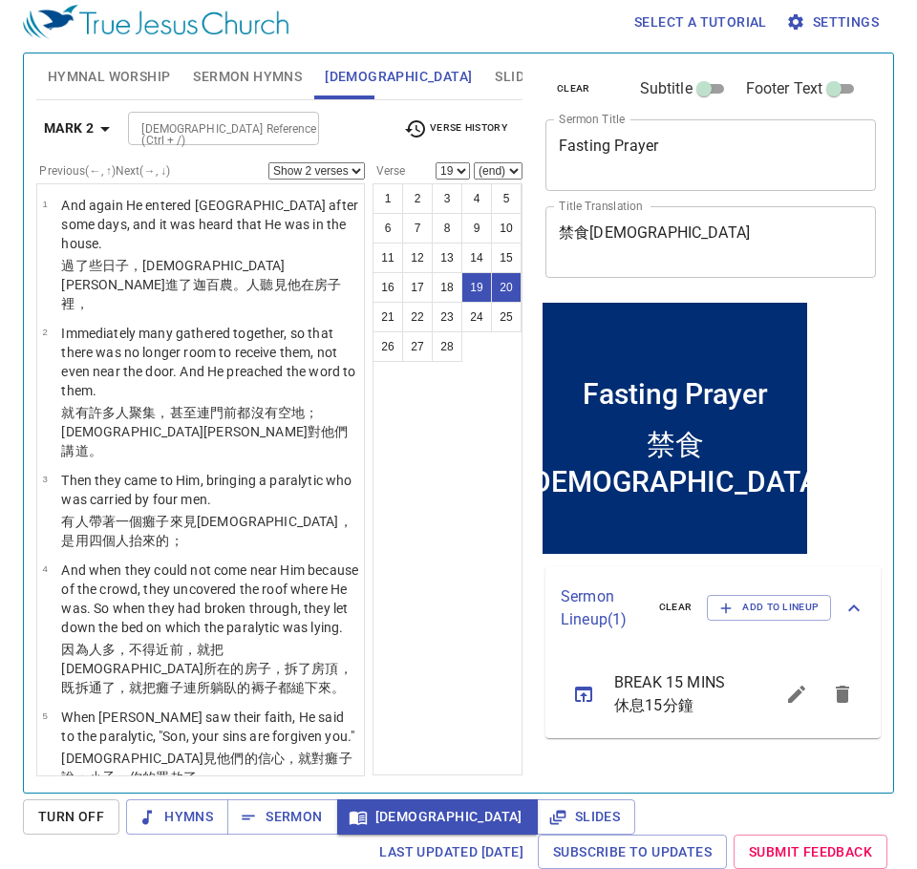
scroll to position [1770, 0]
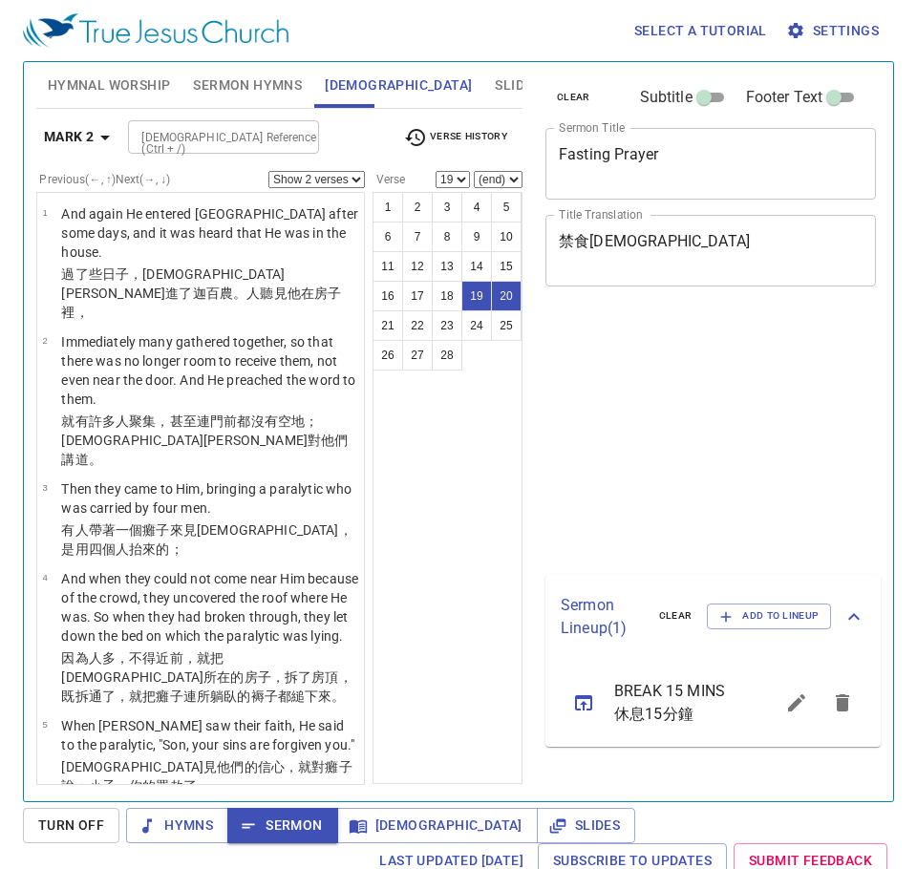
select select "2"
select select "19"
select select "22"
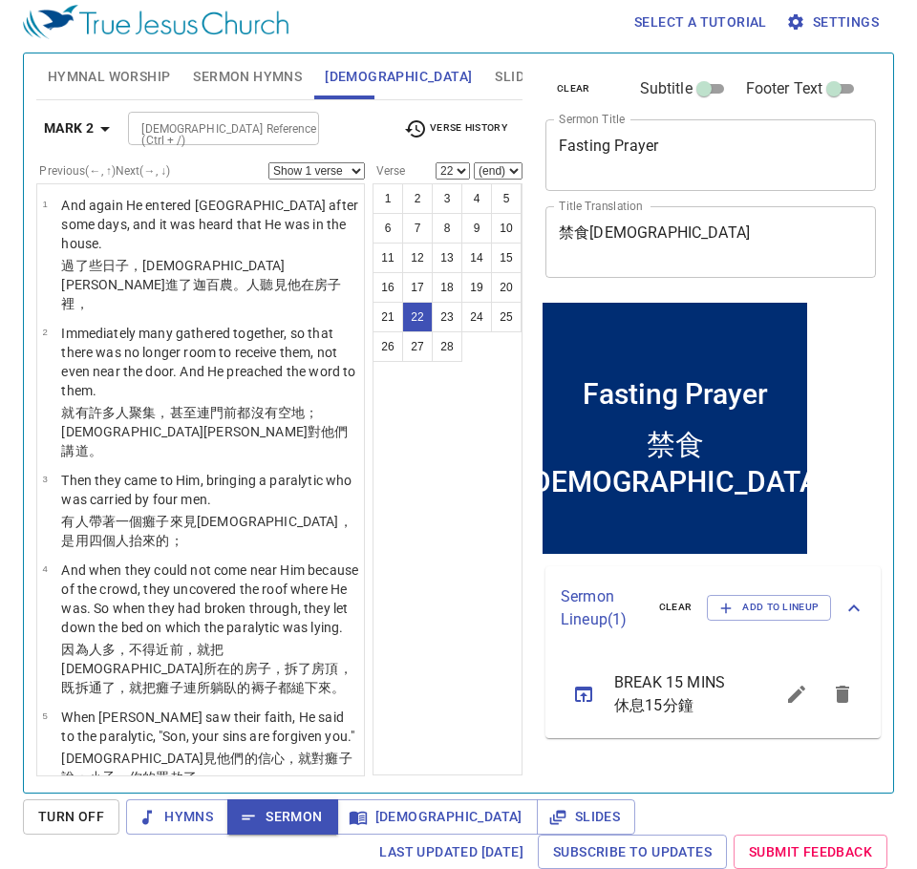
scroll to position [2283, 0]
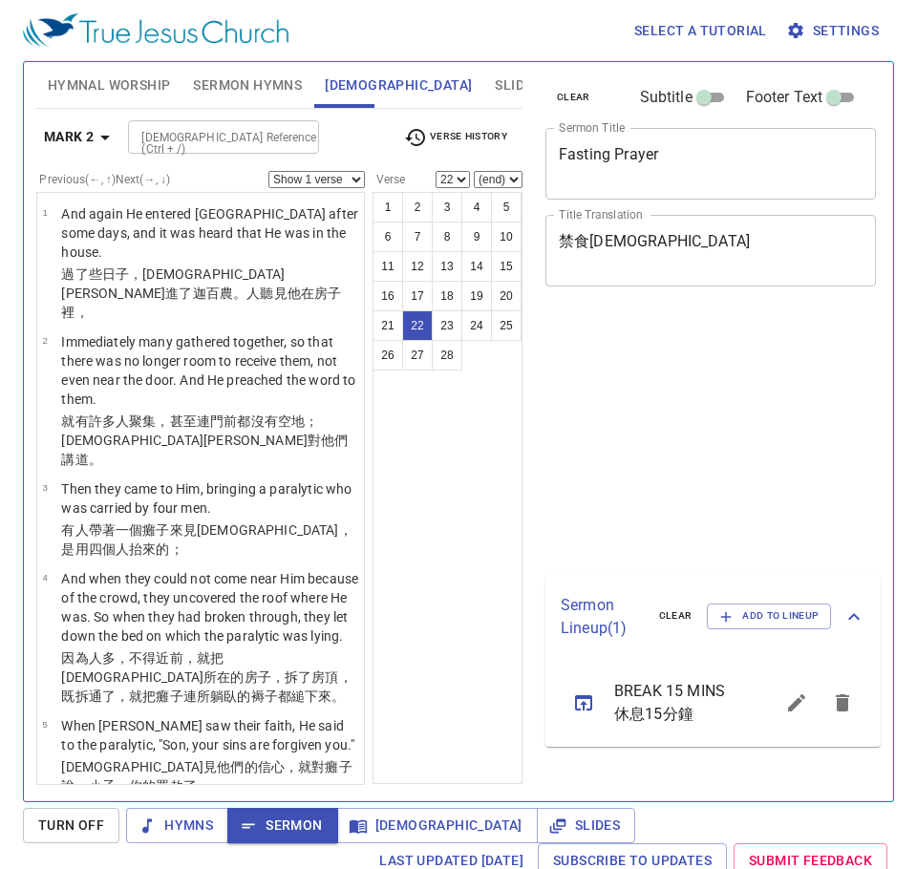
select select "22"
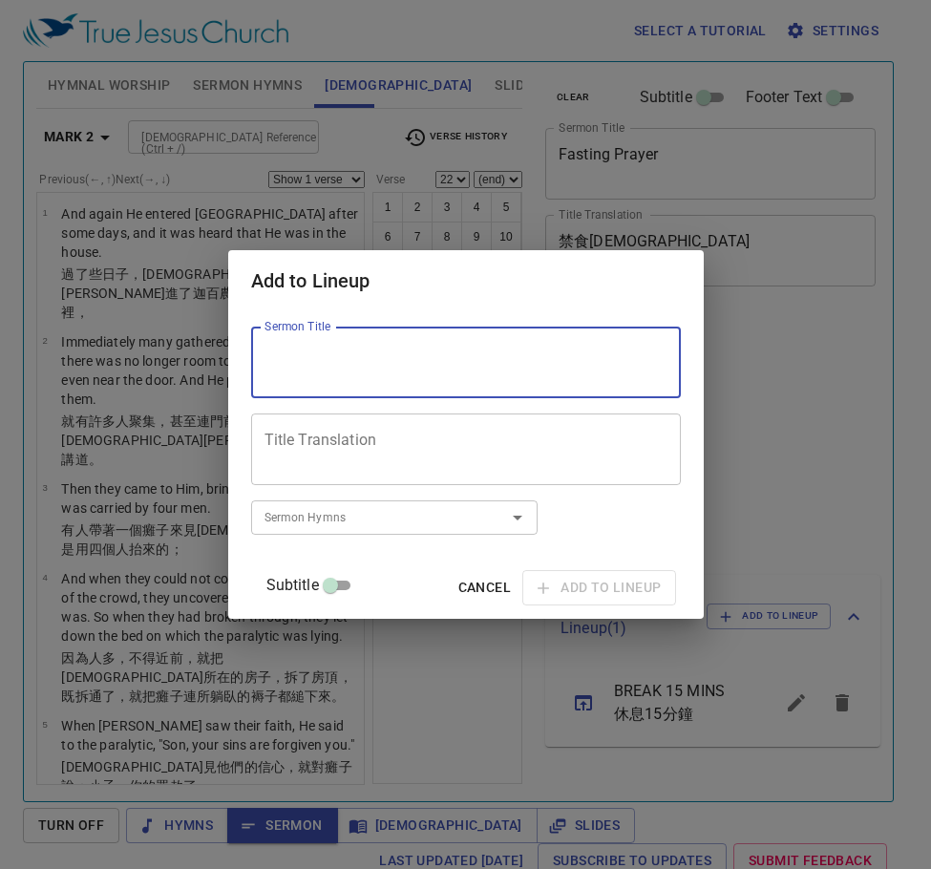
select select "22"
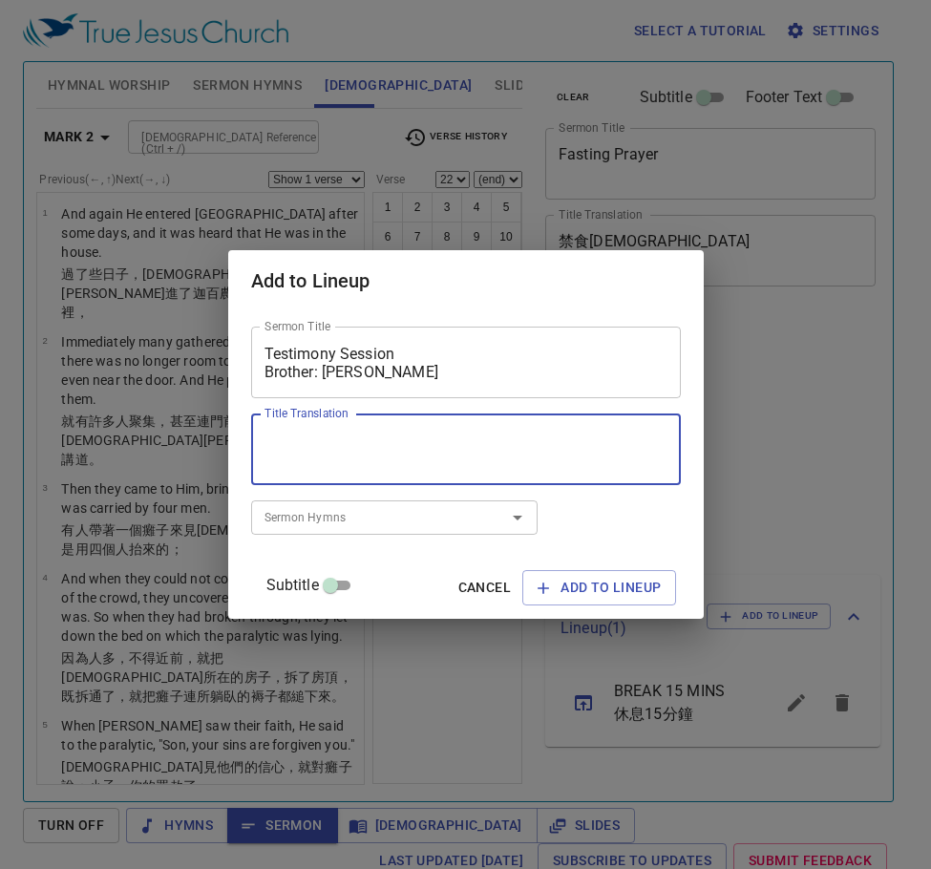
select select "22"
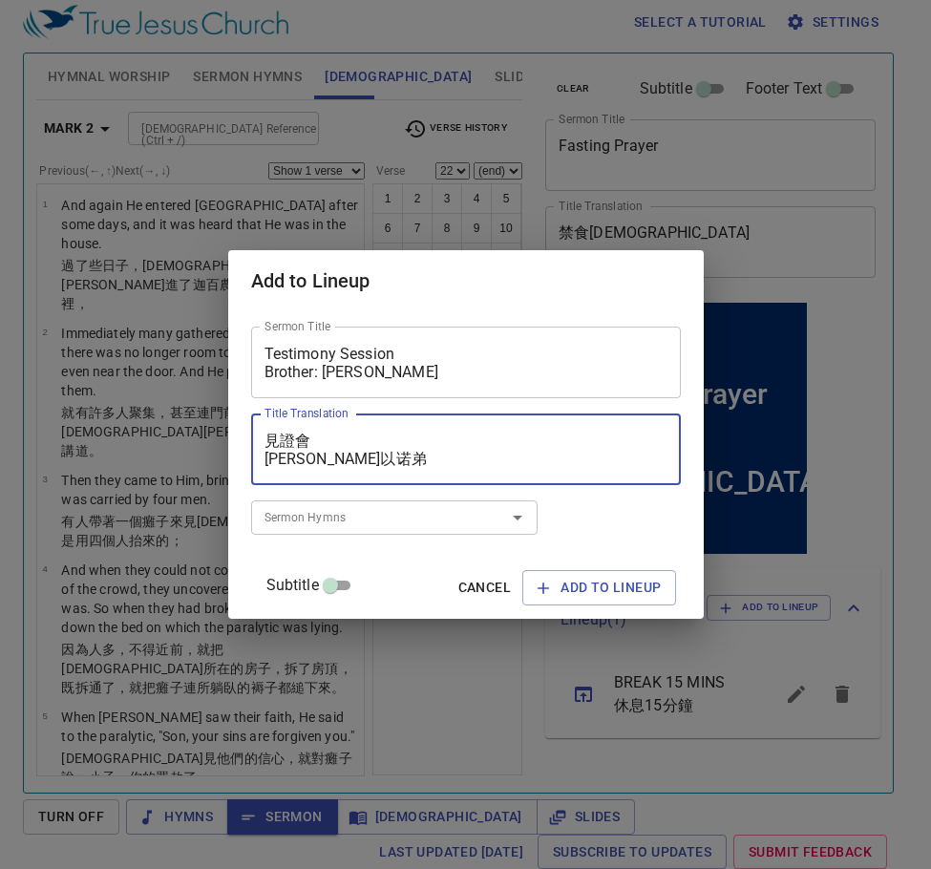
type textarea "見證會 洪以诺"
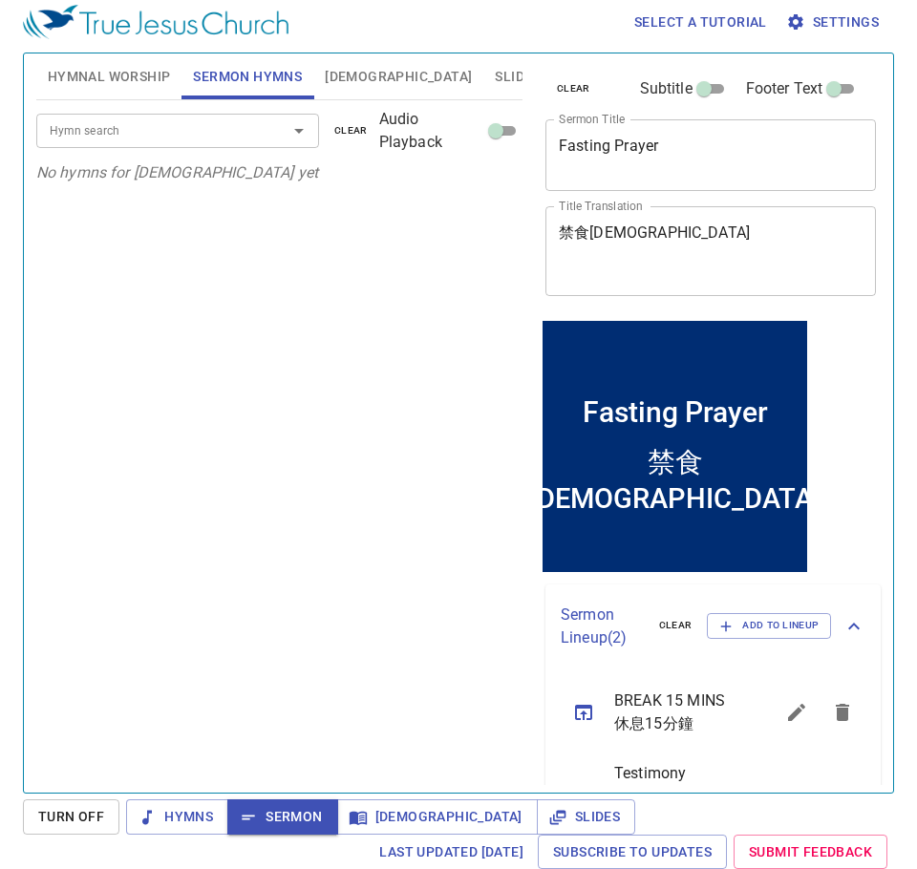
scroll to position [143, 0]
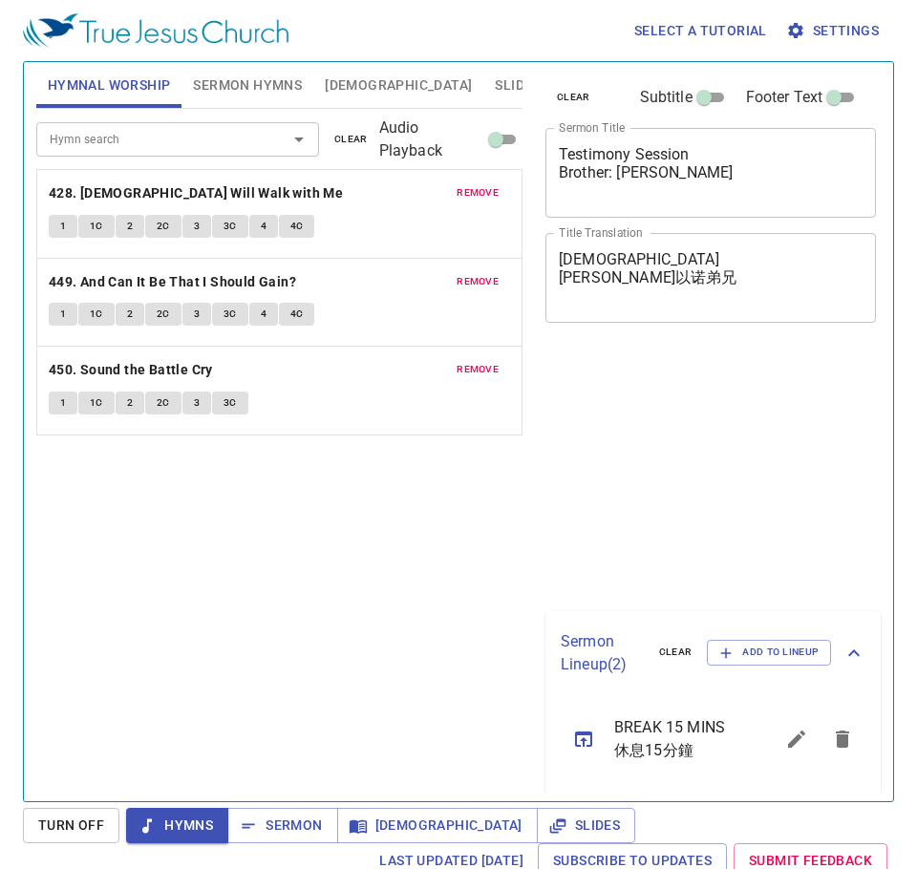
scroll to position [9, 0]
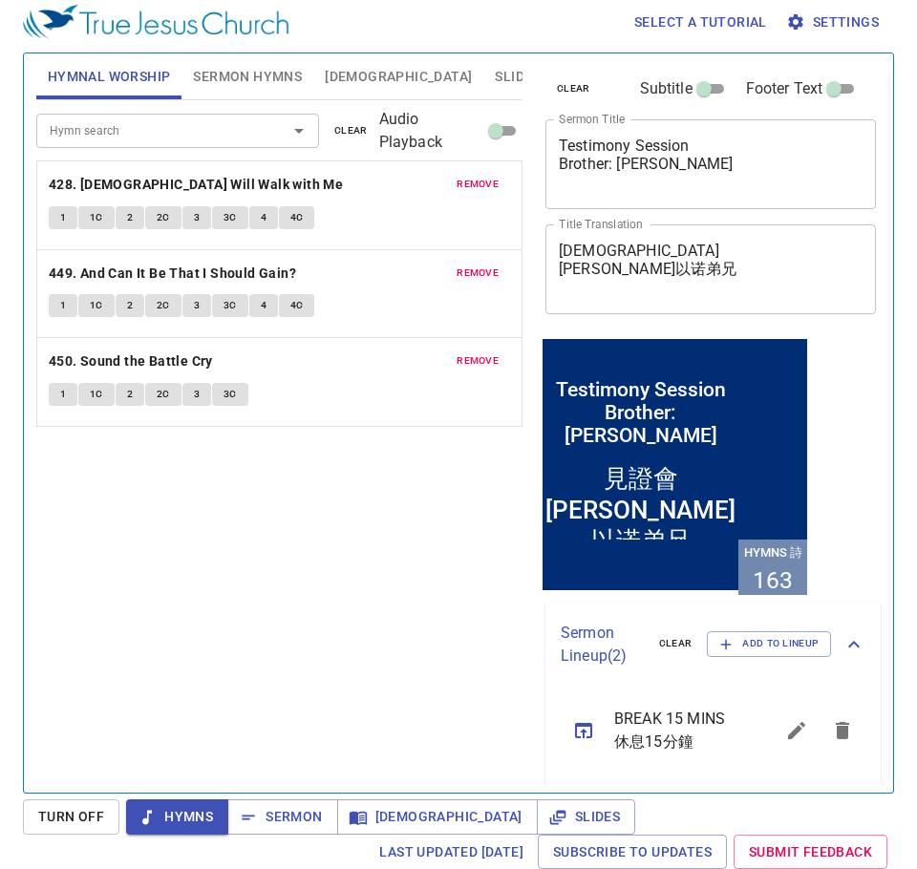
scroll to position [9, 0]
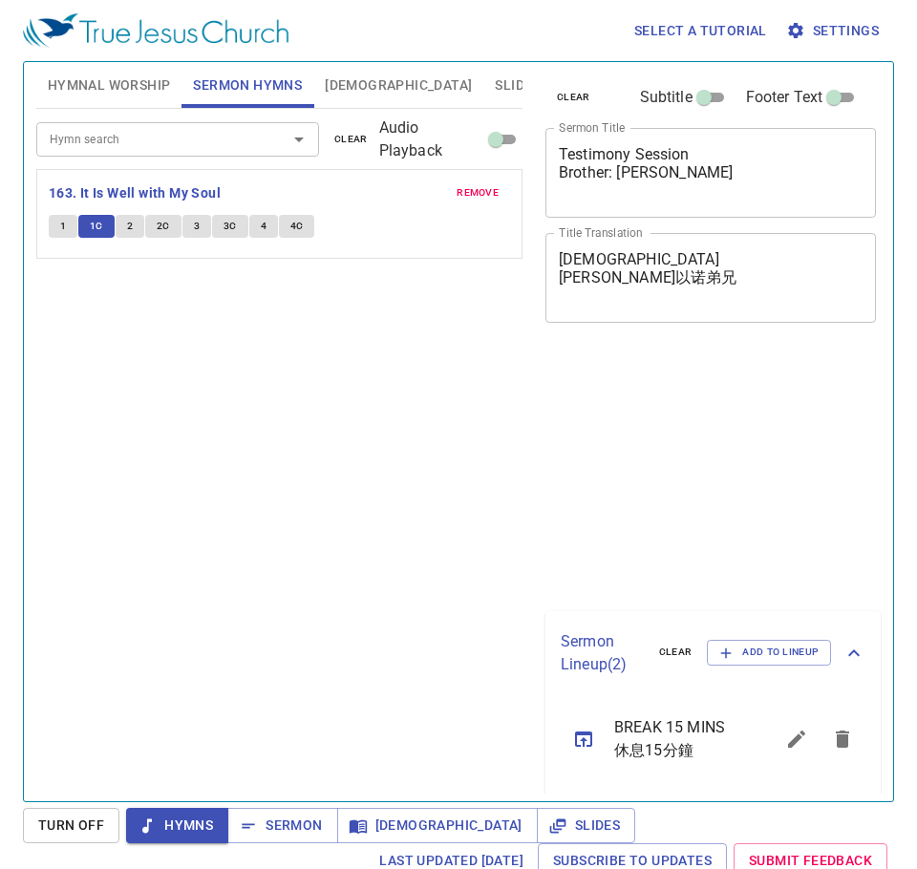
scroll to position [9, 0]
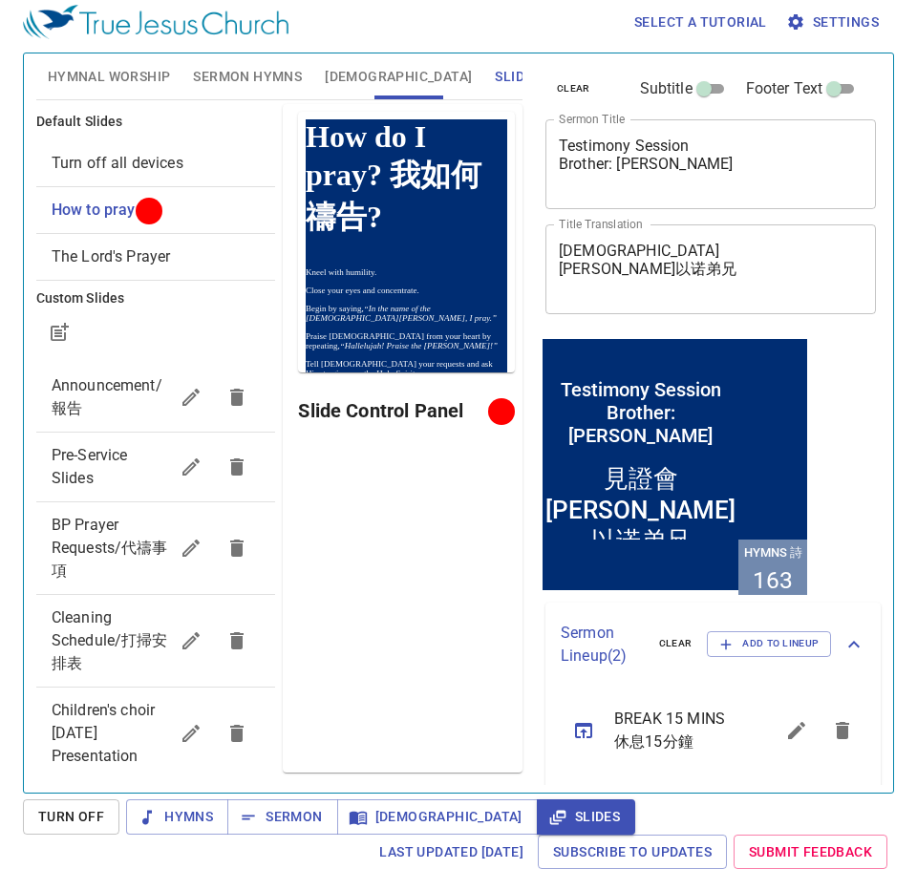
scroll to position [9, 0]
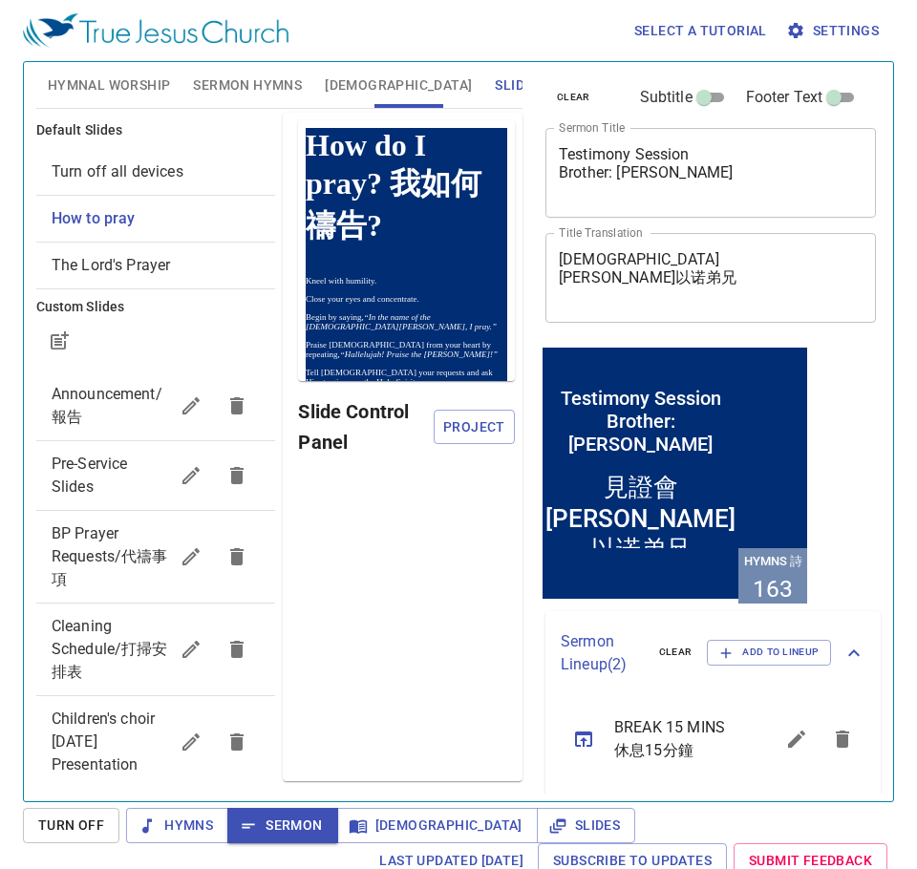
scroll to position [161, 0]
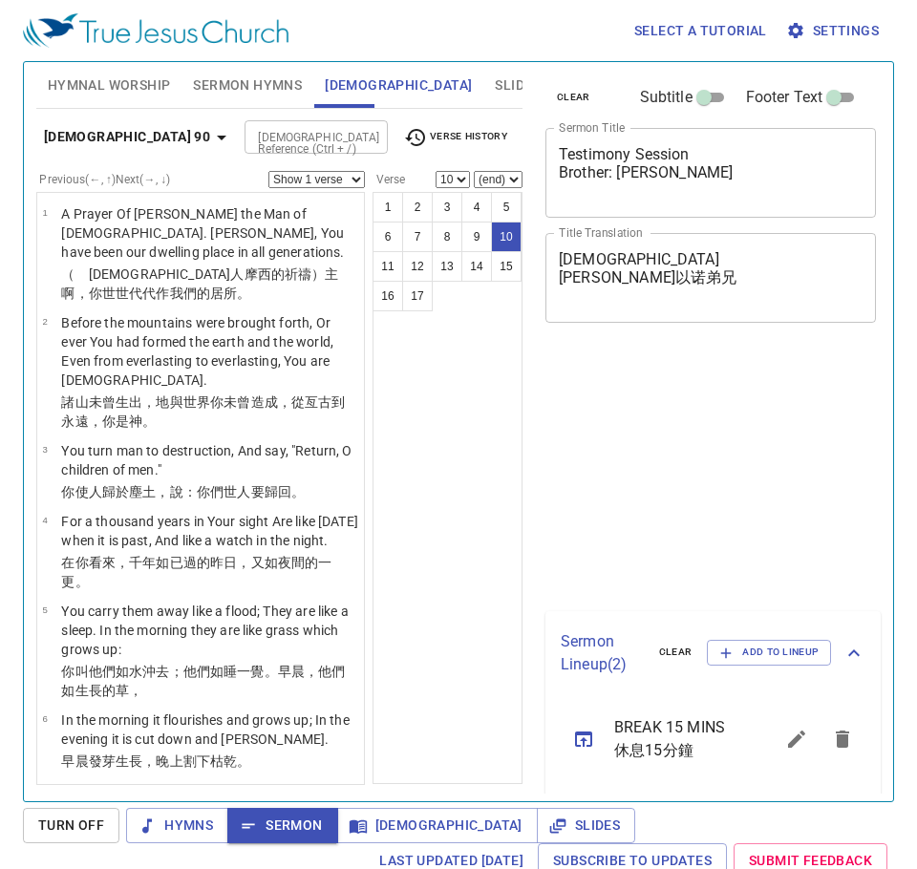
select select "10"
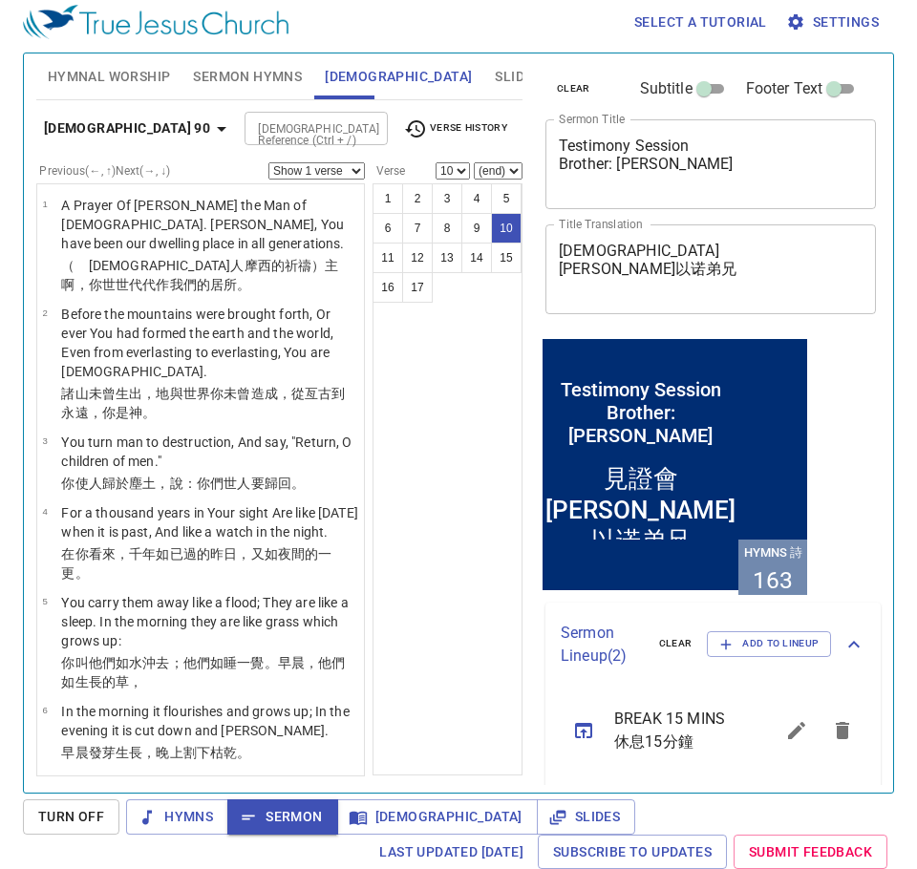
scroll to position [161, 0]
